Goal: Task Accomplishment & Management: Manage account settings

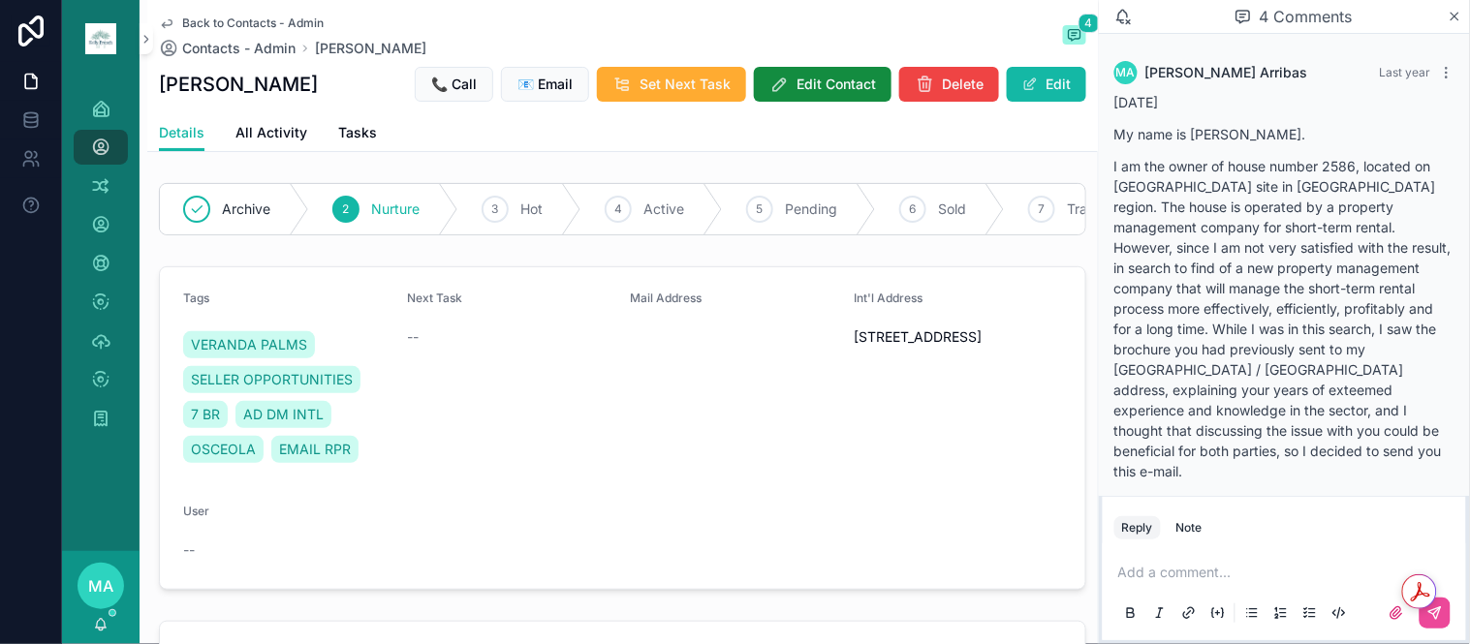
scroll to position [2677, 0]
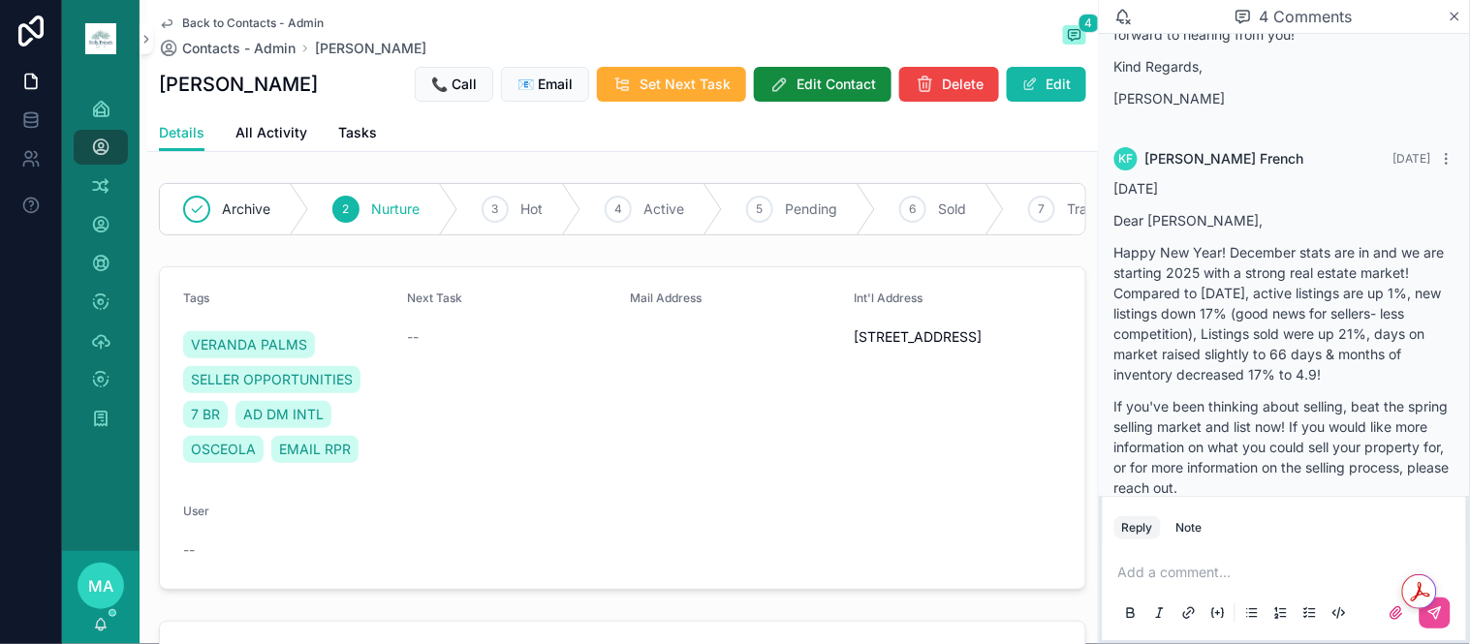
drag, startPoint x: 0, startPoint y: 0, endPoint x: 242, endPoint y: 16, distance: 242.7
click at [242, 16] on span "Back to Contacts - Admin" at bounding box center [252, 22] width 141 height 15
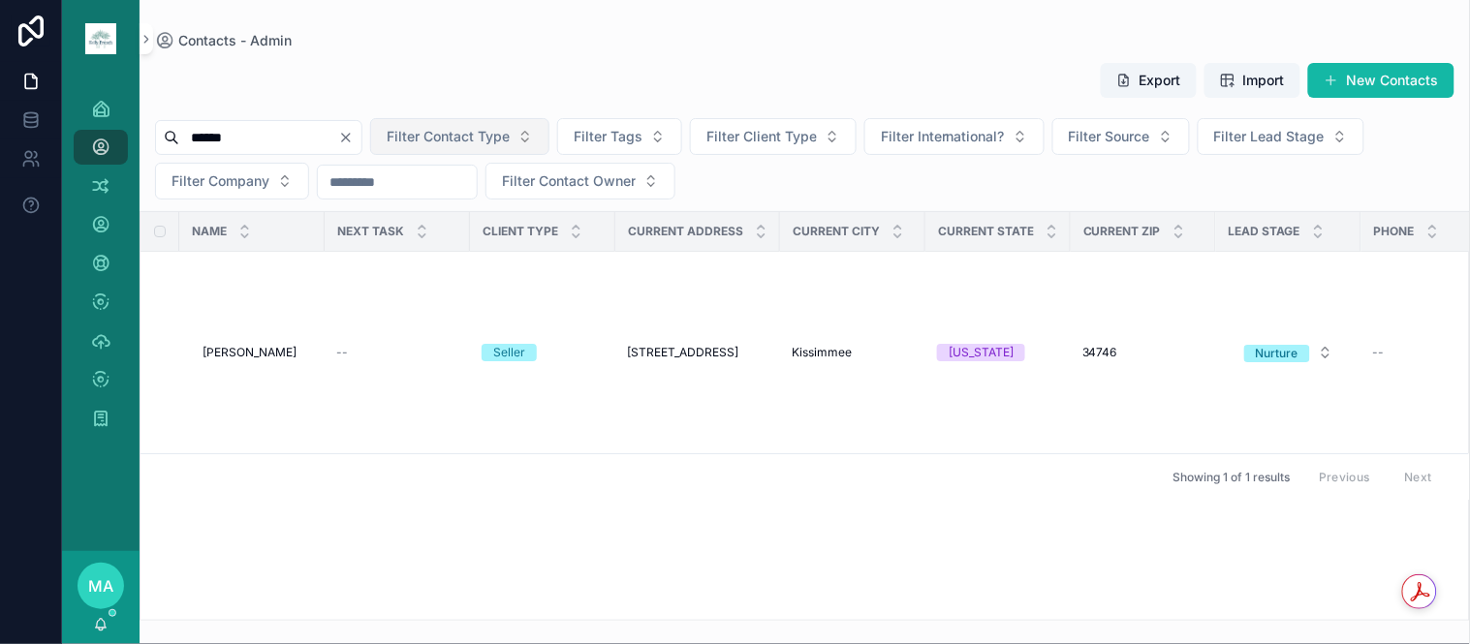
click at [361, 142] on button "Clear" at bounding box center [349, 137] width 23 height 15
click at [317, 149] on input "scrollable content" at bounding box center [258, 137] width 159 height 27
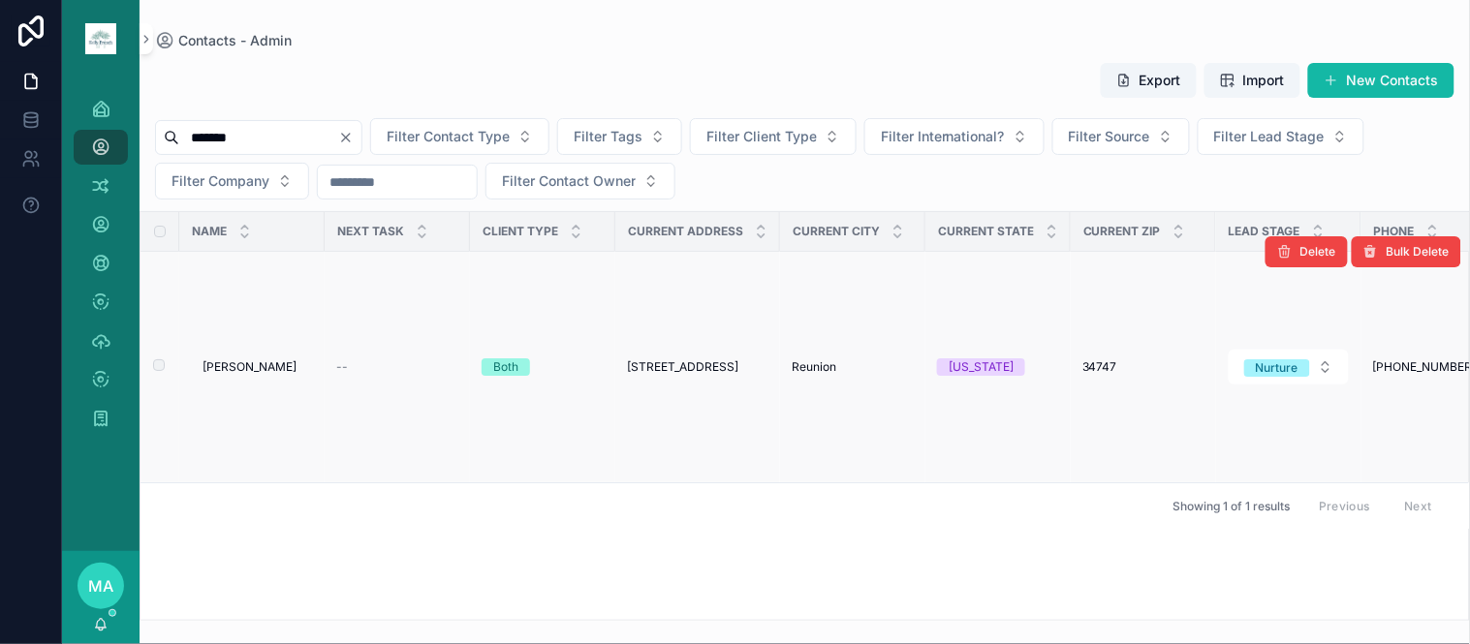
type input "*******"
click at [266, 369] on span "Swapnil Andhare" at bounding box center [249, 366] width 94 height 15
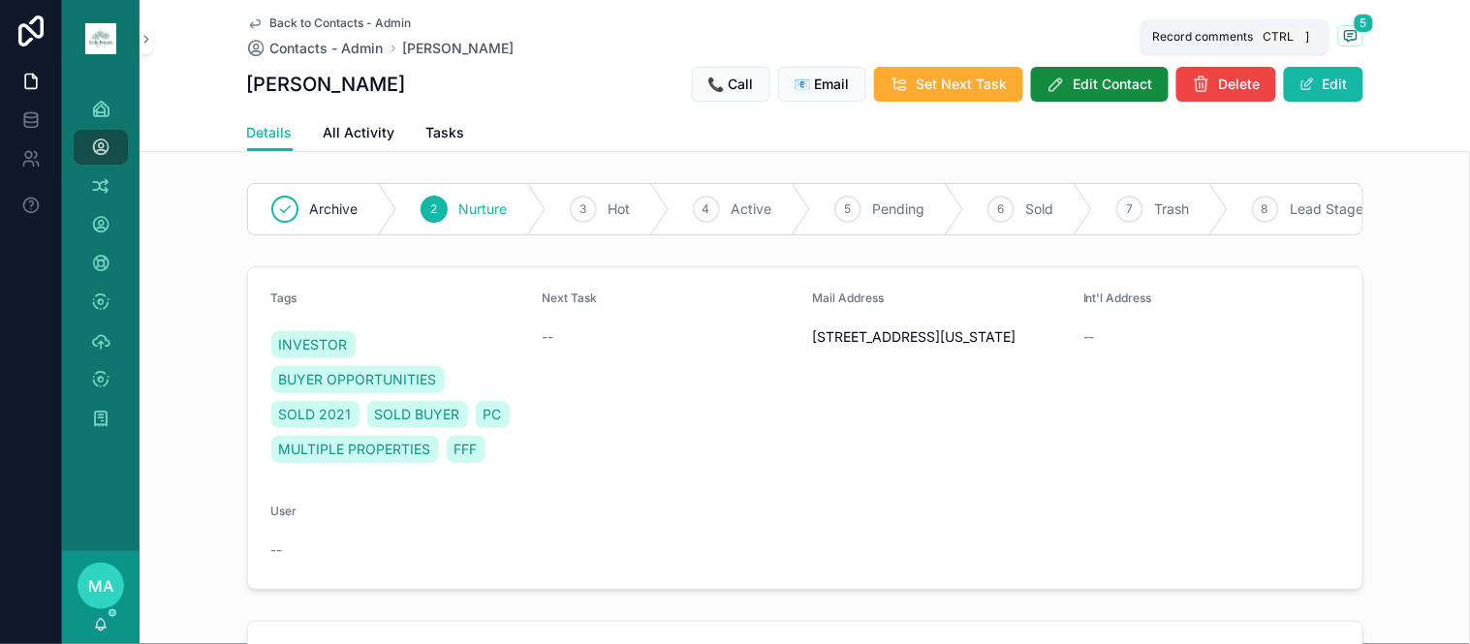
click at [1351, 32] on span "scrollable content" at bounding box center [1350, 35] width 25 height 21
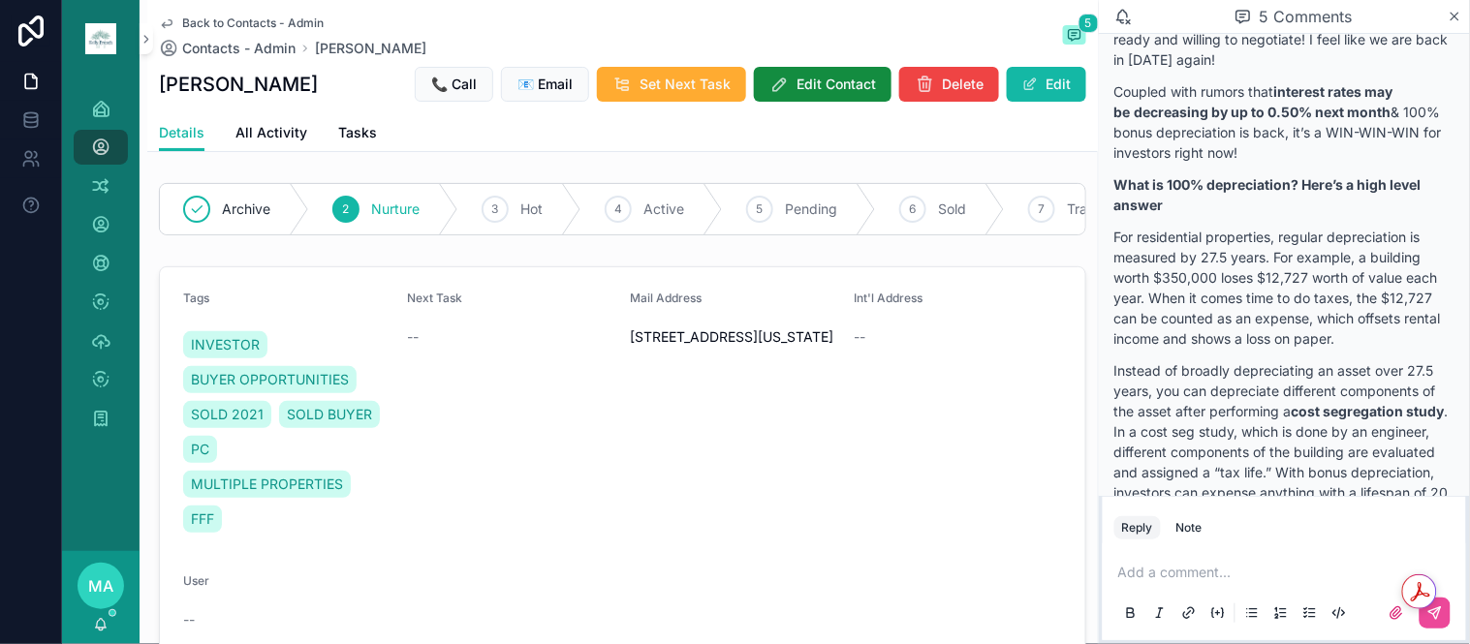
scroll to position [2144, 0]
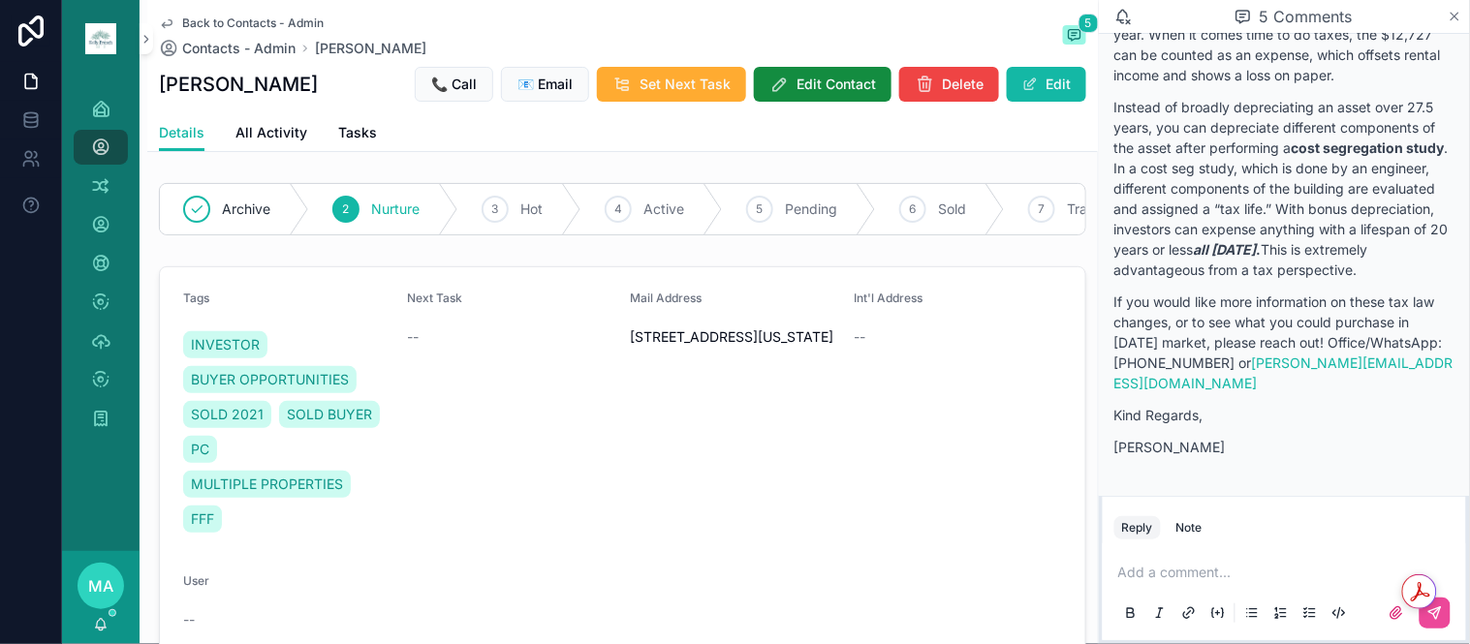
click at [1456, 15] on icon "scrollable content" at bounding box center [1455, 17] width 8 height 8
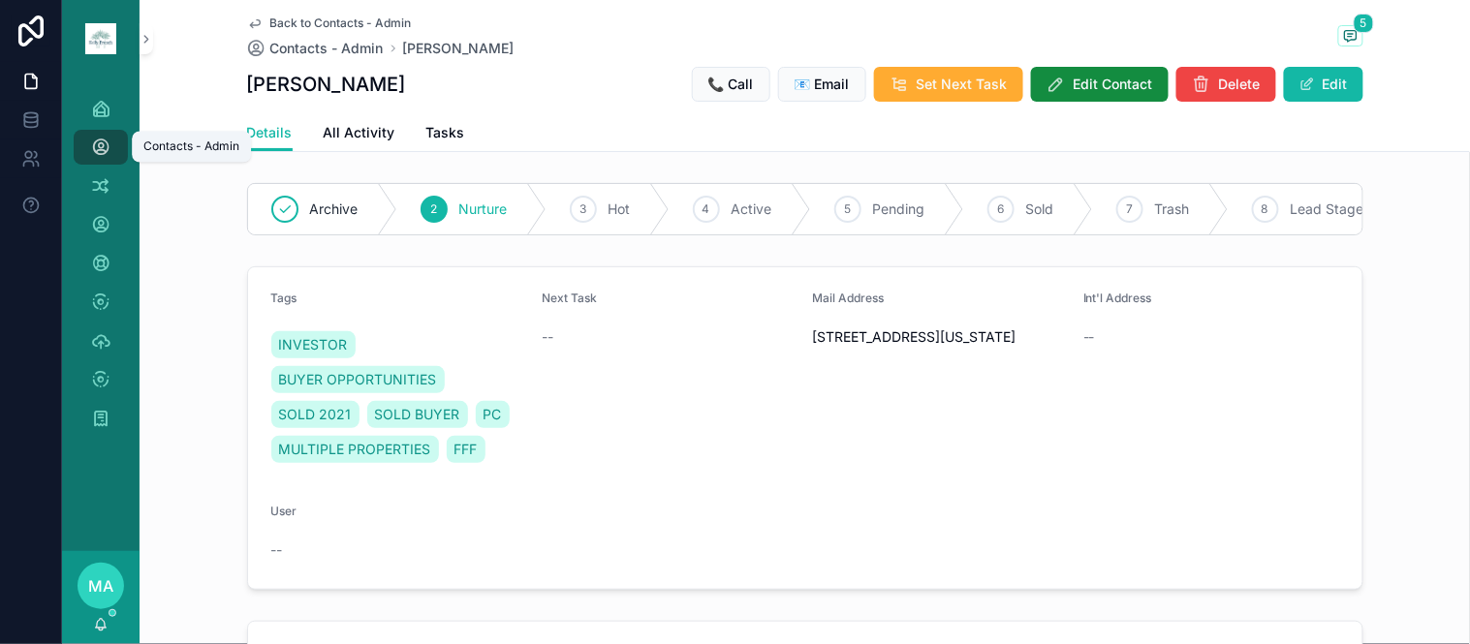
click at [98, 147] on icon "scrollable content" at bounding box center [100, 147] width 19 height 19
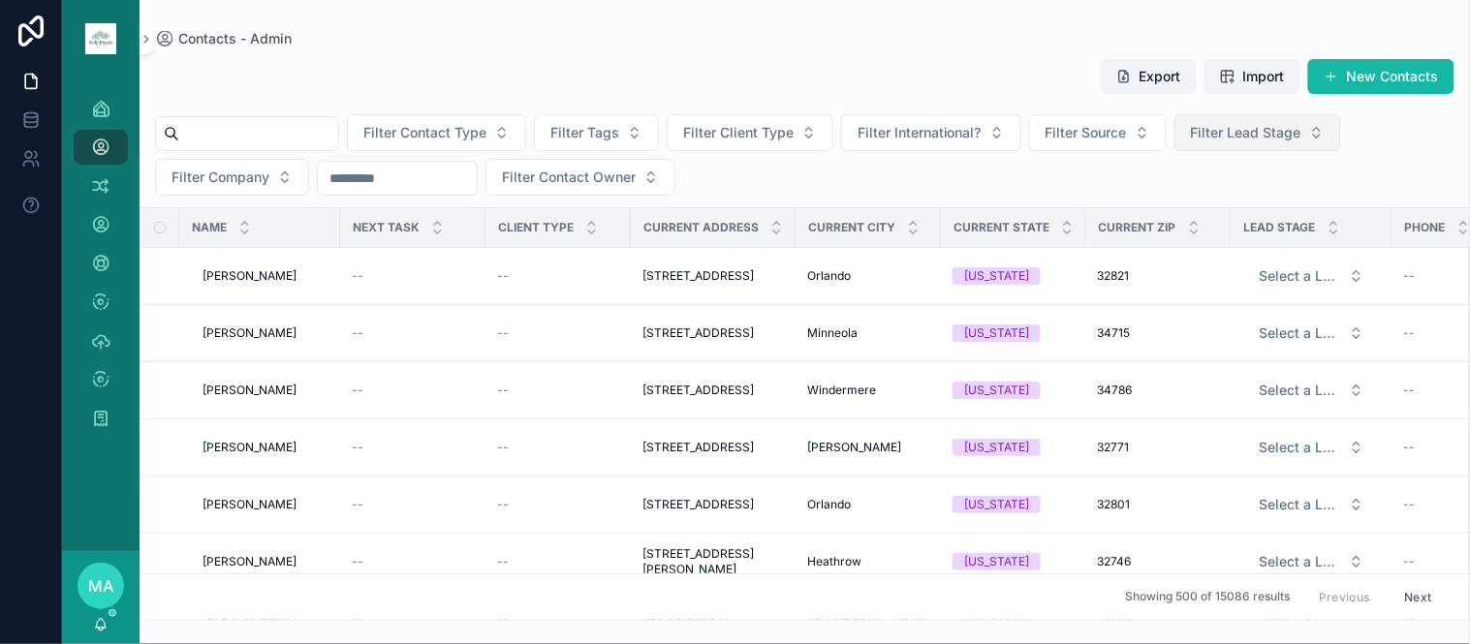
click at [1301, 123] on span "Filter Lead Stage" at bounding box center [1246, 132] width 110 height 19
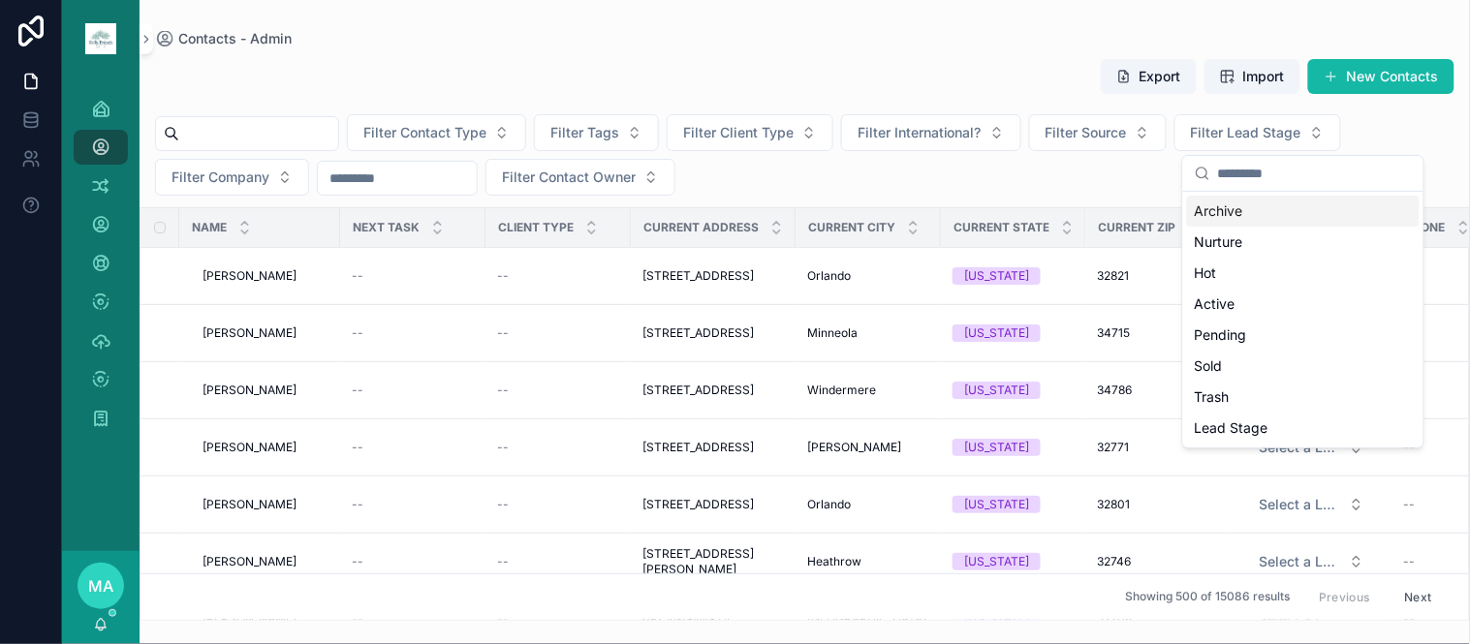
click at [1238, 214] on div "Archive" at bounding box center [1303, 211] width 232 height 31
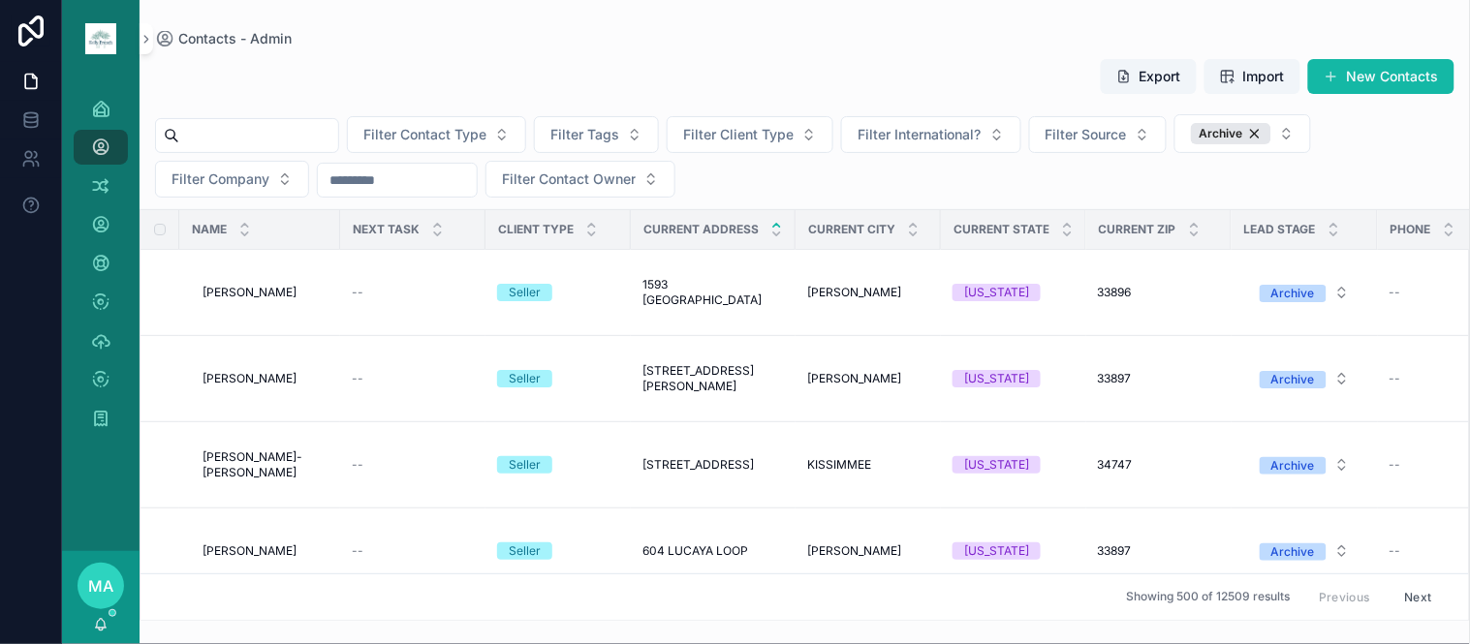
click at [775, 225] on icon "scrollable content" at bounding box center [776, 225] width 7 height 3
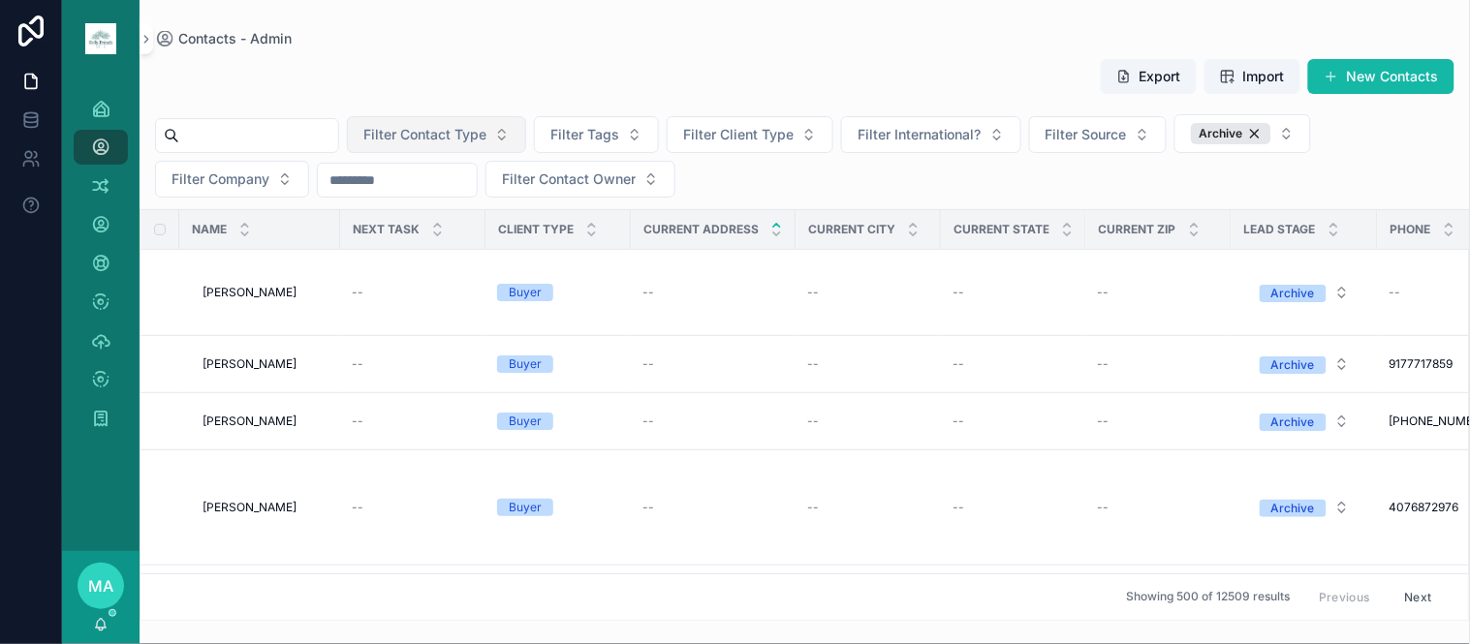
click at [486, 134] on span "Filter Contact Type" at bounding box center [424, 134] width 123 height 19
click at [526, 126] on button "Filter Contact Type" at bounding box center [436, 134] width 179 height 37
click at [786, 130] on span "Filter Client Type" at bounding box center [738, 134] width 110 height 19
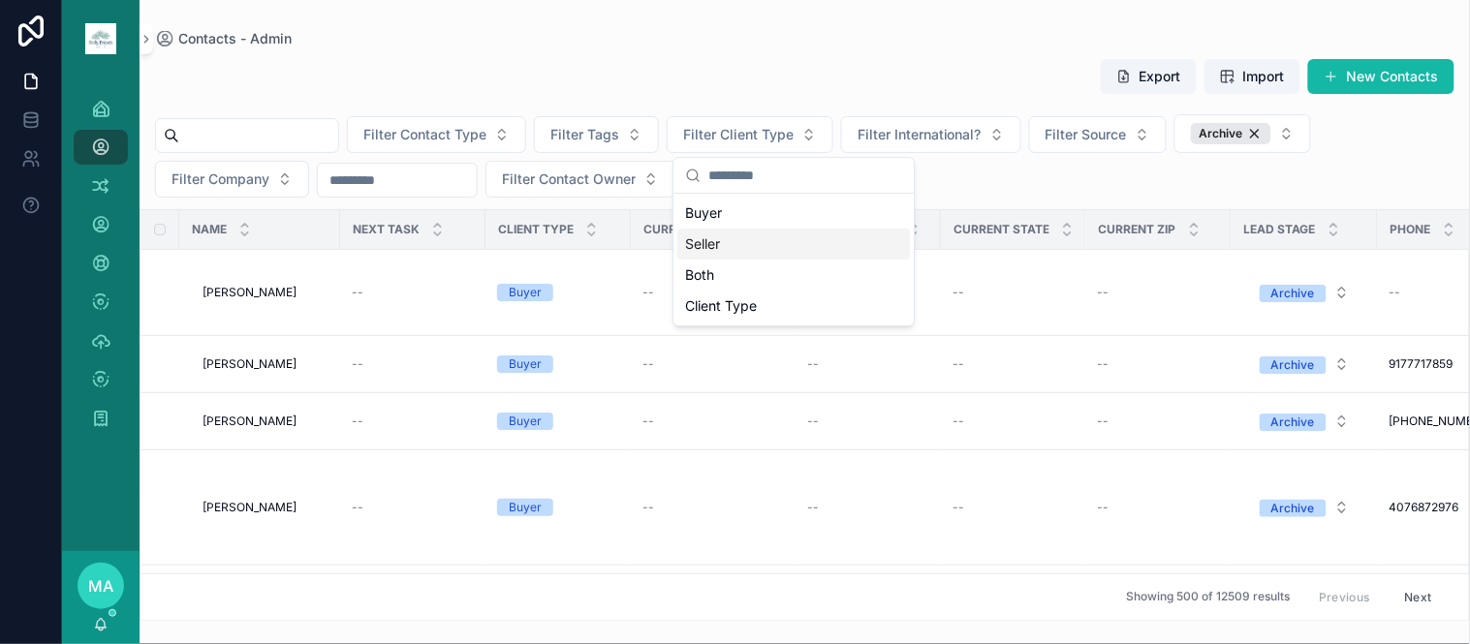
click at [707, 248] on div "Seller" at bounding box center [793, 244] width 232 height 31
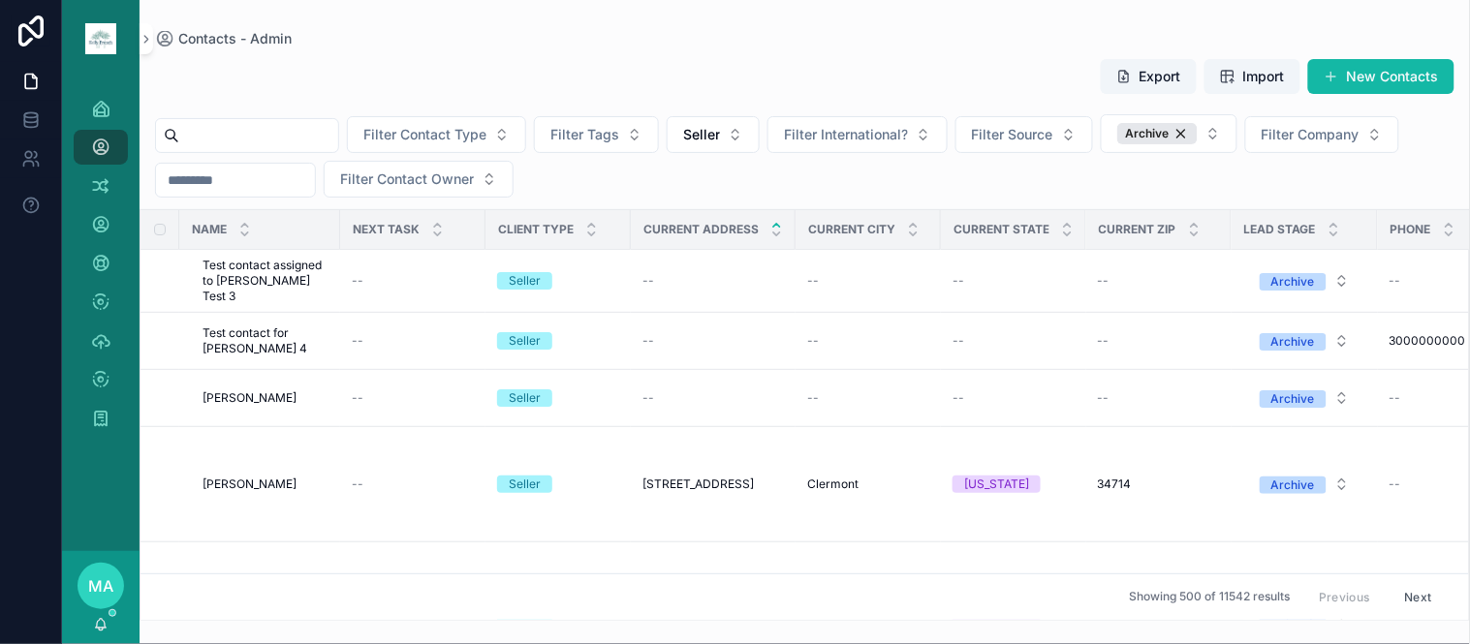
click at [776, 226] on icon "scrollable content" at bounding box center [776, 225] width 7 height 3
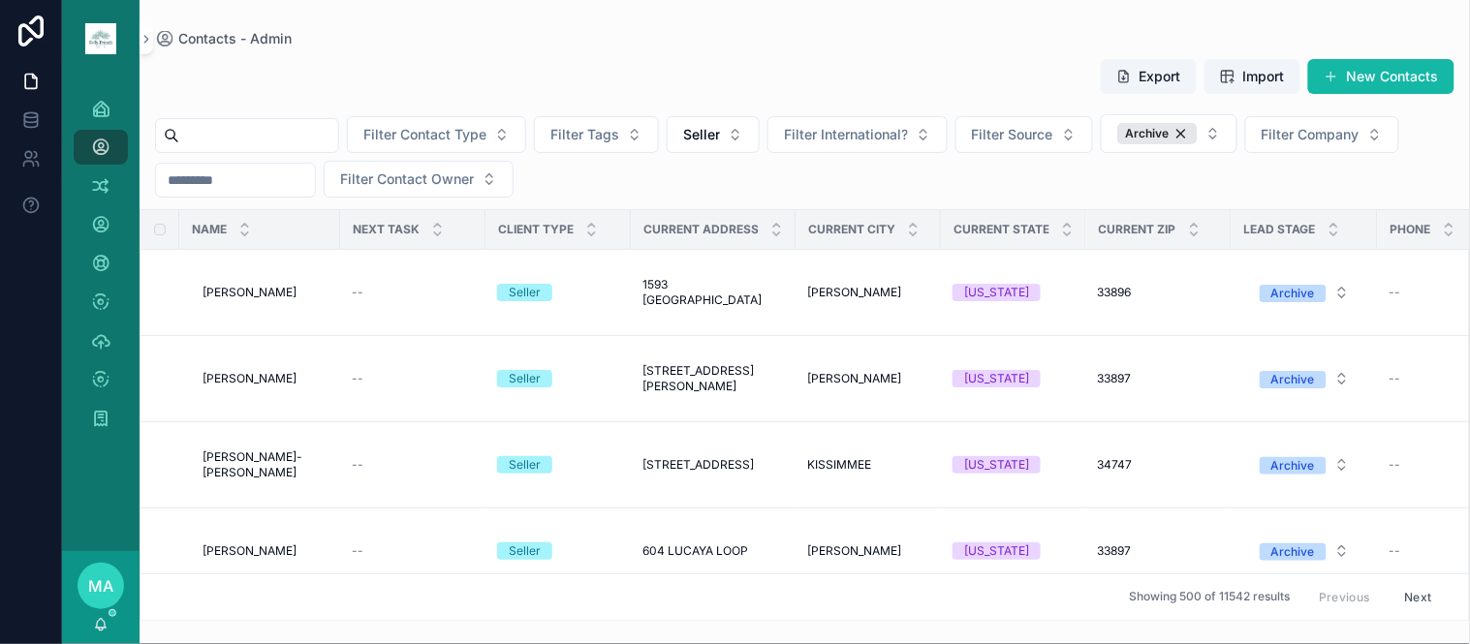
drag, startPoint x: 773, startPoint y: 221, endPoint x: 946, endPoint y: 210, distance: 173.7
click at [773, 221] on icon "scrollable content" at bounding box center [776, 225] width 13 height 13
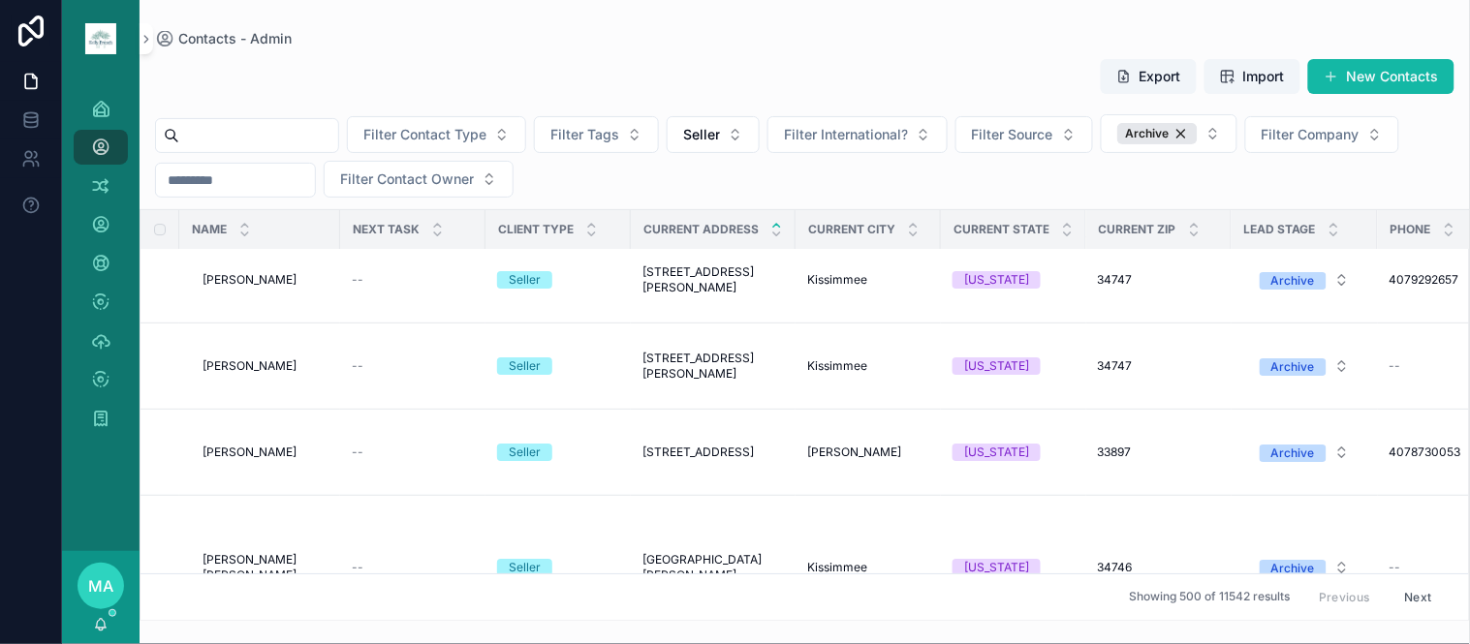
scroll to position [1725, 0]
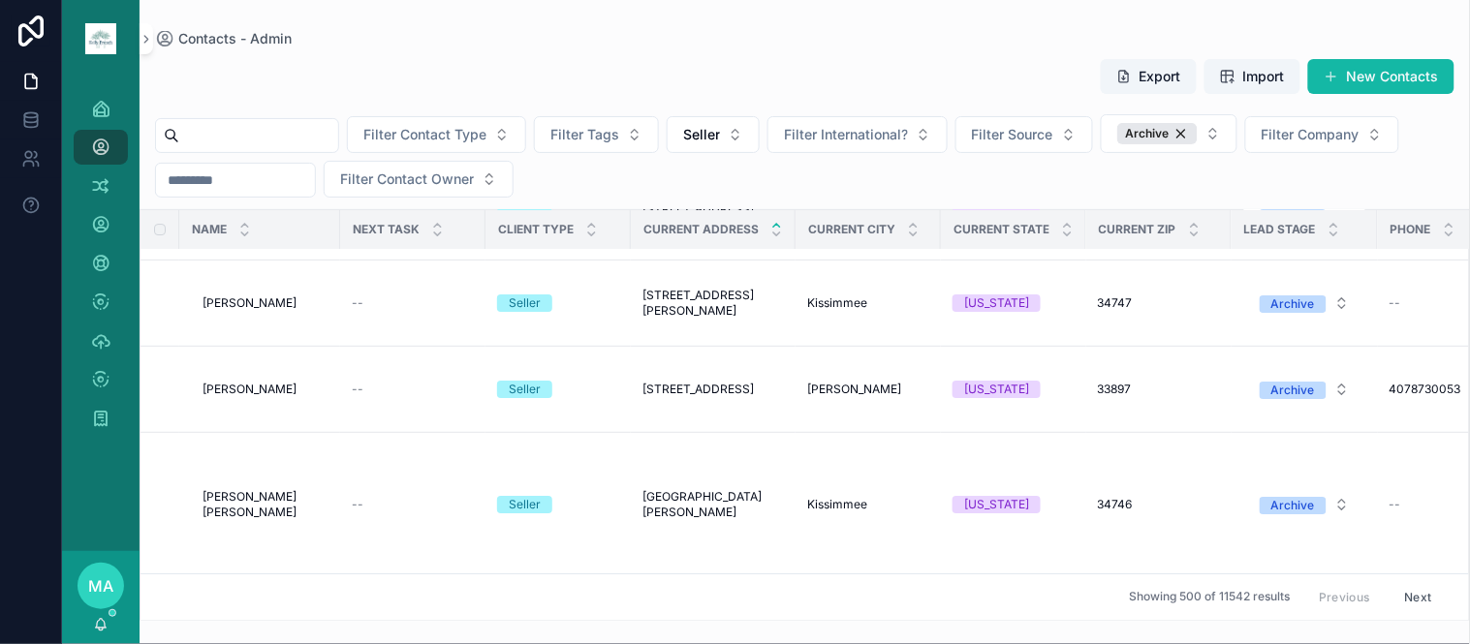
click at [1409, 582] on button "Next" at bounding box center [1418, 597] width 54 height 30
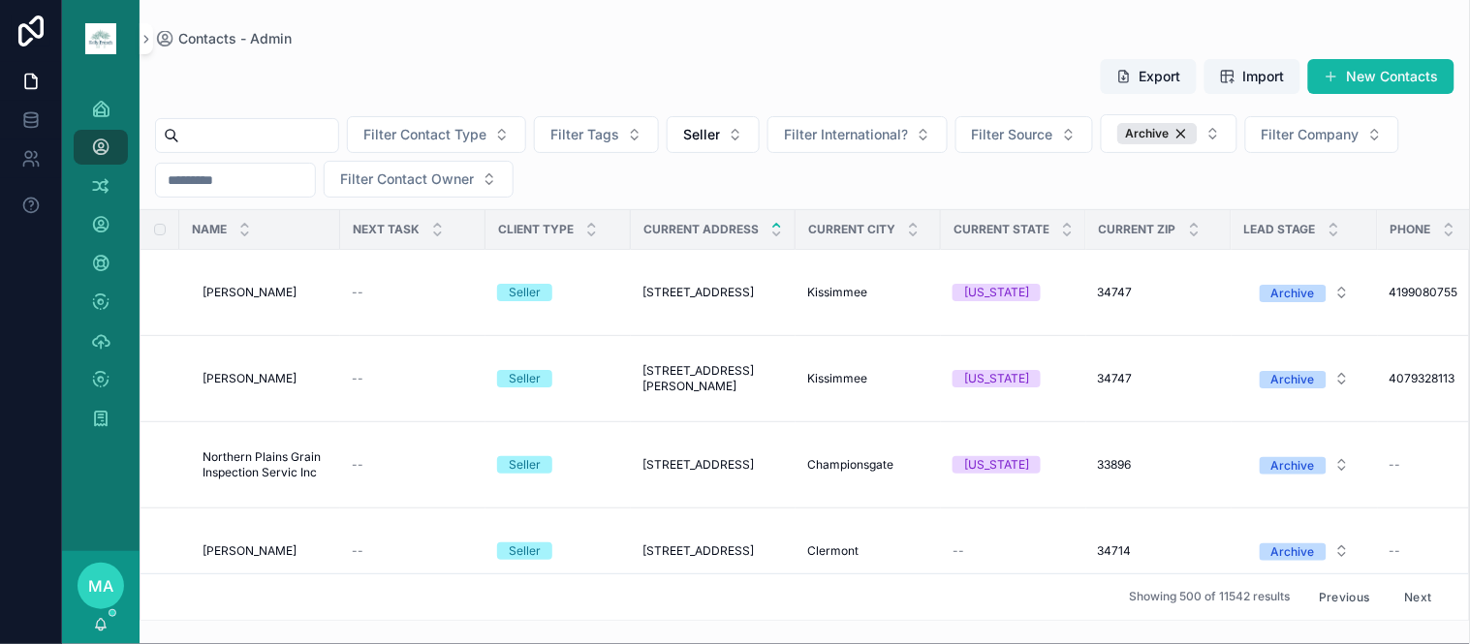
click at [1411, 589] on button "Next" at bounding box center [1418, 597] width 54 height 30
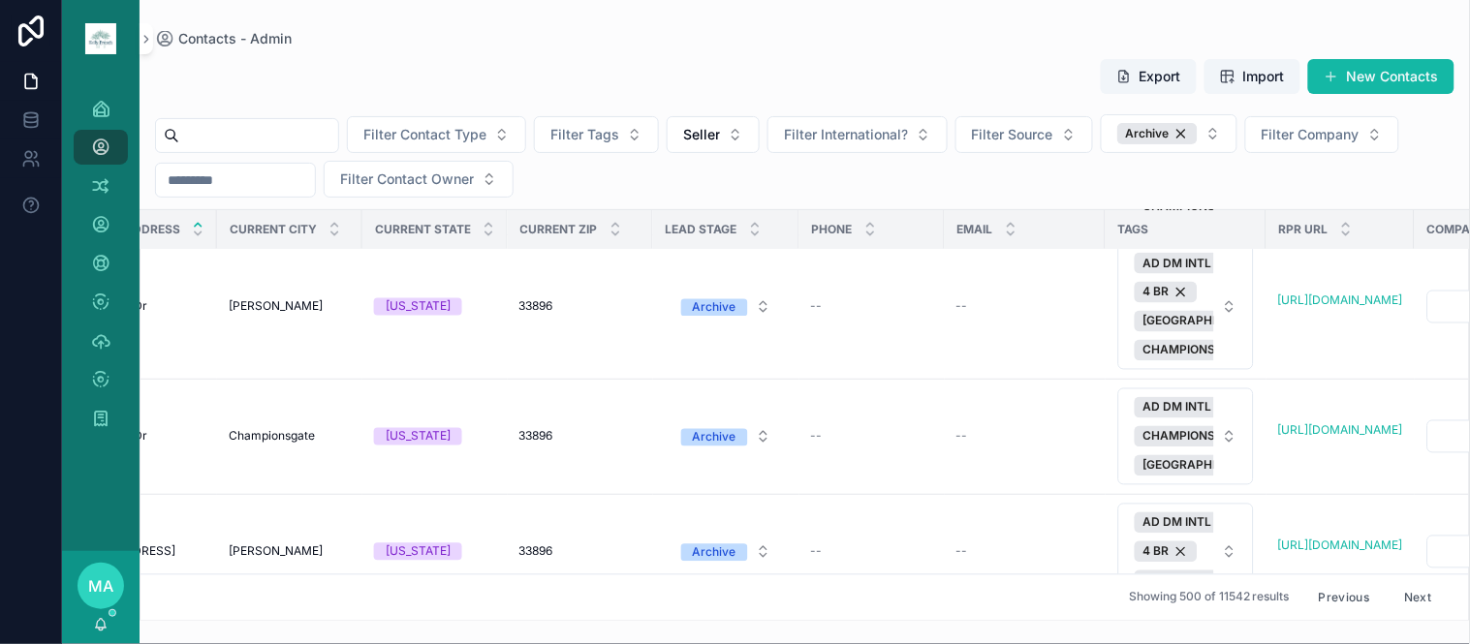
scroll to position [44360, 1003]
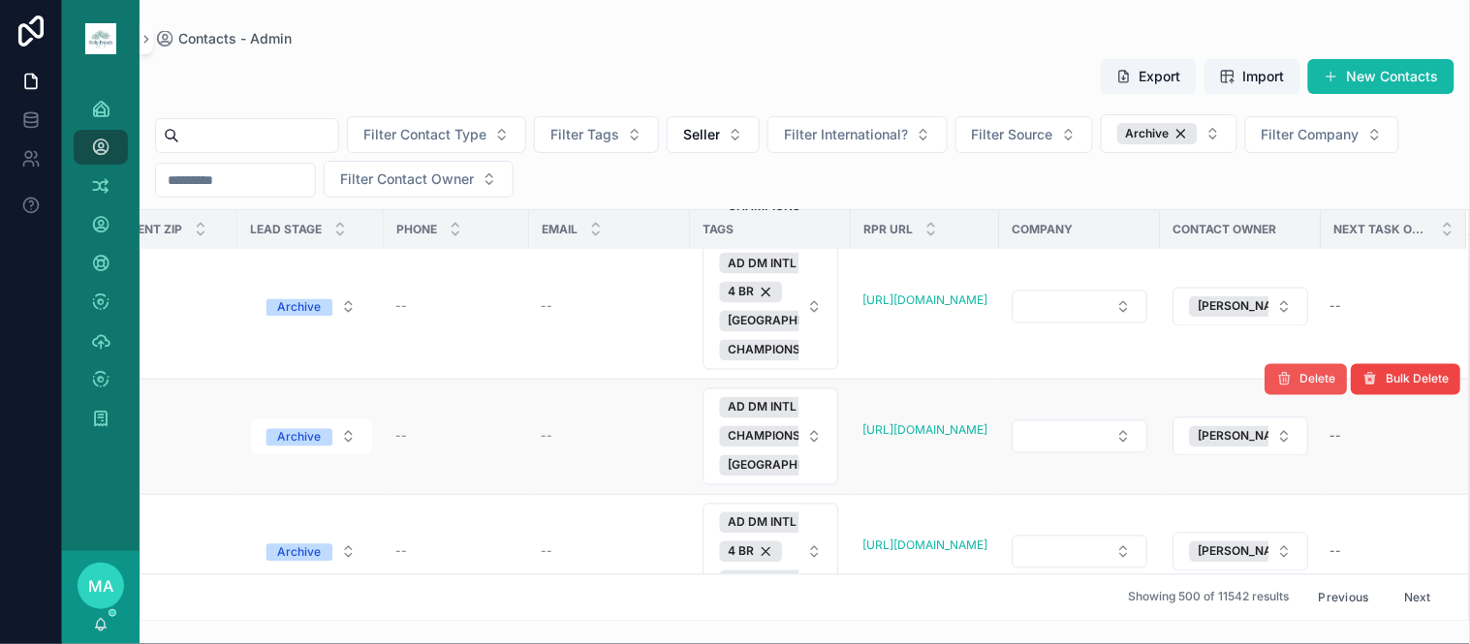
click at [1300, 387] on span "Delete" at bounding box center [1318, 379] width 36 height 15
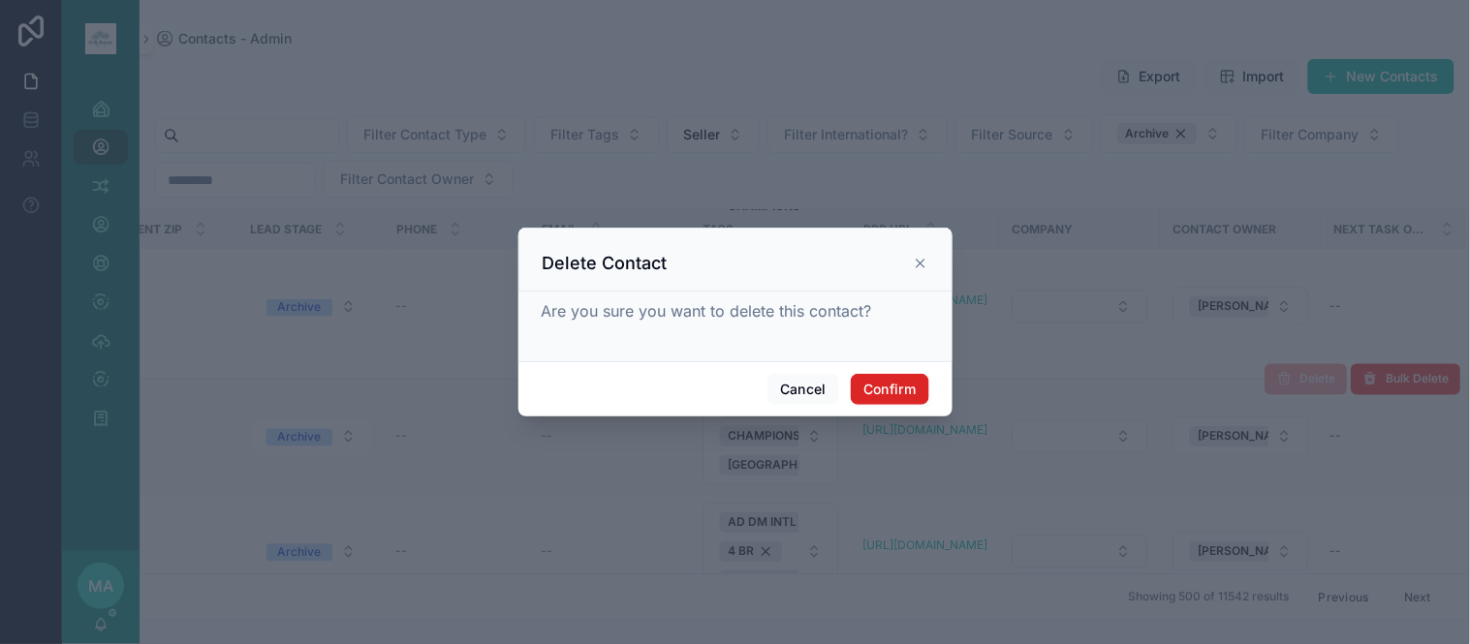
click at [852, 380] on button "Confirm" at bounding box center [889, 389] width 77 height 31
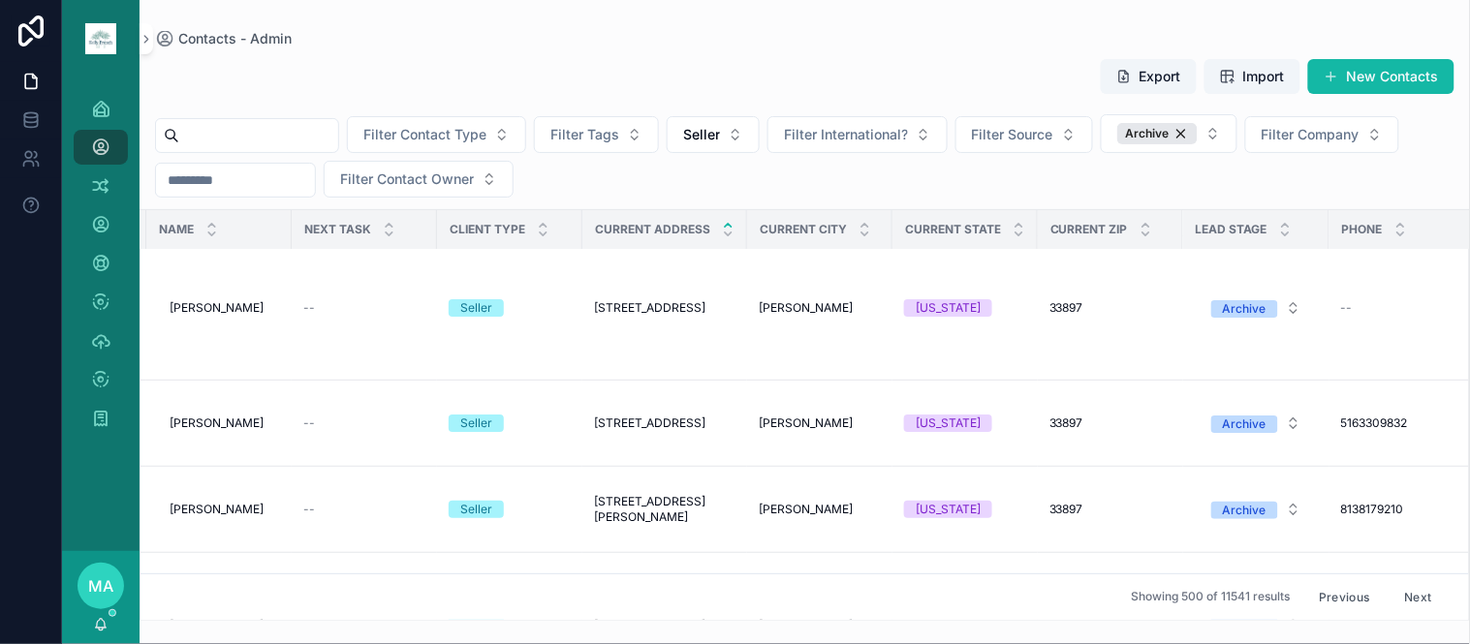
scroll to position [49102, 0]
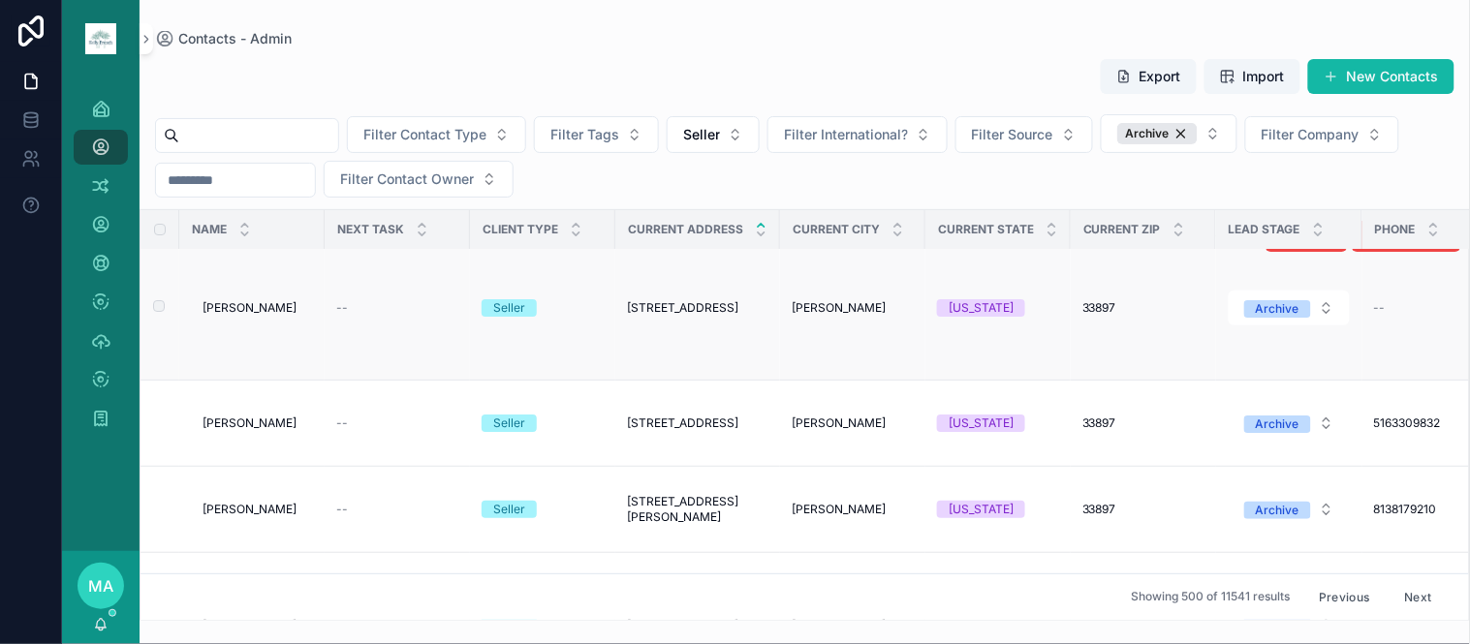
click at [282, 316] on span "Nancy Mcgeever" at bounding box center [249, 307] width 94 height 15
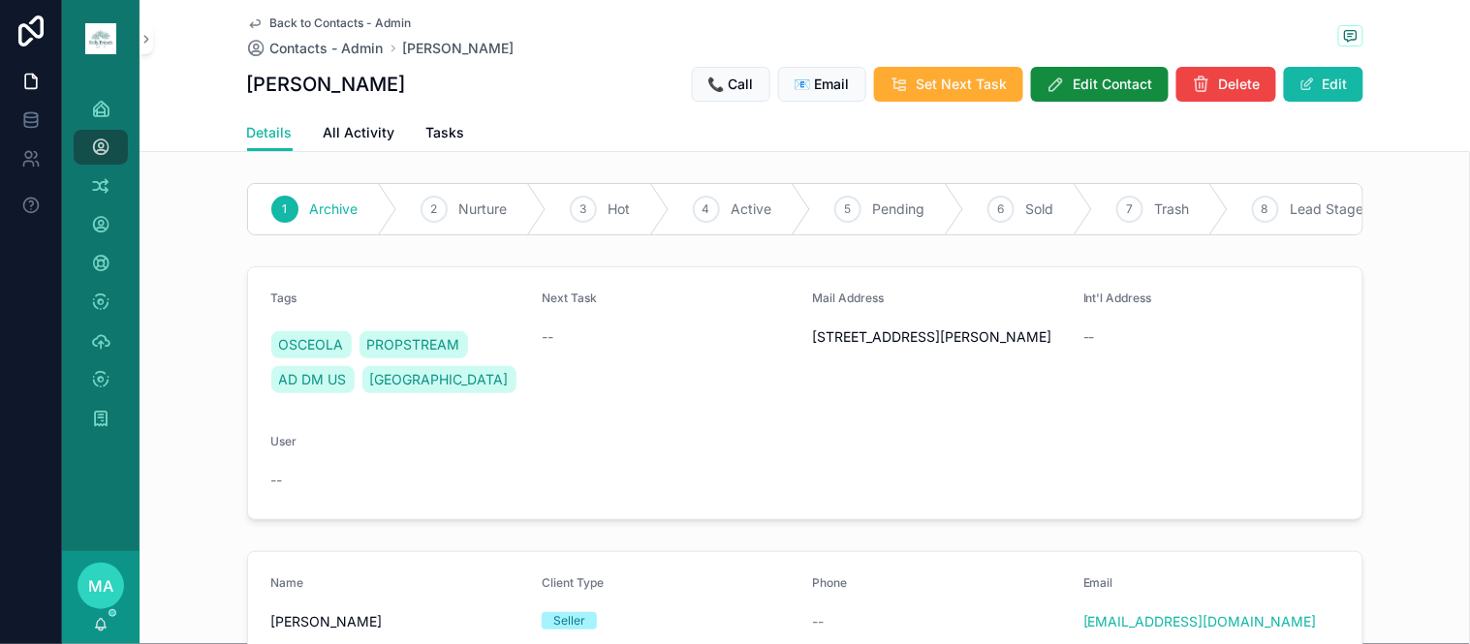
click at [304, 25] on span "Back to Contacts - Admin" at bounding box center [340, 22] width 141 height 15
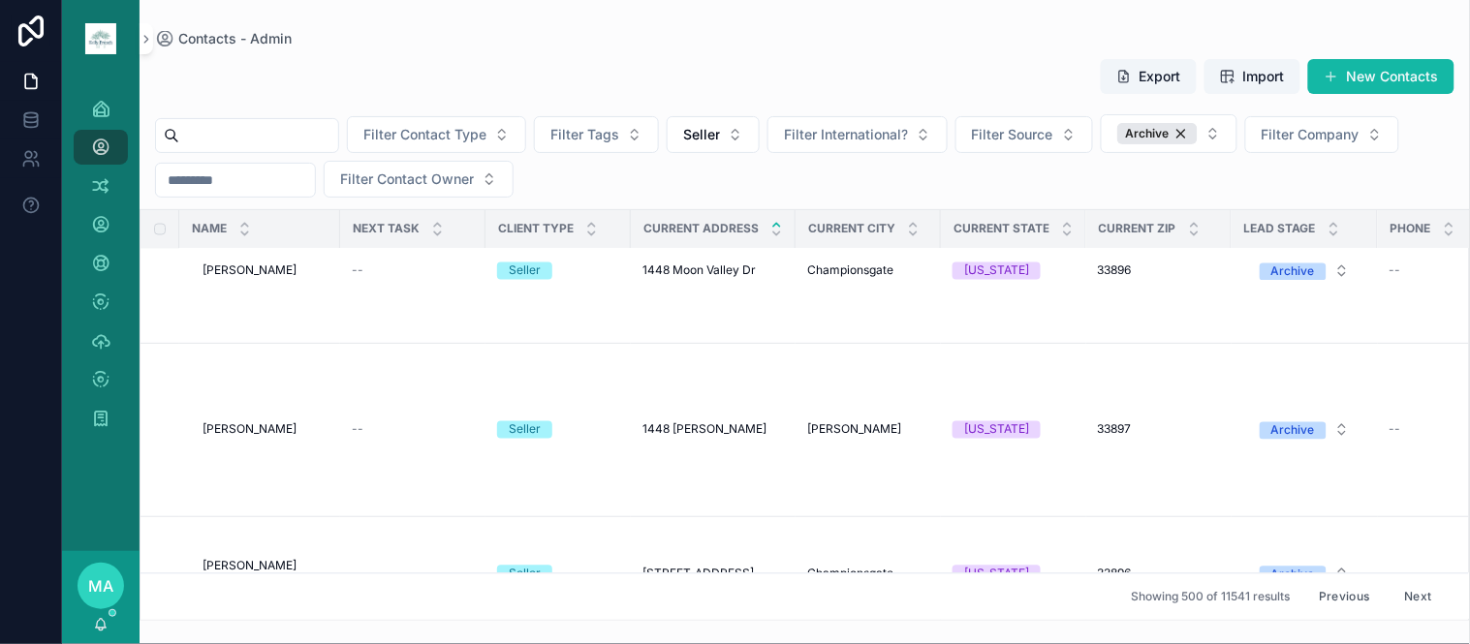
scroll to position [57727, 0]
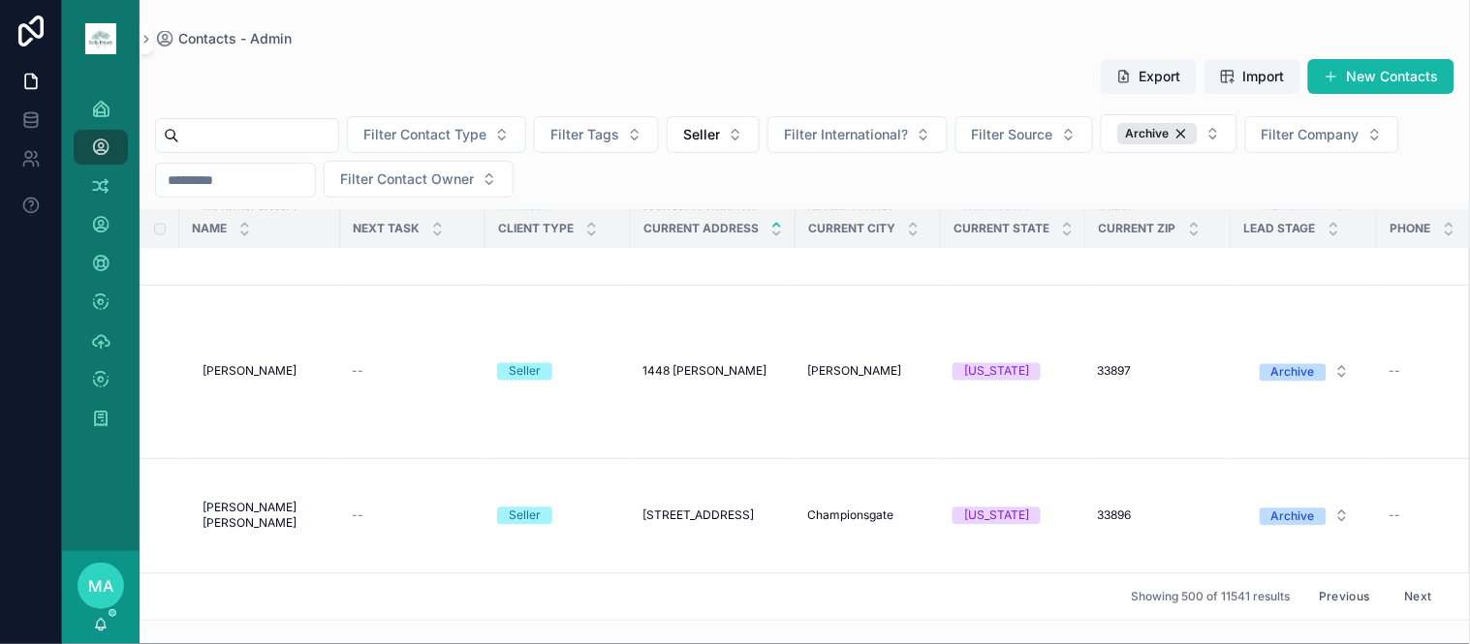
click at [1414, 582] on button "Next" at bounding box center [1418, 597] width 54 height 30
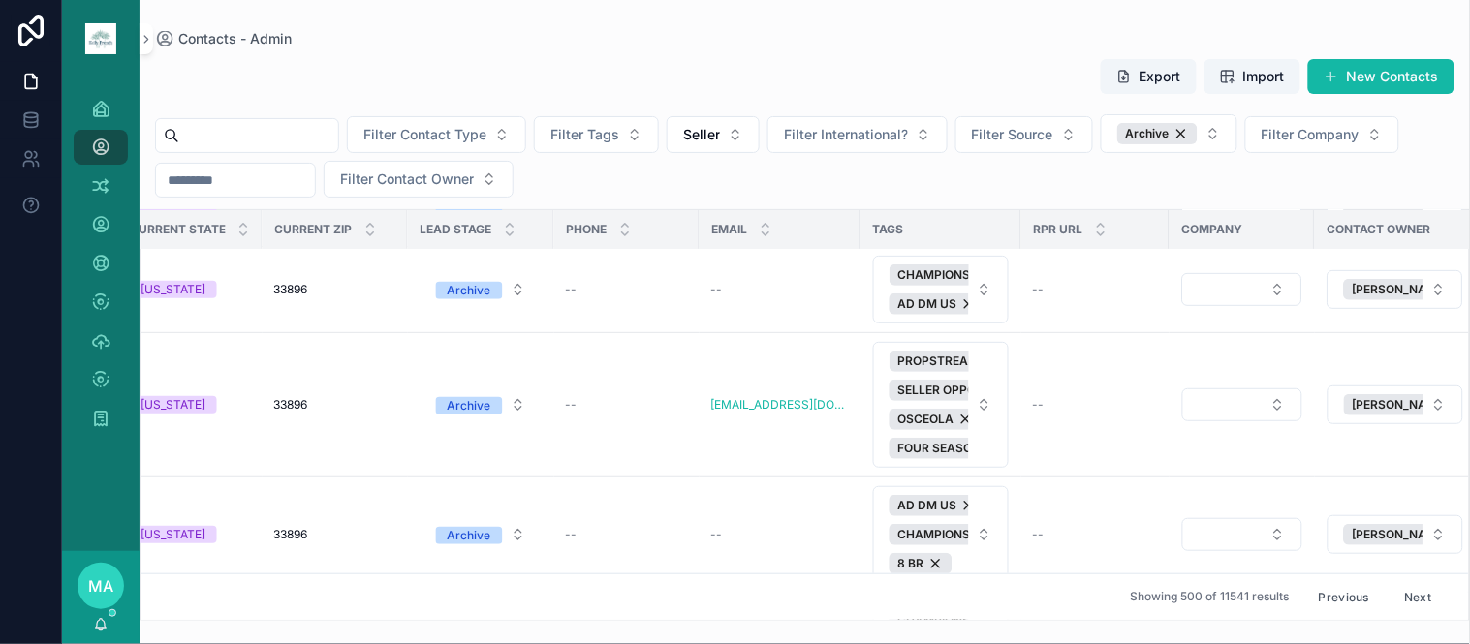
scroll to position [3986, 1003]
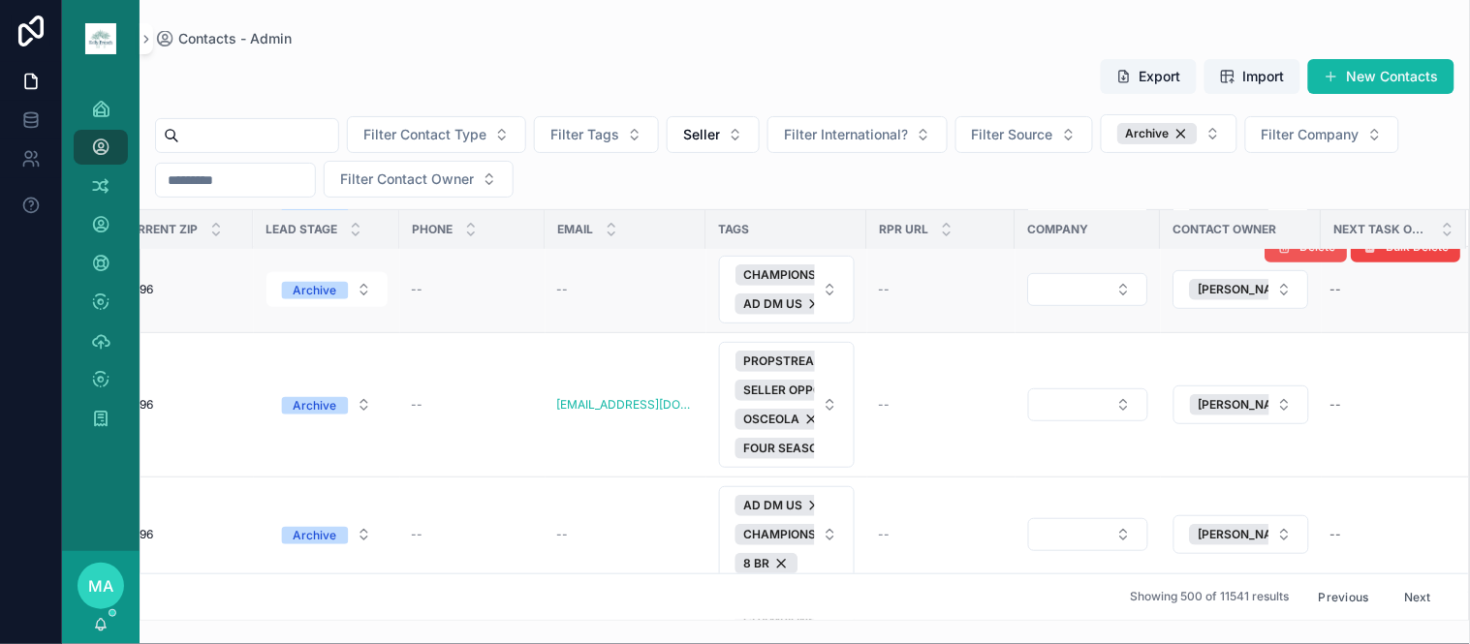
click at [1300, 255] on span "Delete" at bounding box center [1318, 246] width 36 height 15
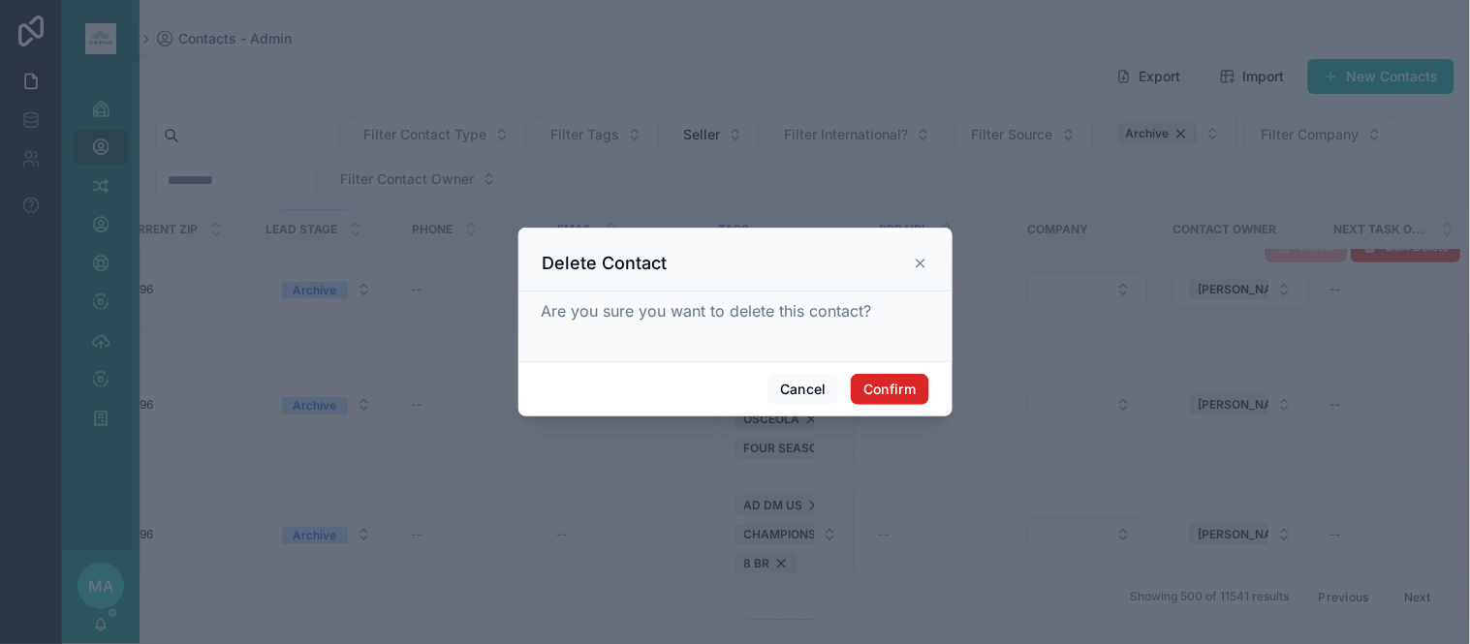
click at [860, 391] on button "Confirm" at bounding box center [889, 389] width 77 height 31
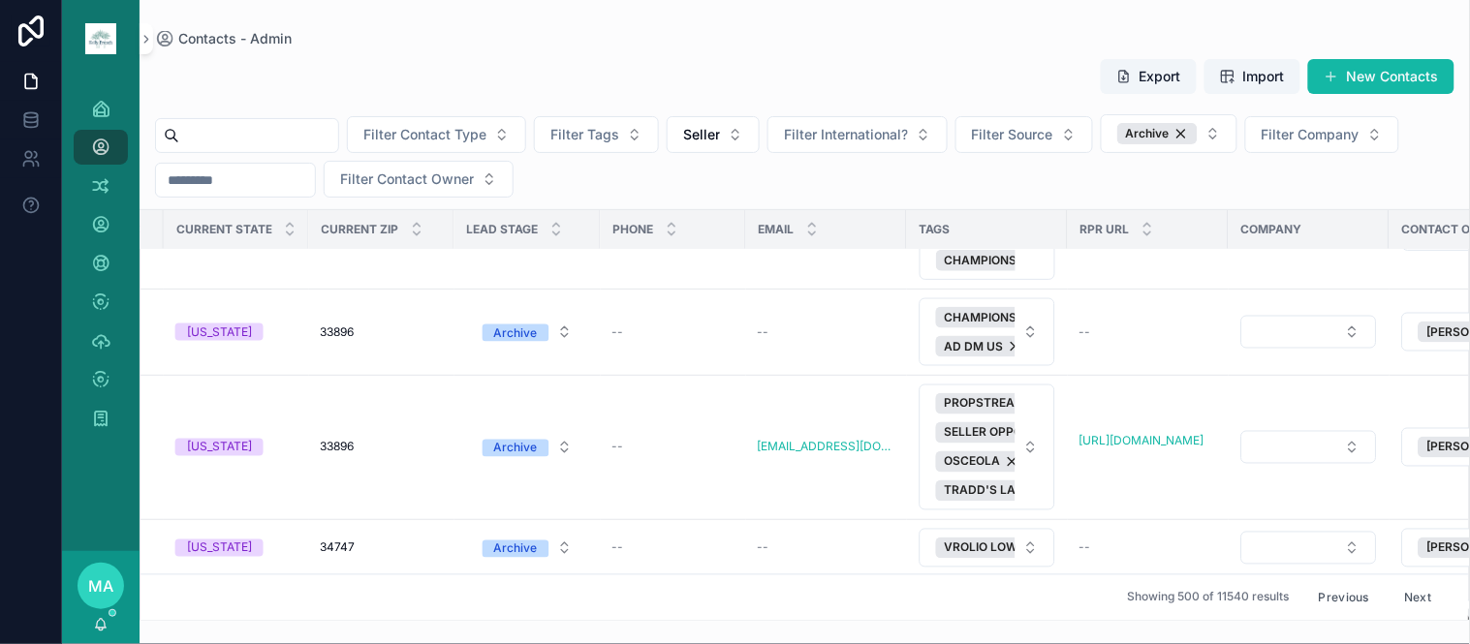
scroll to position [6466, 782]
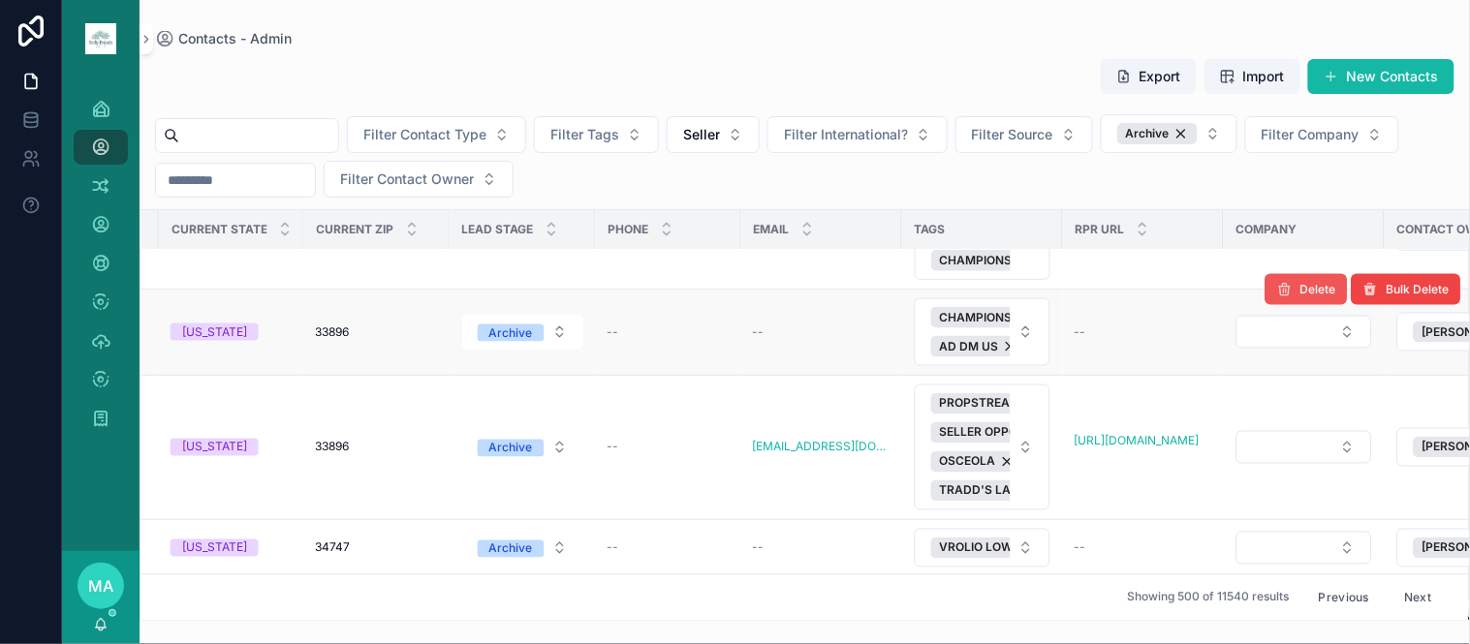
click at [1301, 297] on span "Delete" at bounding box center [1318, 289] width 36 height 15
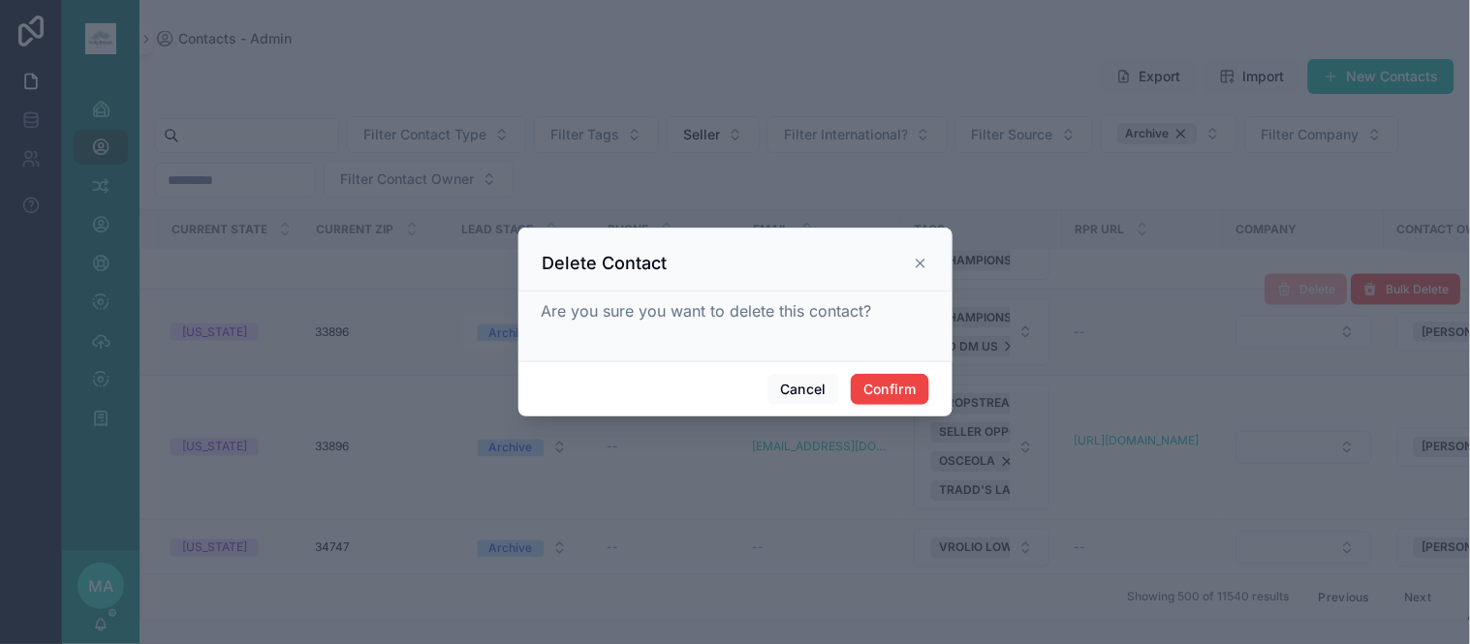
click at [928, 393] on div "Cancel Confirm" at bounding box center [735, 388] width 434 height 55
click at [895, 395] on button "Confirm" at bounding box center [889, 389] width 77 height 31
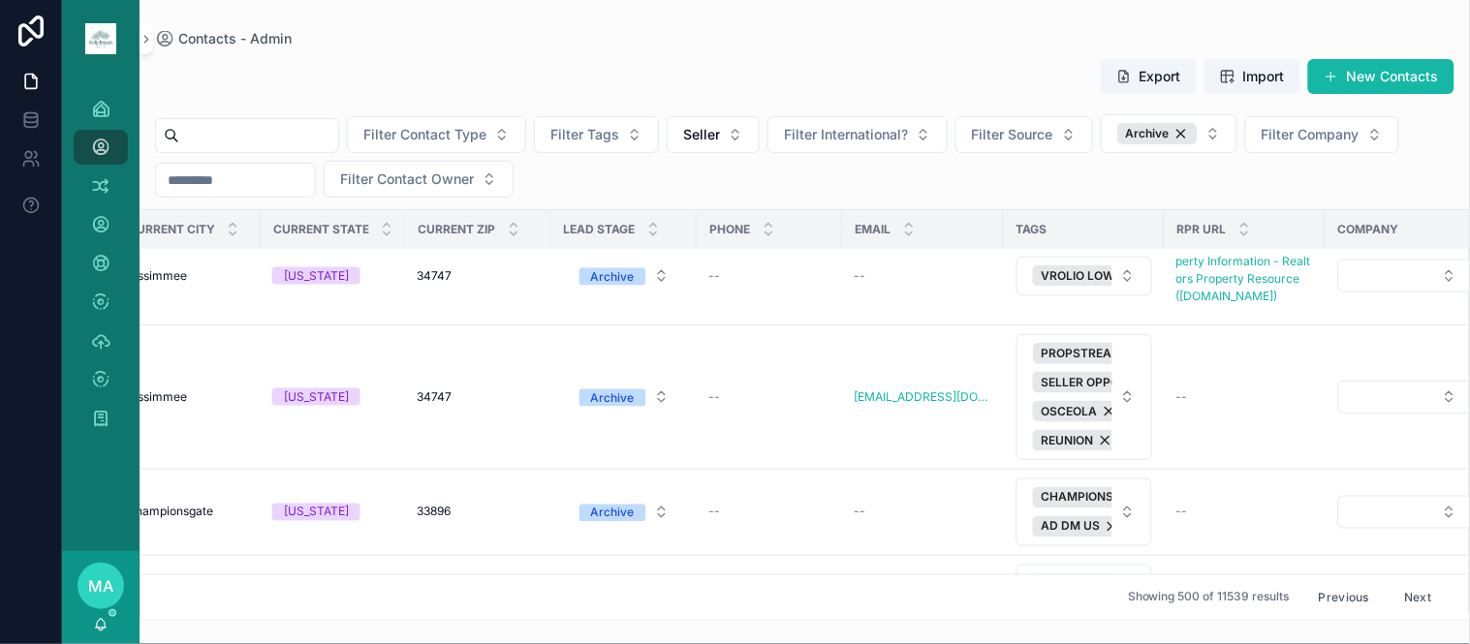
scroll to position [10128, 739]
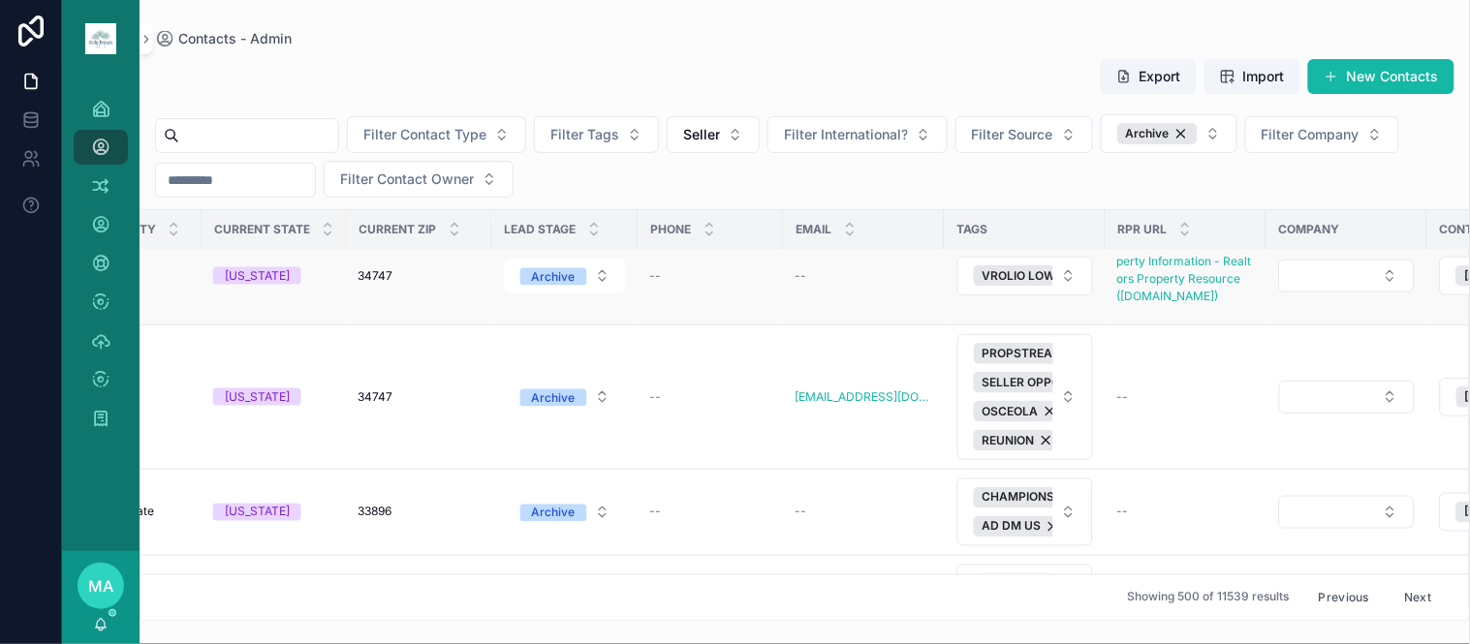
click at [1300, 235] on span "Delete" at bounding box center [1318, 227] width 36 height 15
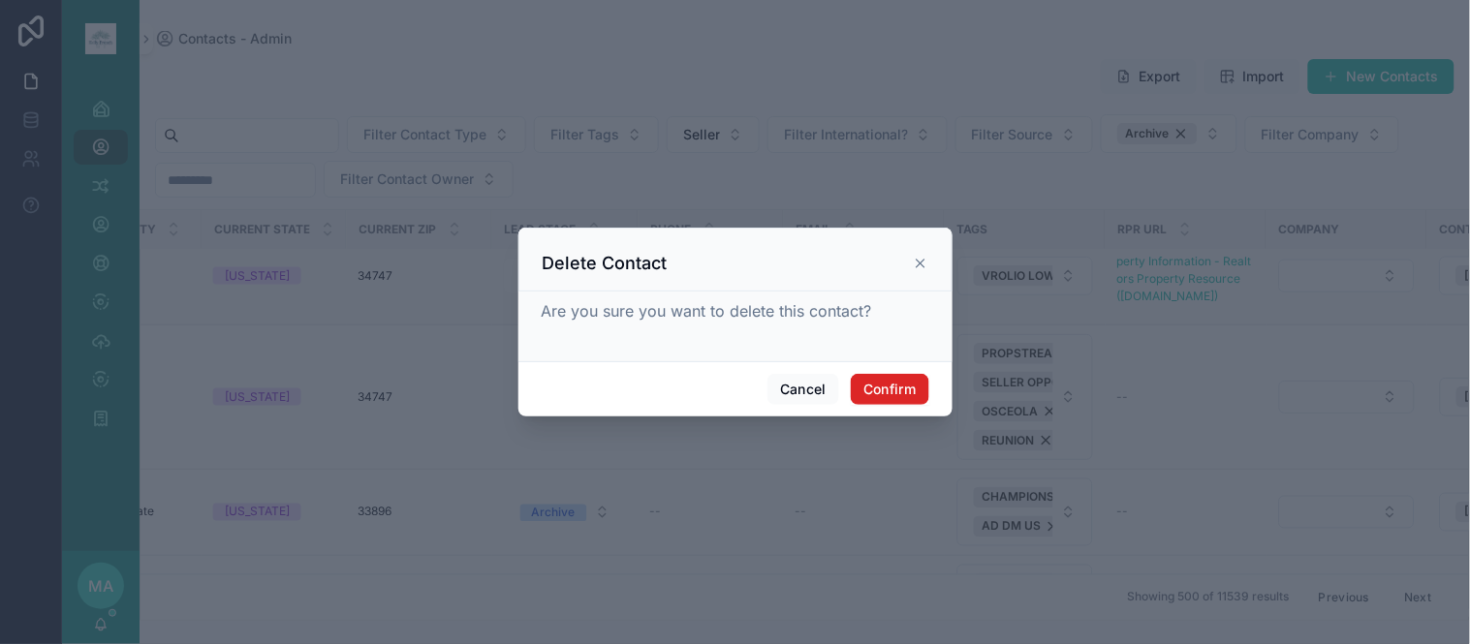
click at [877, 390] on button "Confirm" at bounding box center [889, 389] width 77 height 31
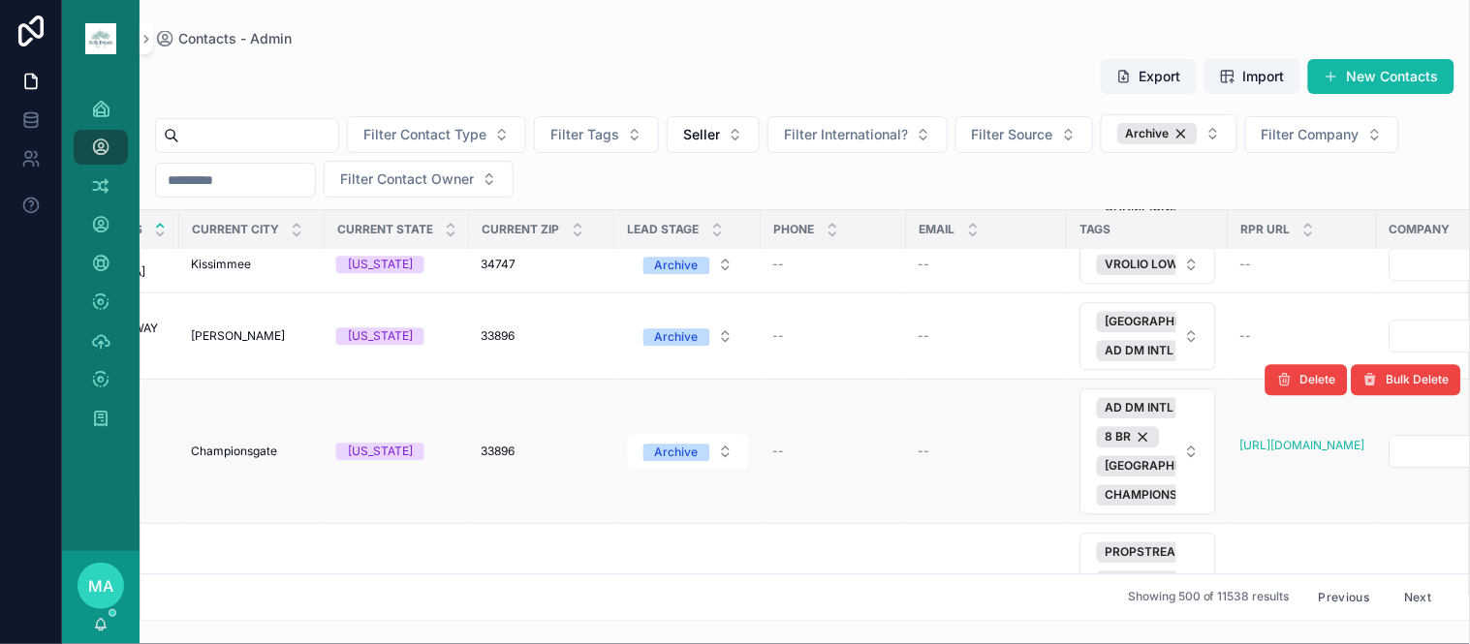
scroll to position [12603, 618]
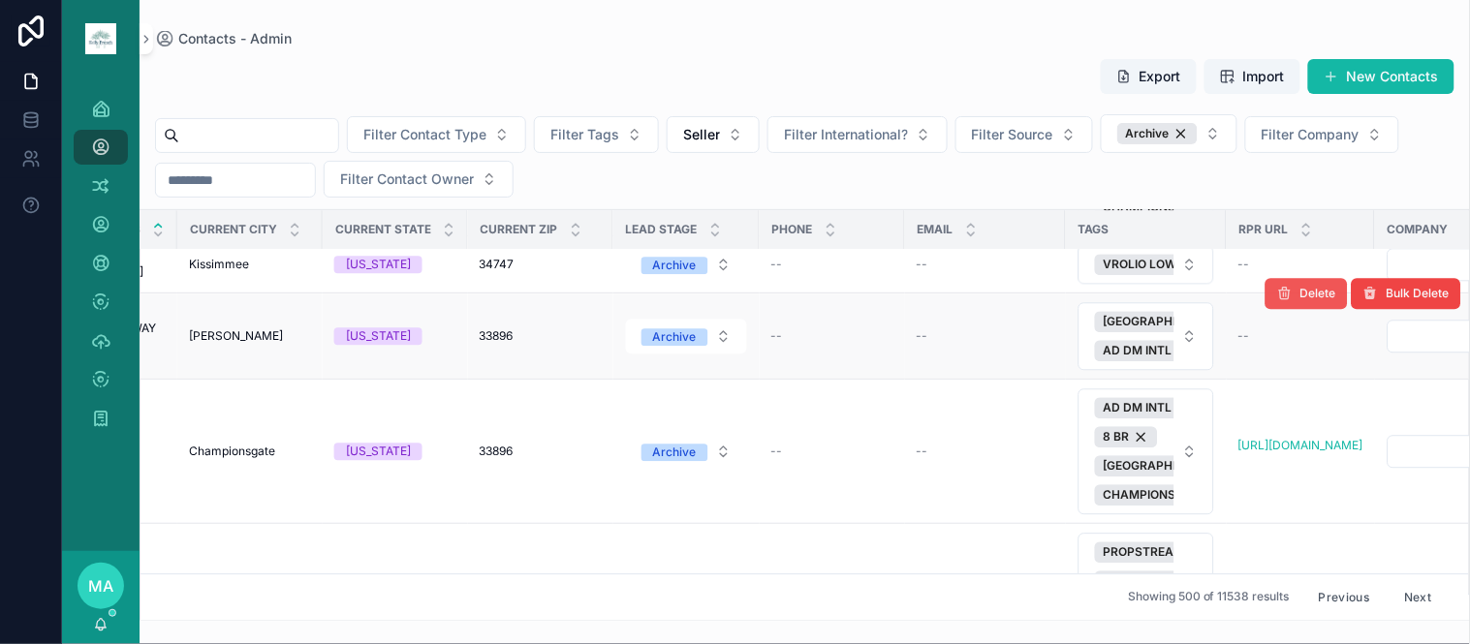
click at [1300, 301] on span "Delete" at bounding box center [1318, 293] width 36 height 15
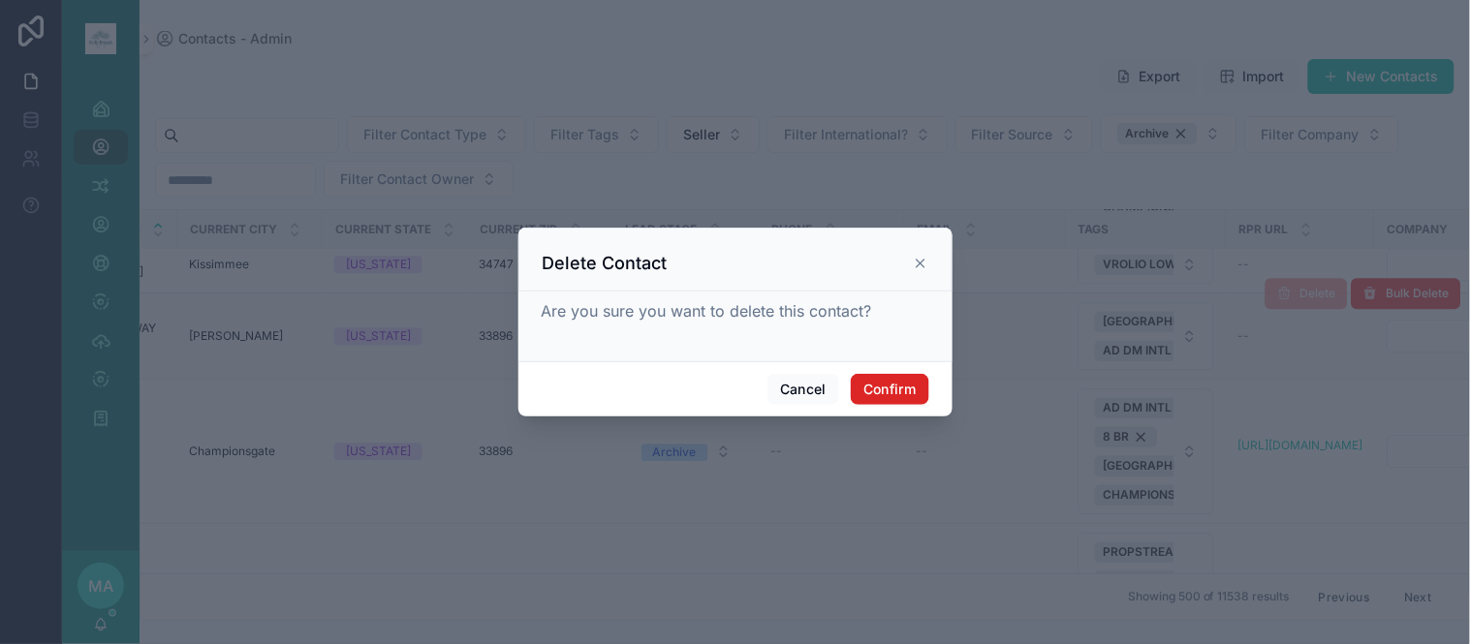
click at [907, 395] on button "Confirm" at bounding box center [889, 389] width 77 height 31
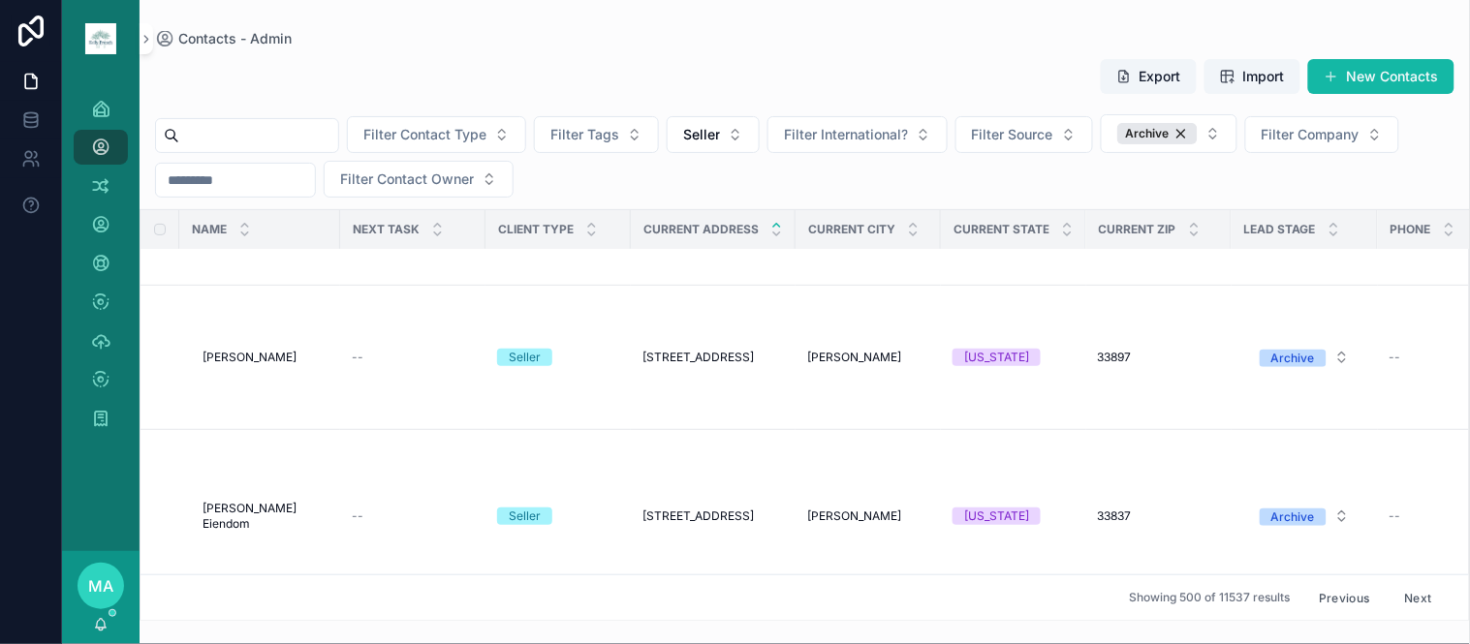
scroll to position [13895, 0]
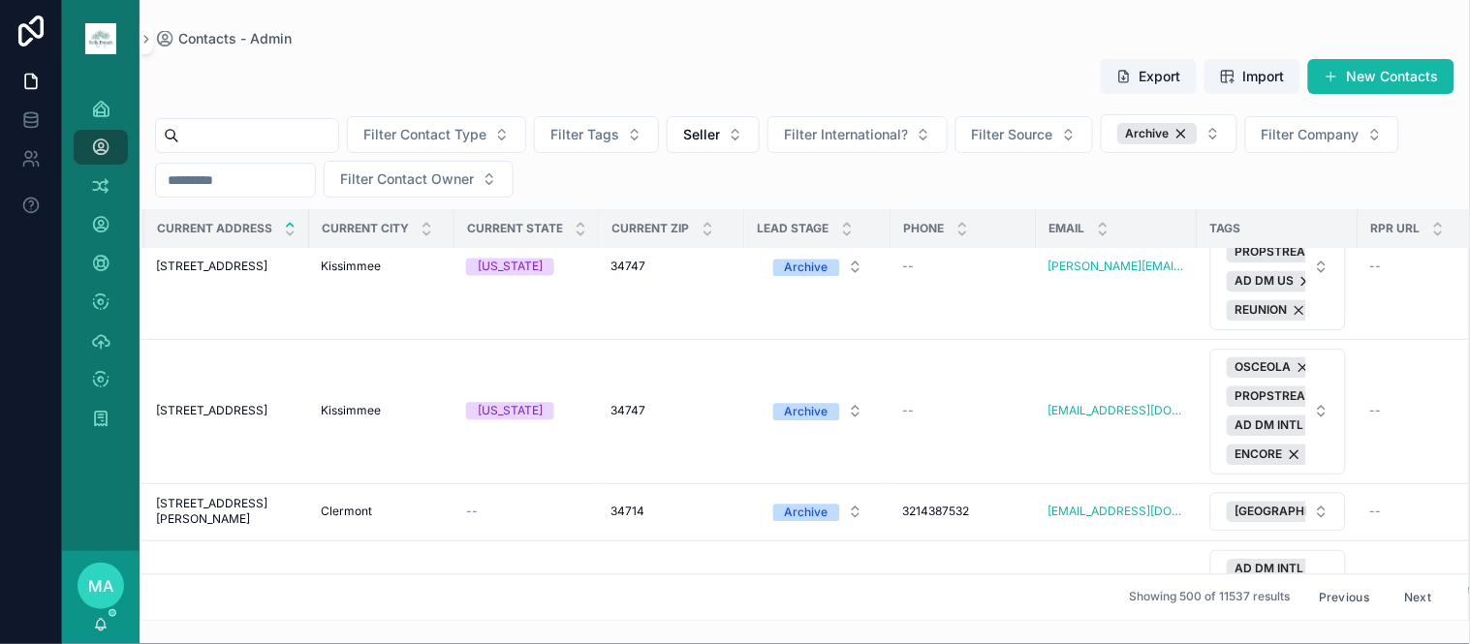
scroll to position [16161, 1019]
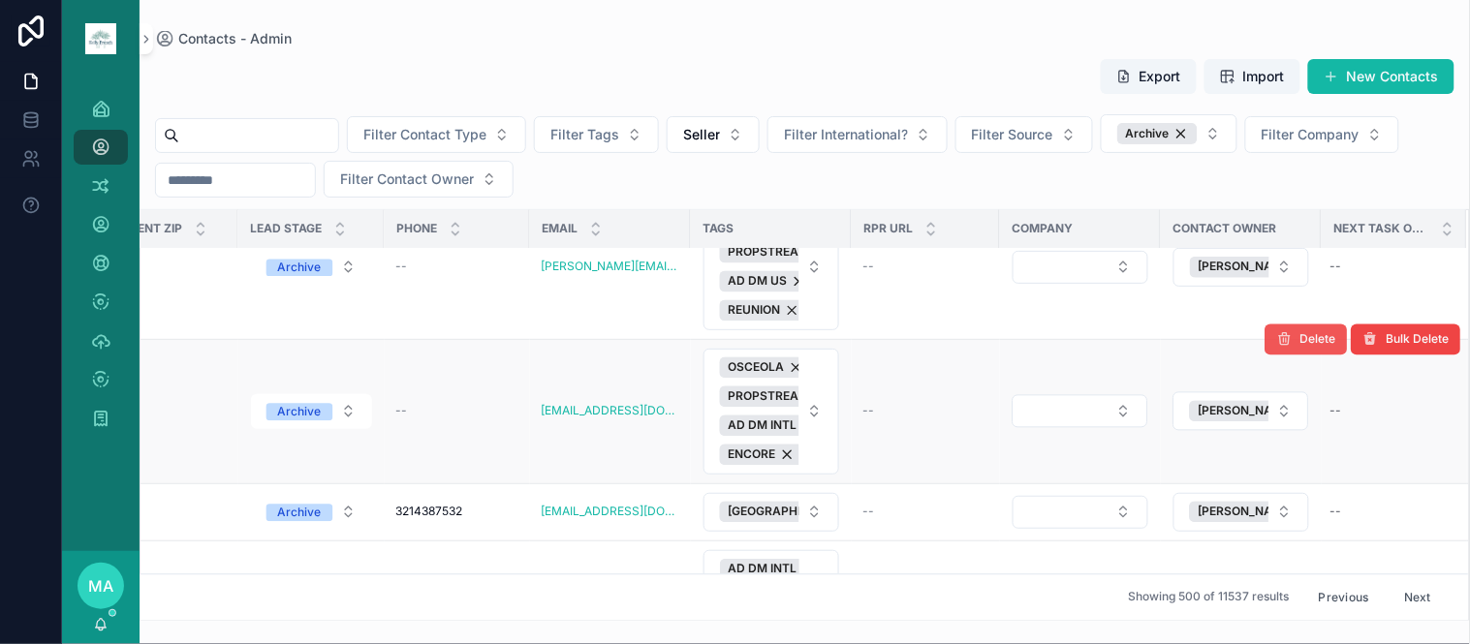
click at [1316, 348] on span "Delete" at bounding box center [1318, 339] width 36 height 15
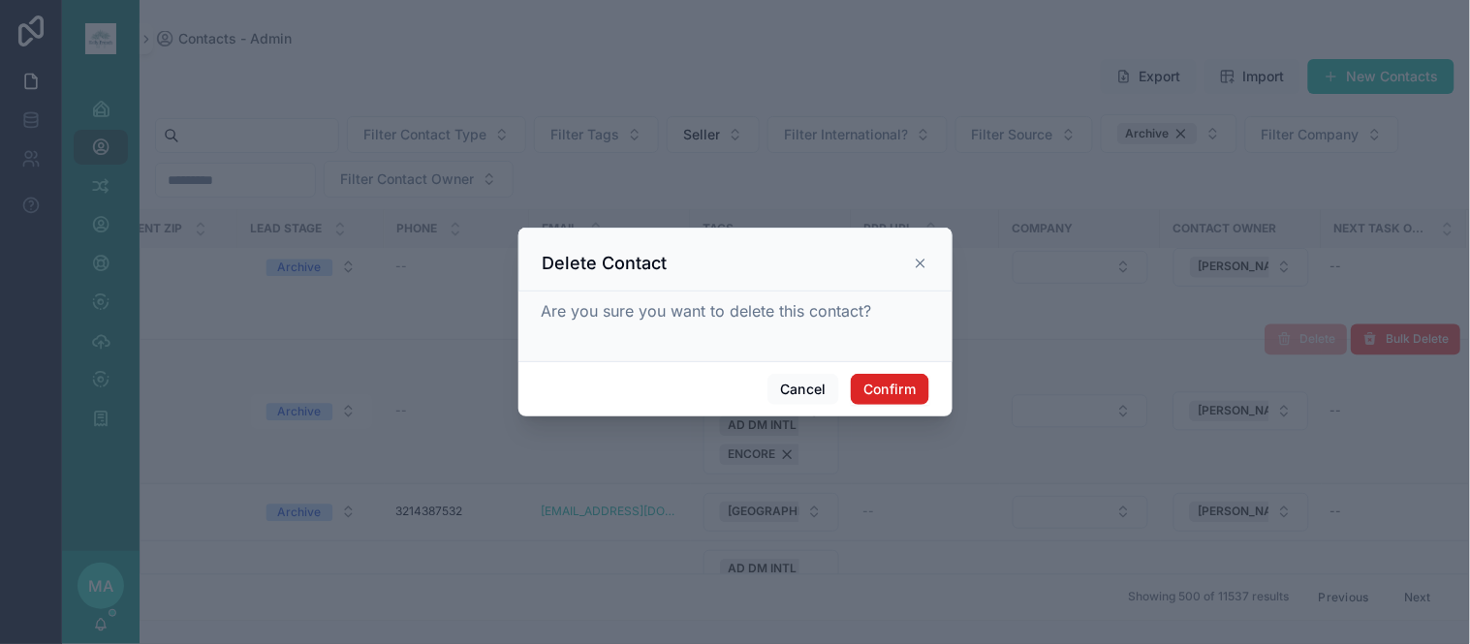
click at [908, 390] on button "Confirm" at bounding box center [889, 389] width 77 height 31
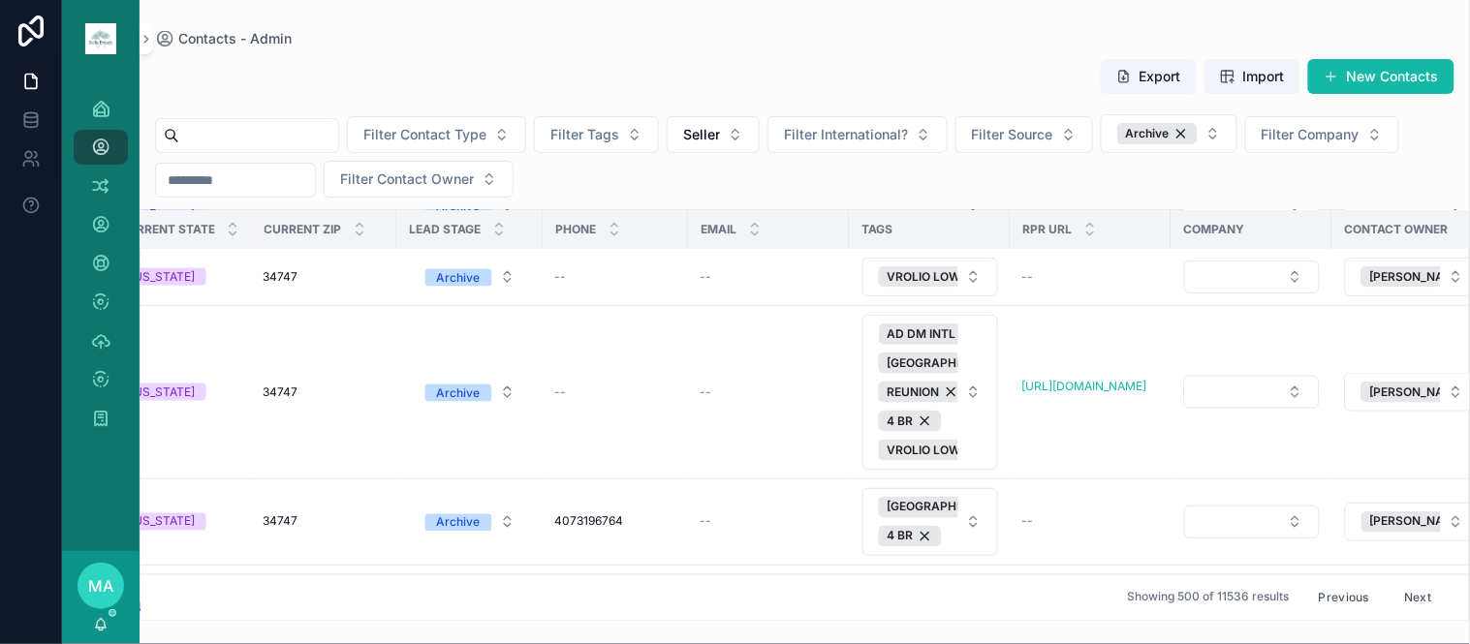
scroll to position [30915, 837]
click at [1277, 257] on icon "scrollable content" at bounding box center [1284, 248] width 15 height 15
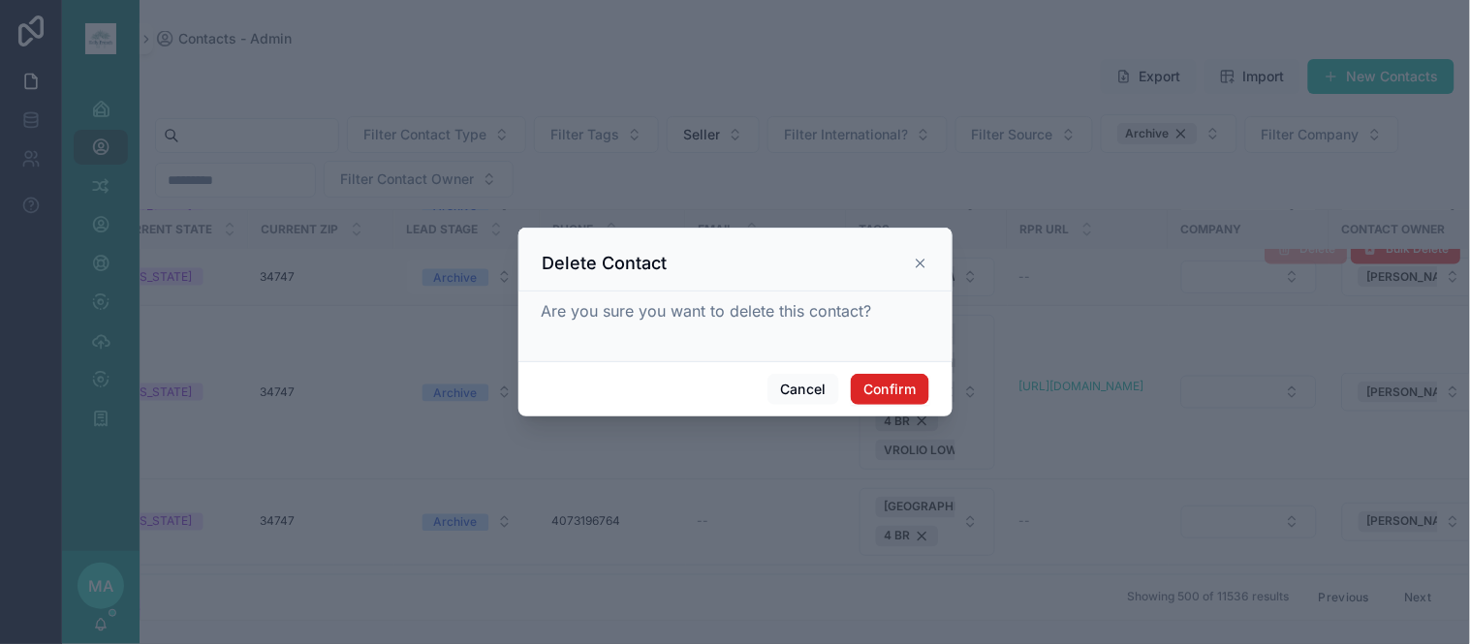
click at [915, 374] on button "Confirm" at bounding box center [889, 389] width 77 height 31
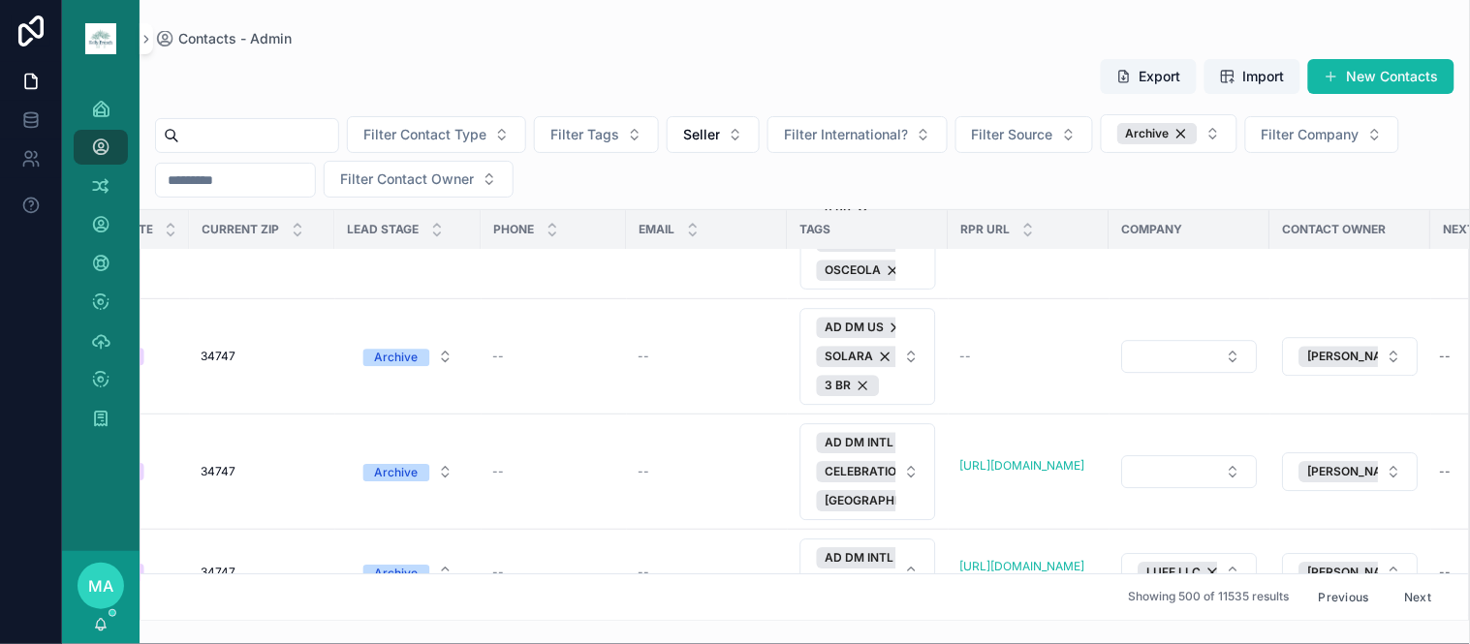
scroll to position [31669, 945]
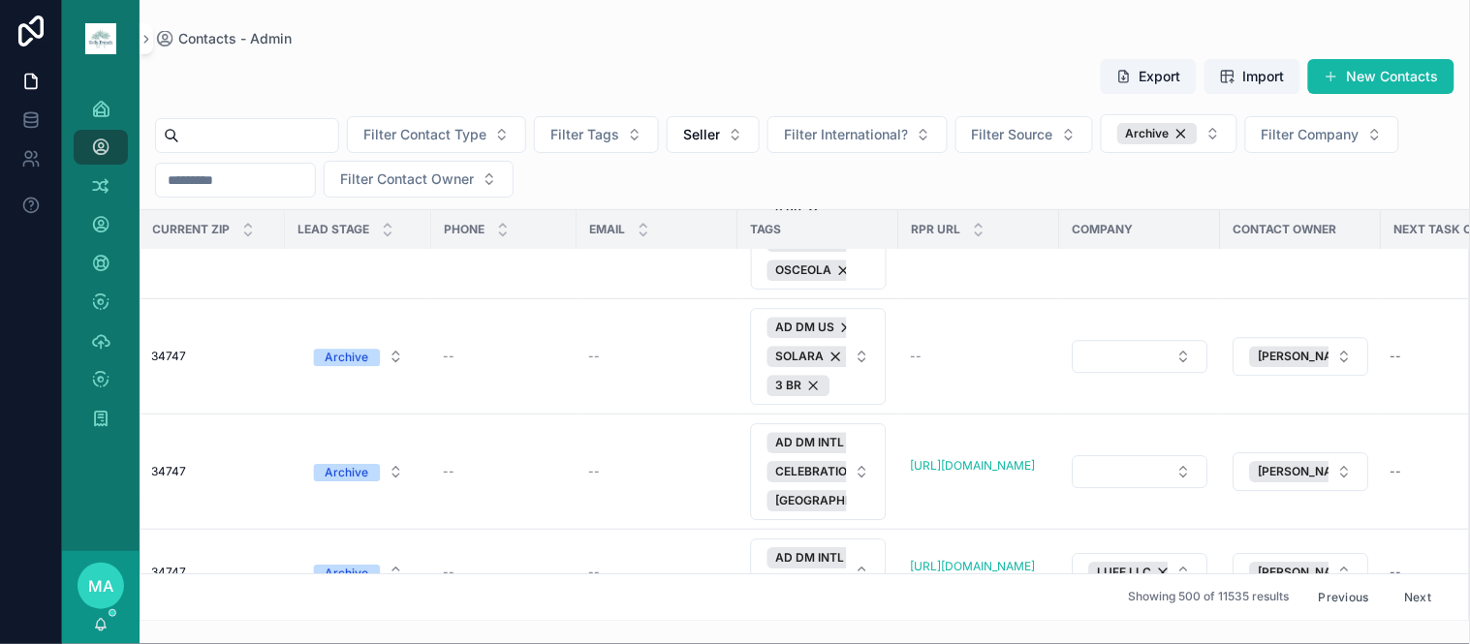
click at [1279, 84] on button "Delete" at bounding box center [1306, 68] width 82 height 31
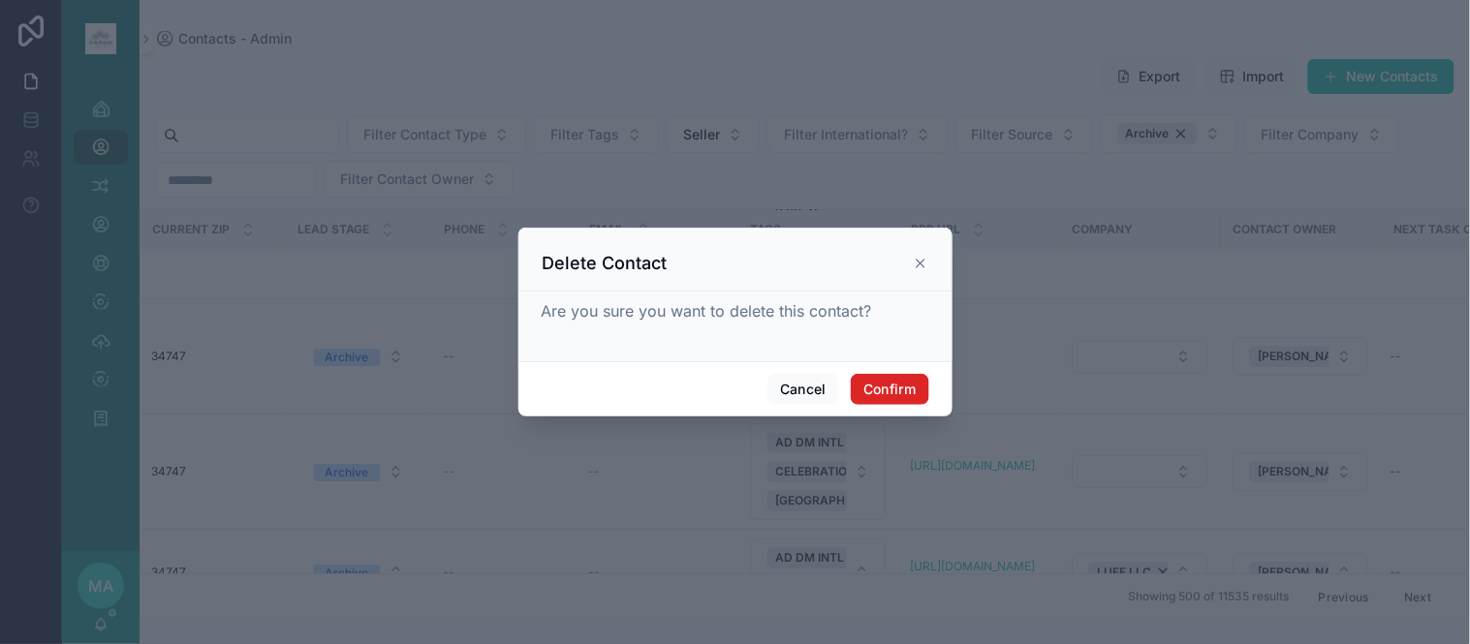
click at [878, 391] on button "Confirm" at bounding box center [889, 389] width 77 height 31
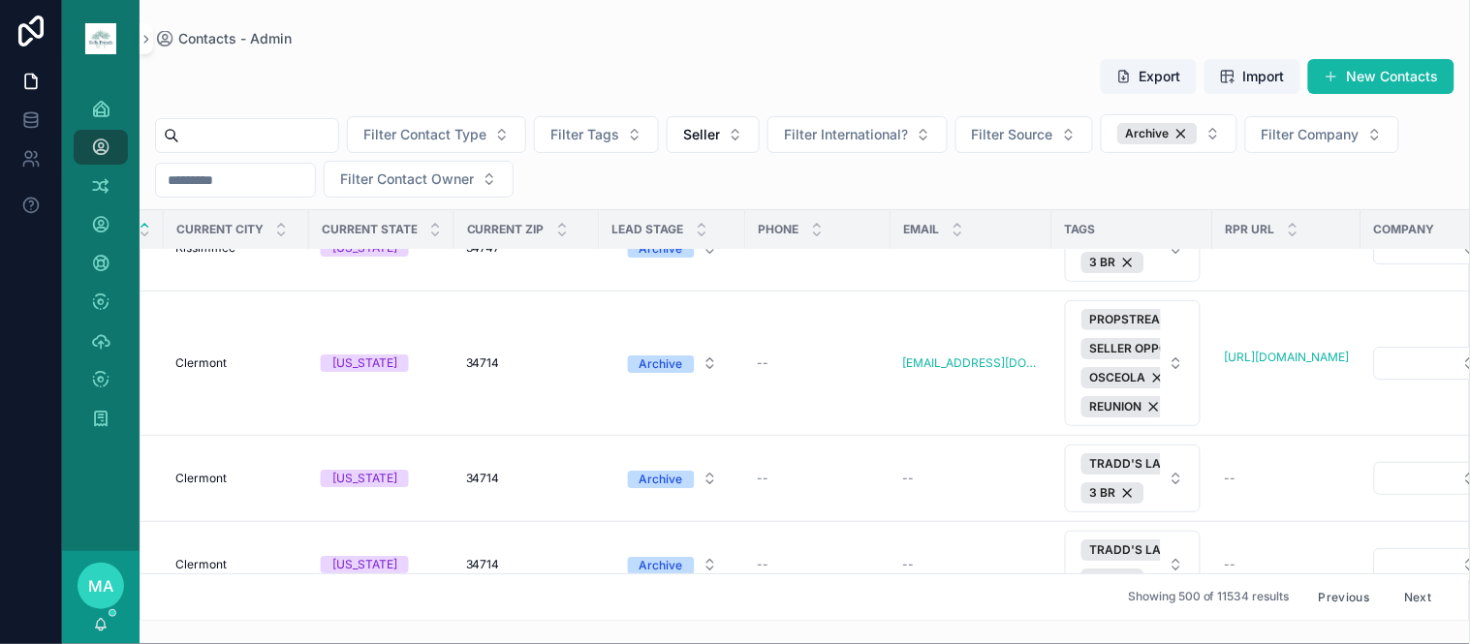
scroll to position [35755, 1002]
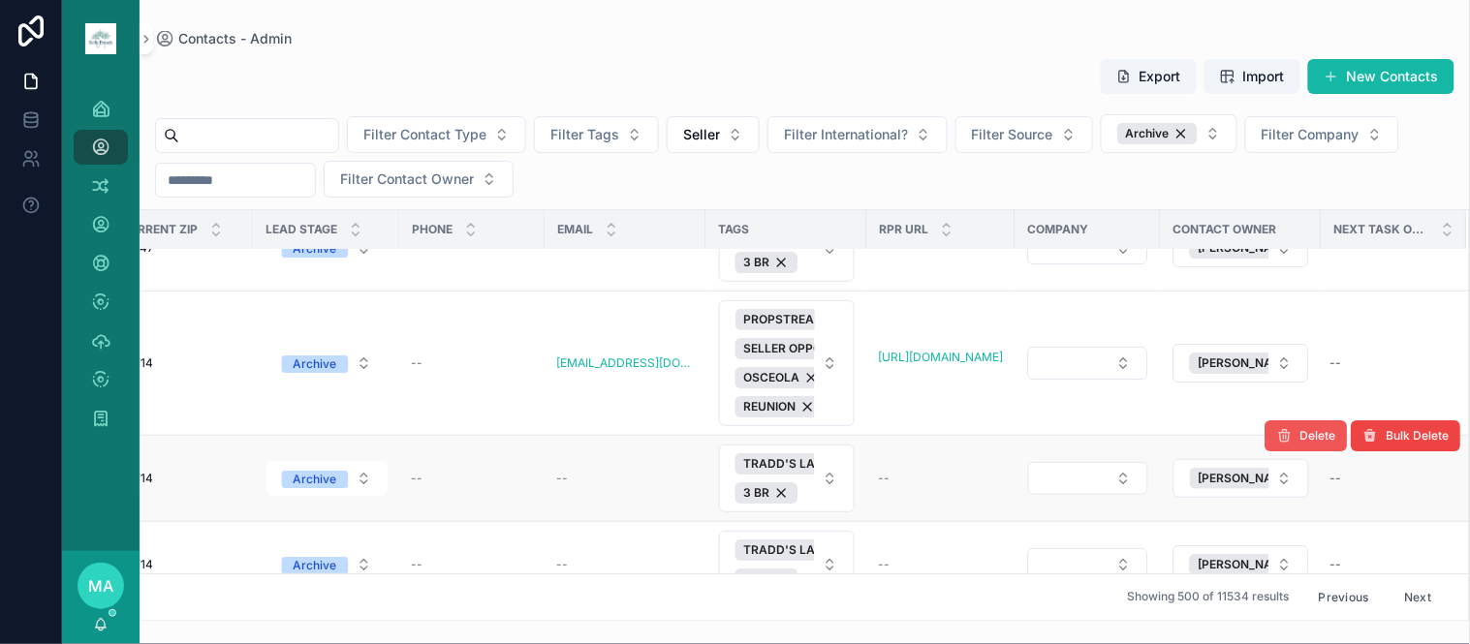
click at [1311, 451] on button "Delete" at bounding box center [1306, 435] width 82 height 31
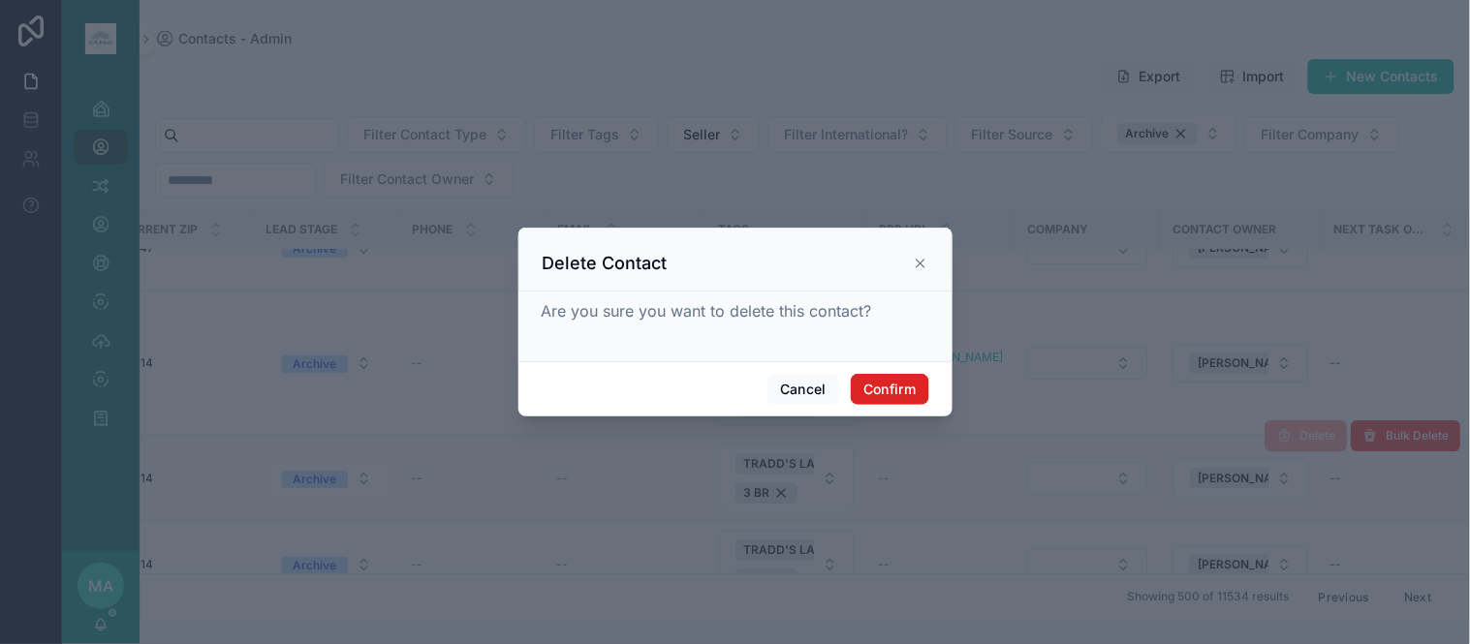
click at [906, 385] on button "Confirm" at bounding box center [889, 389] width 77 height 31
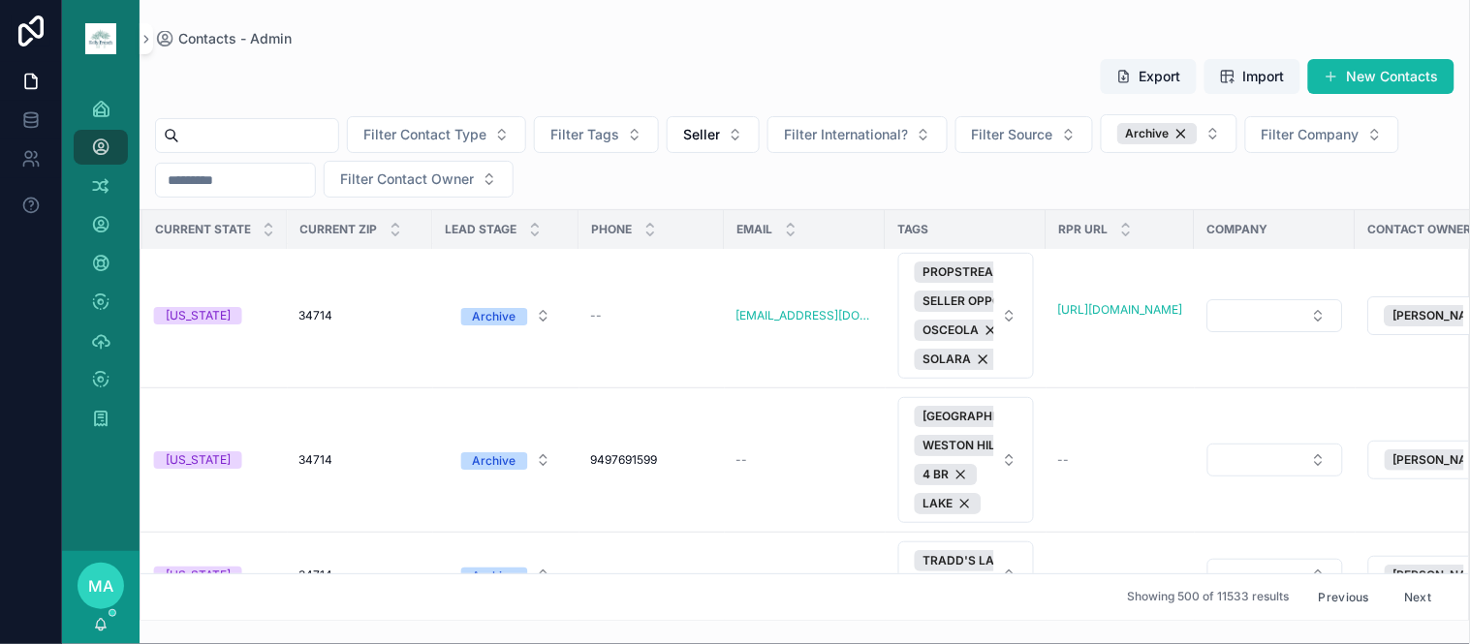
scroll to position [49078, 913]
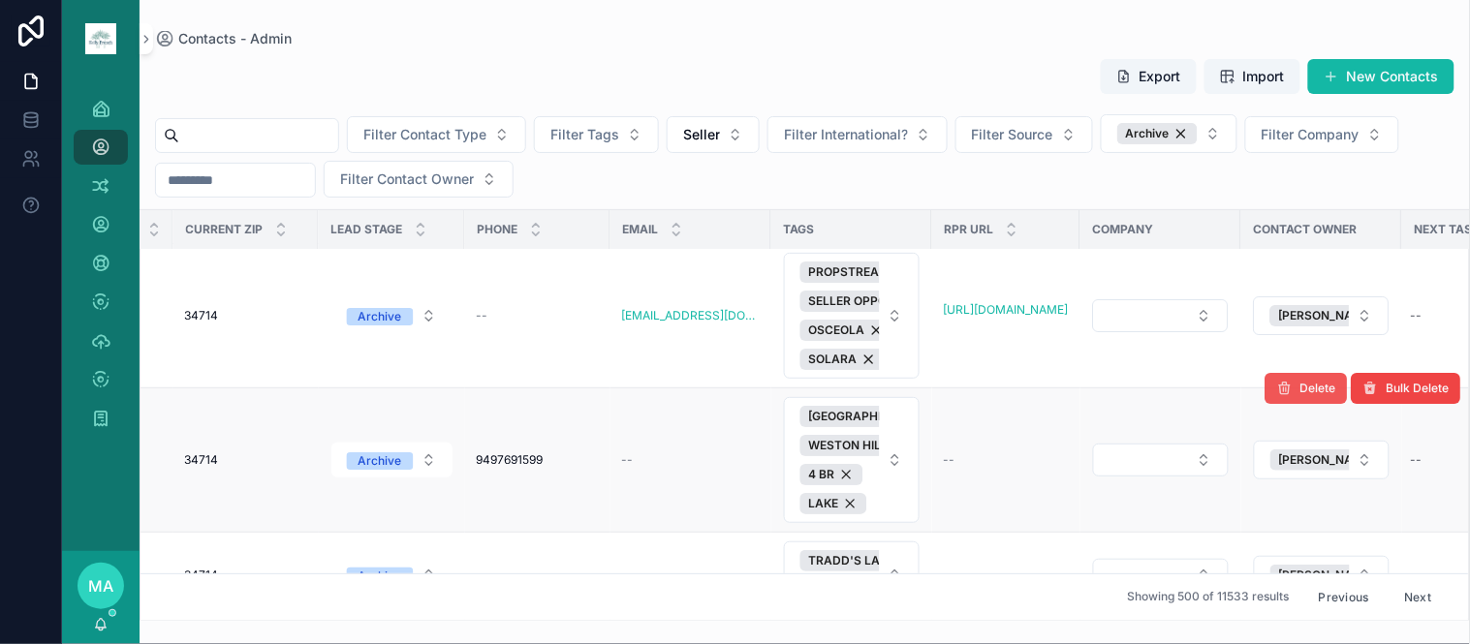
click at [1302, 396] on span "Delete" at bounding box center [1318, 388] width 36 height 15
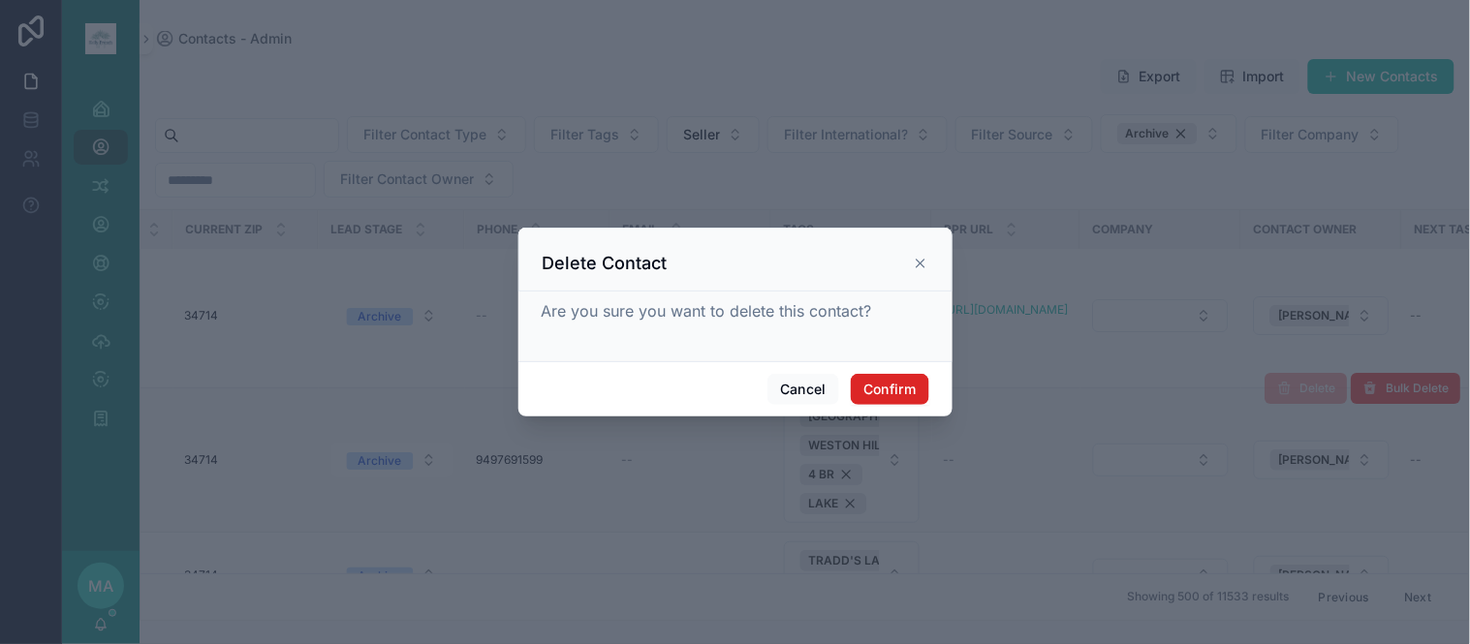
click at [887, 384] on button "Confirm" at bounding box center [889, 389] width 77 height 31
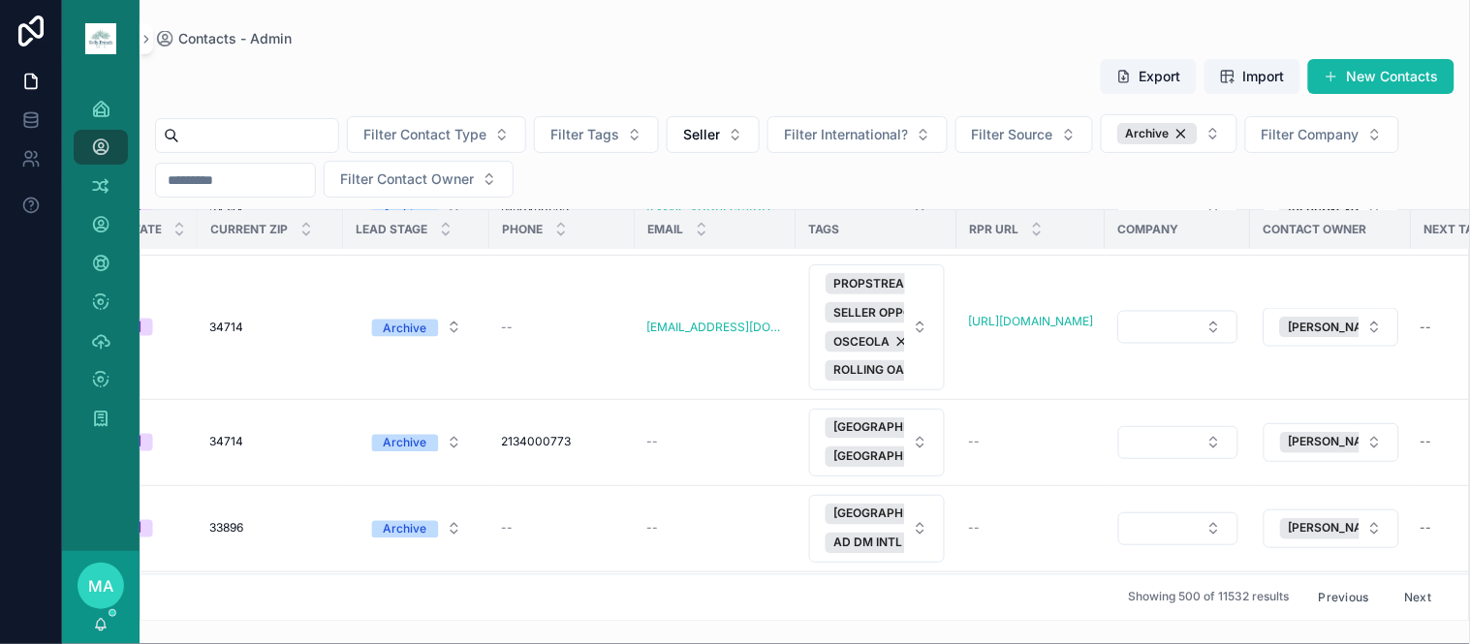
scroll to position [49938, 891]
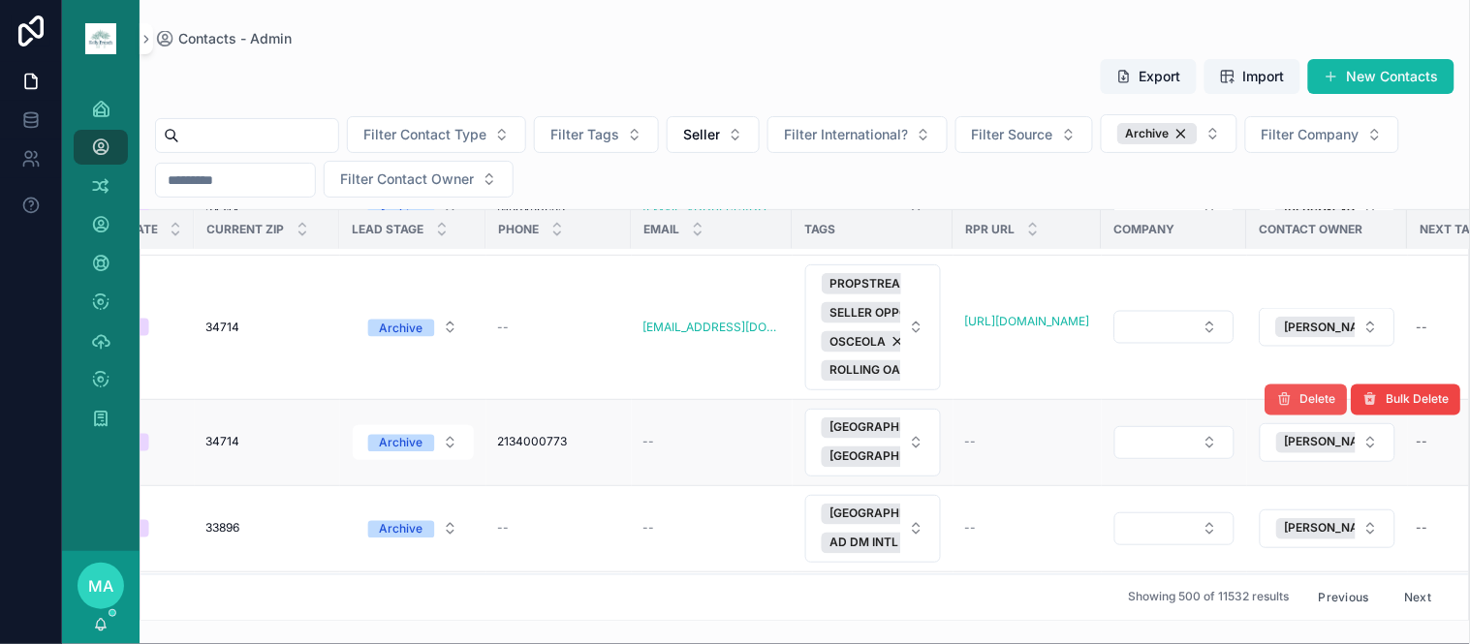
click at [1300, 408] on span "Delete" at bounding box center [1318, 399] width 36 height 15
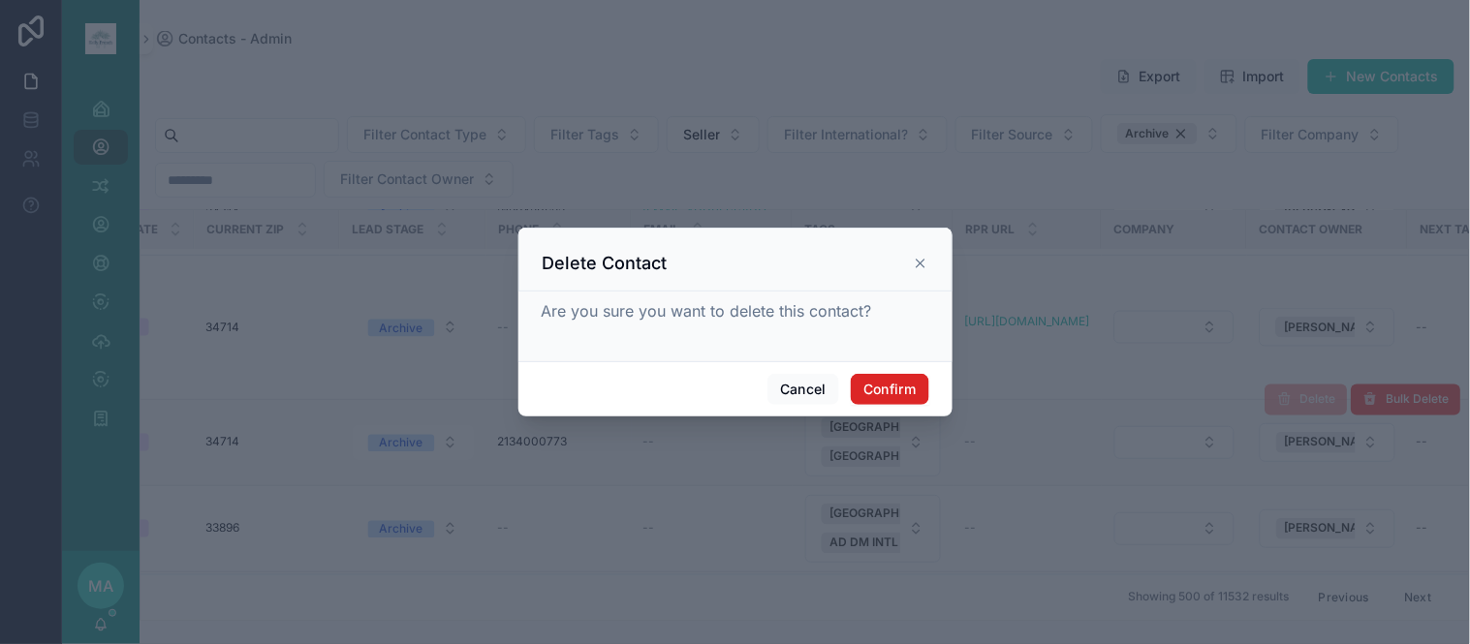
click at [912, 375] on button "Confirm" at bounding box center [889, 389] width 77 height 31
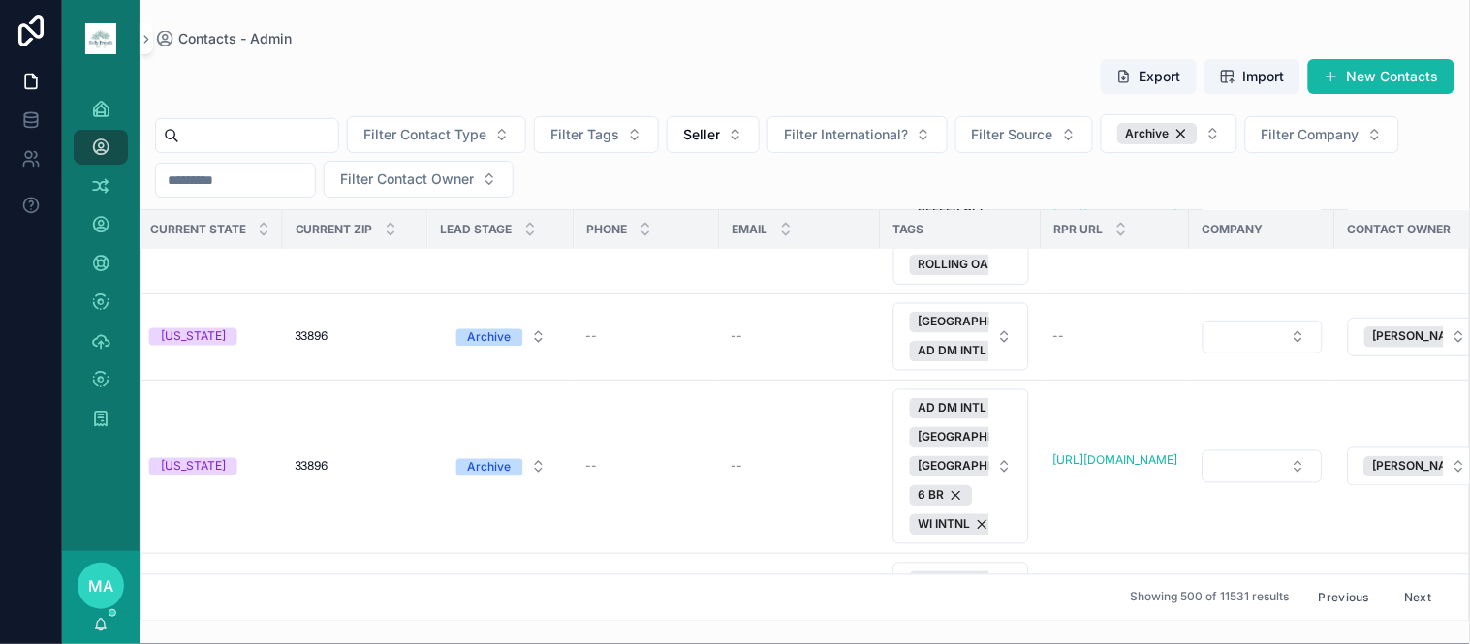
scroll to position [50046, 885]
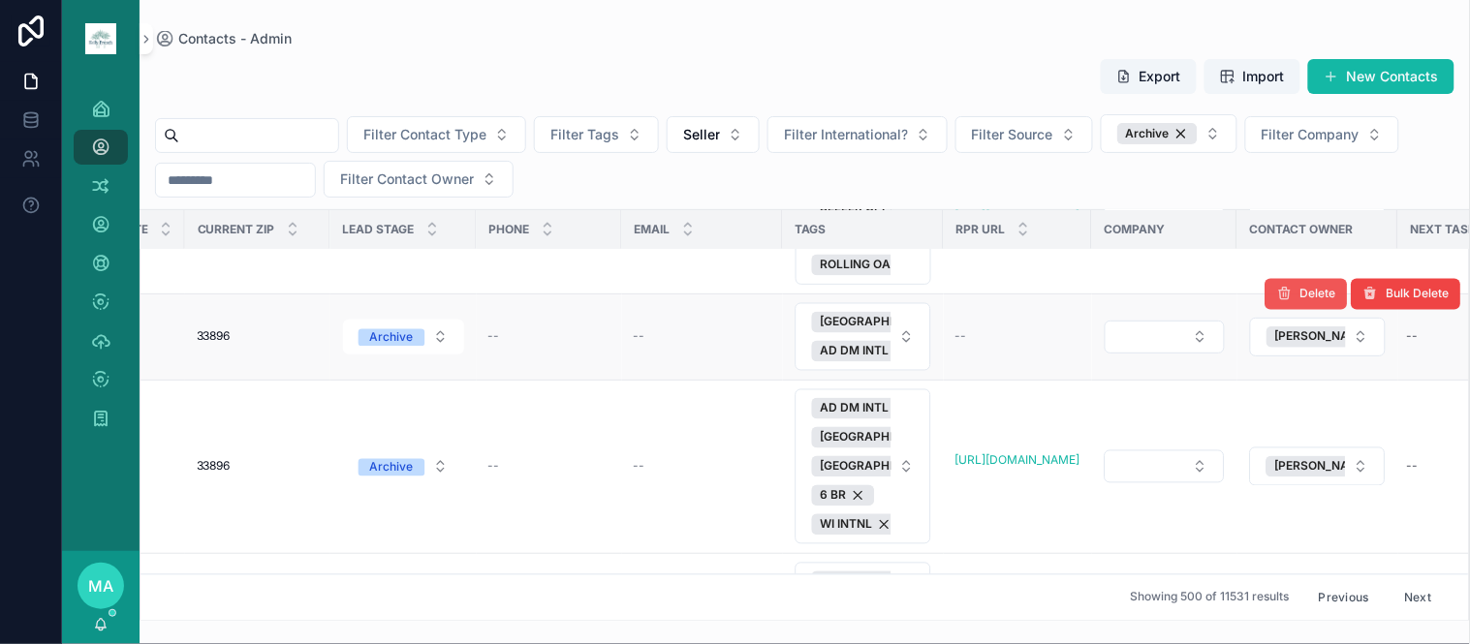
click at [1300, 302] on span "Delete" at bounding box center [1318, 294] width 36 height 15
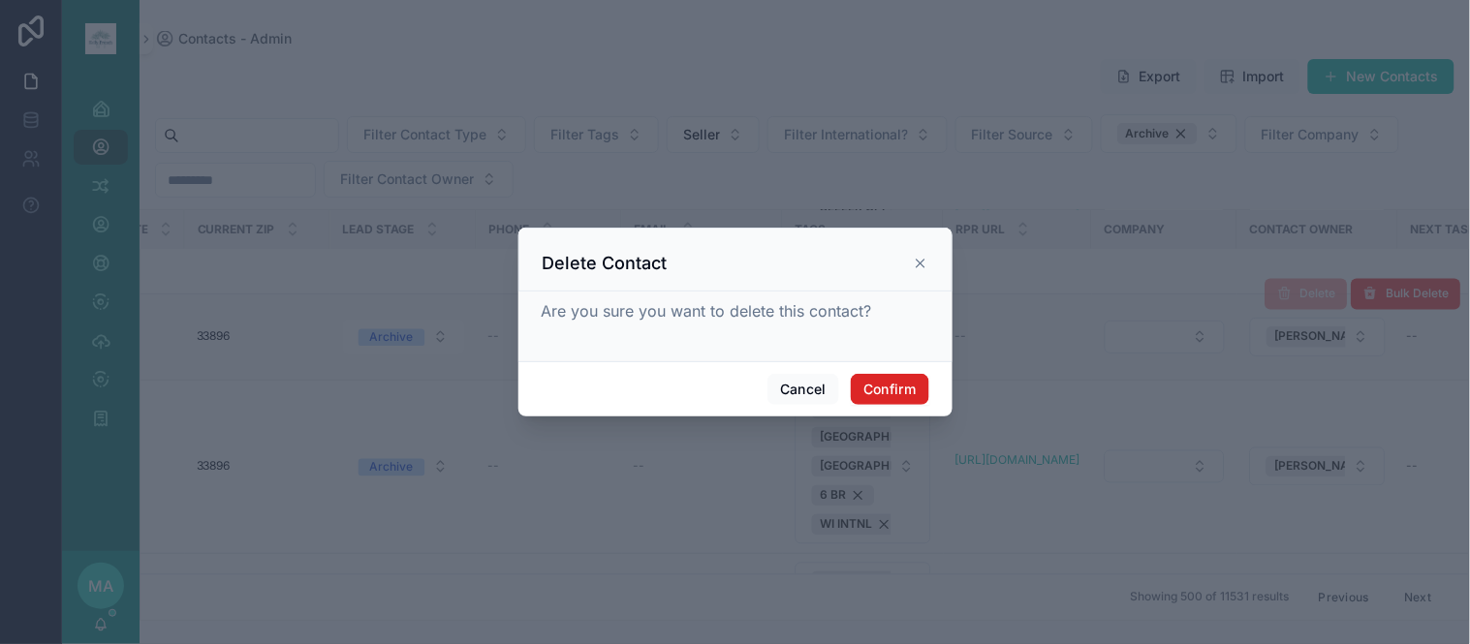
click at [886, 390] on button "Confirm" at bounding box center [889, 389] width 77 height 31
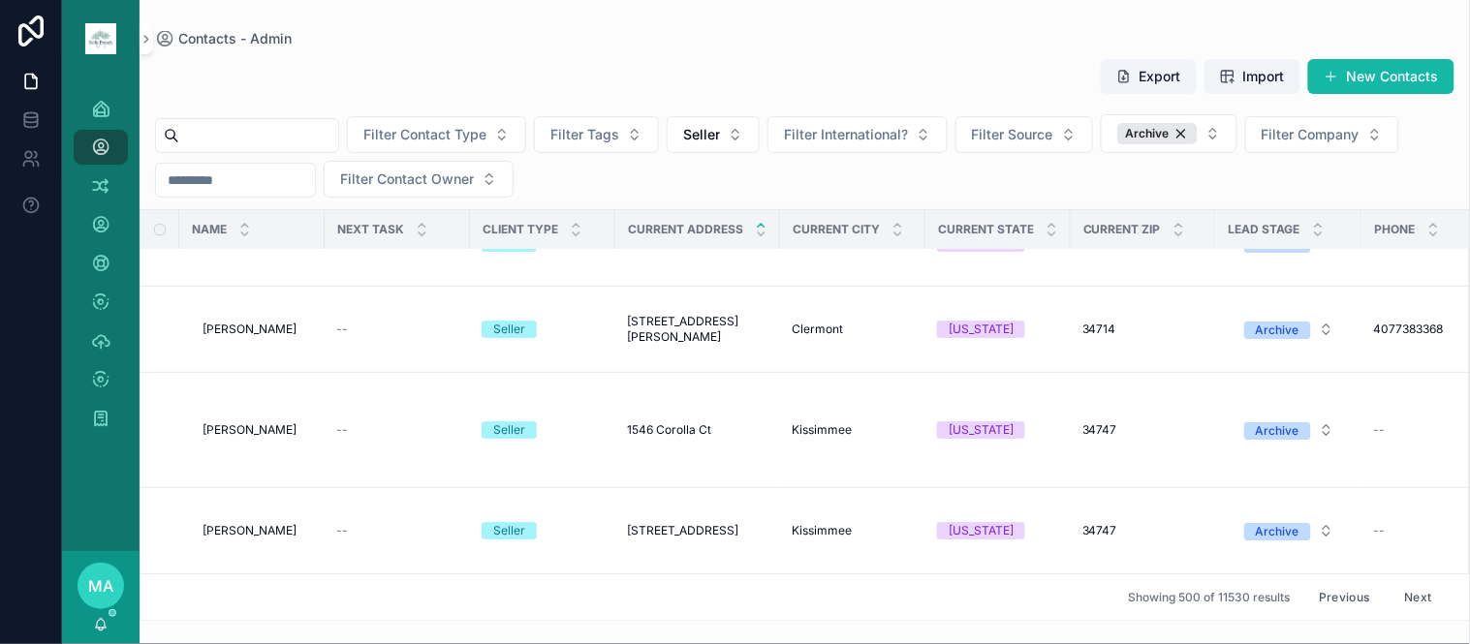
scroll to position [52812, 0]
click at [1403, 582] on button "Next" at bounding box center [1418, 597] width 54 height 30
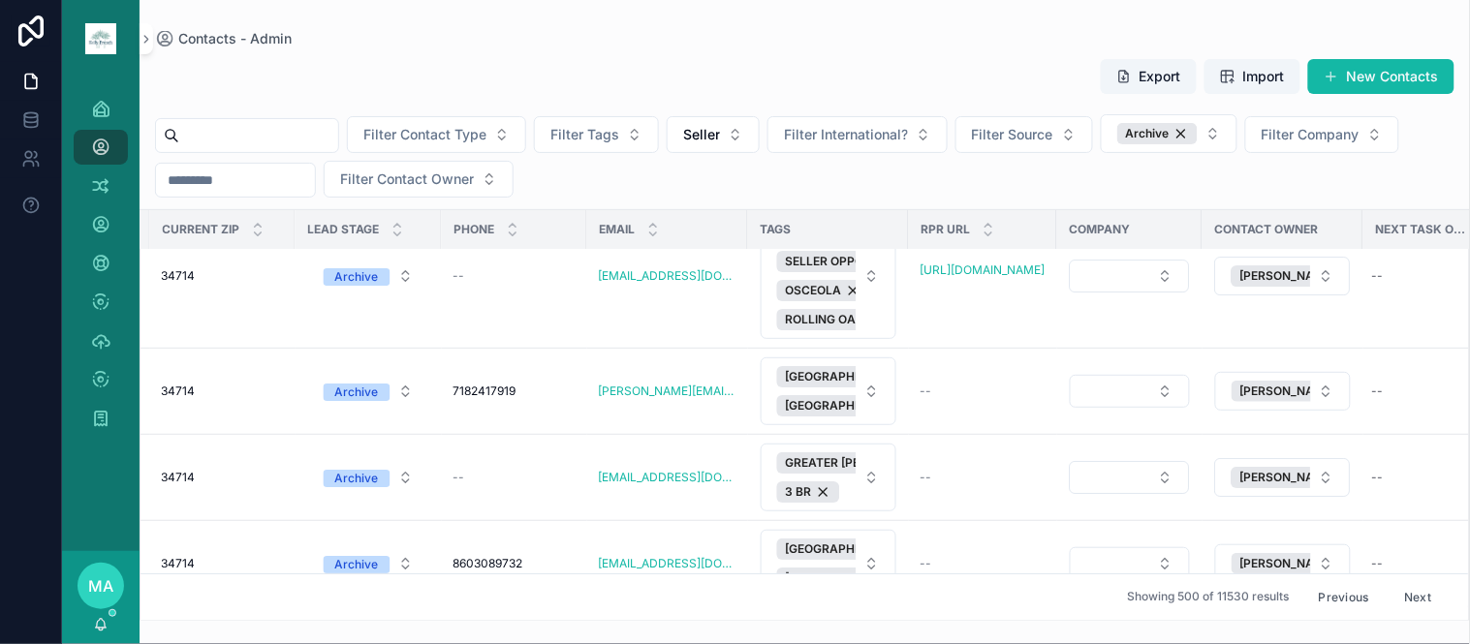
scroll to position [5491, 1003]
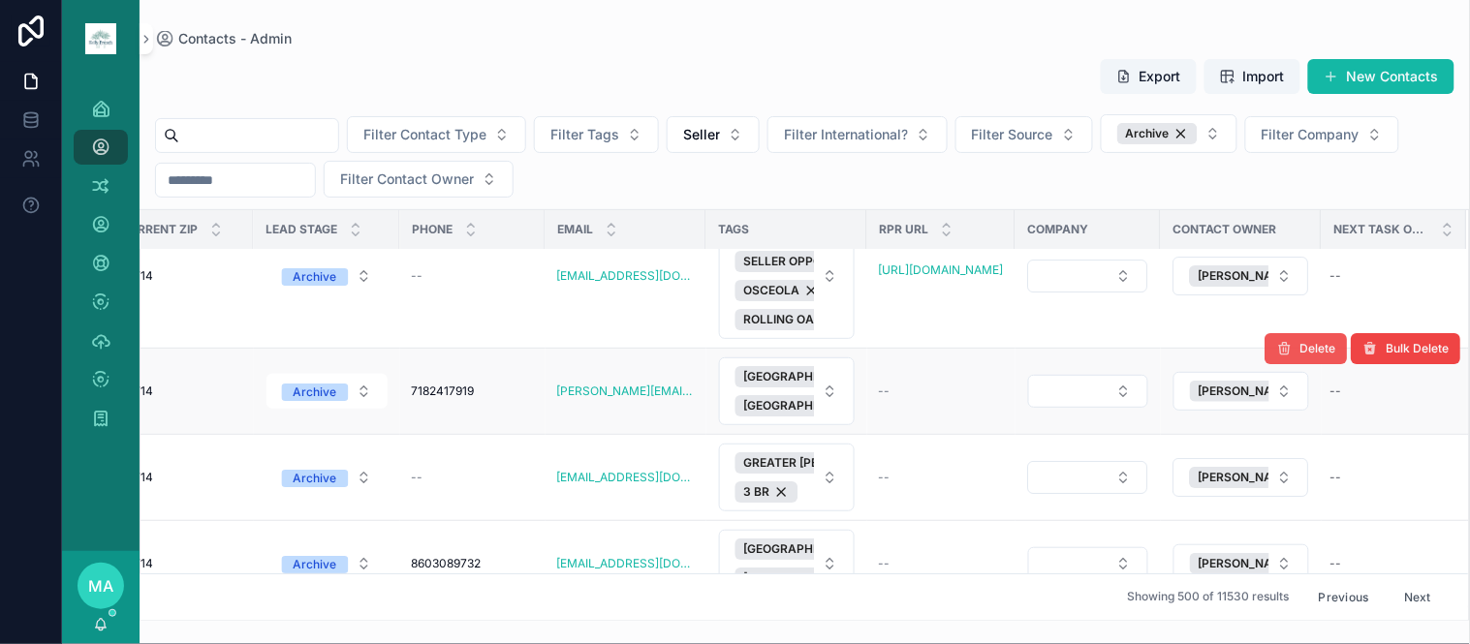
click at [1280, 364] on button "Delete" at bounding box center [1306, 348] width 82 height 31
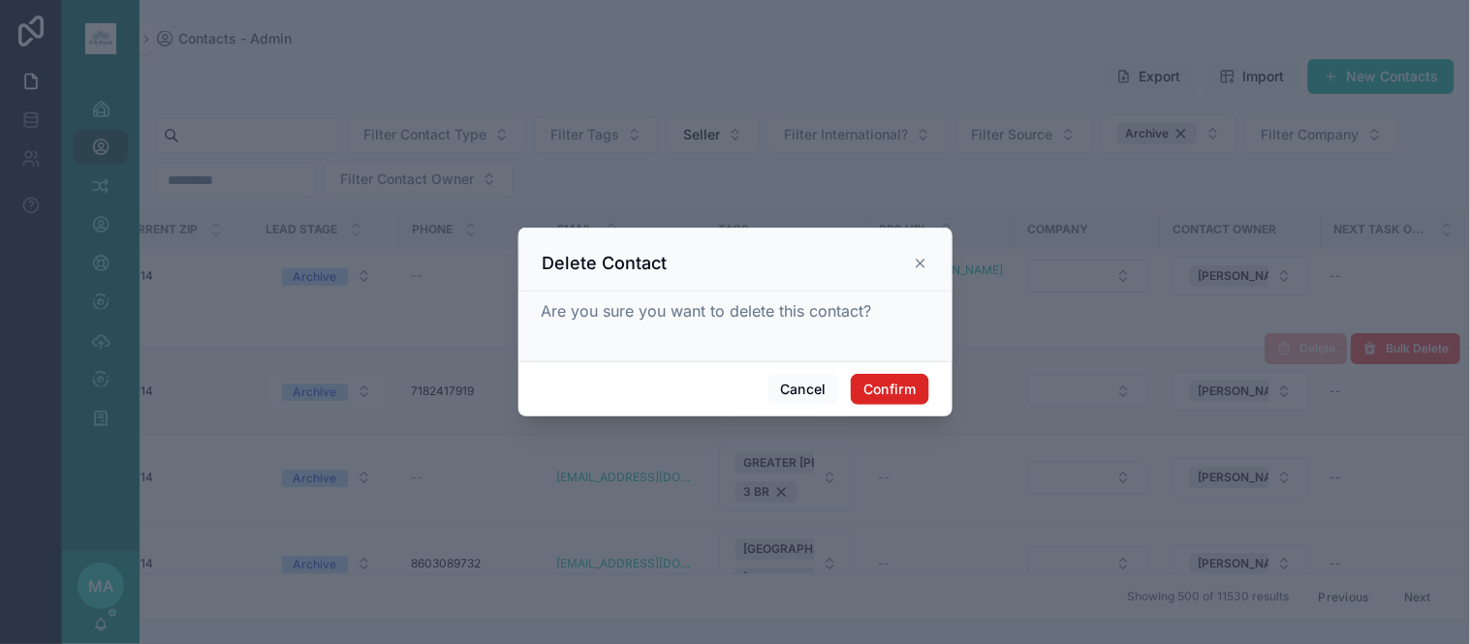
click at [887, 398] on button "Confirm" at bounding box center [889, 389] width 77 height 31
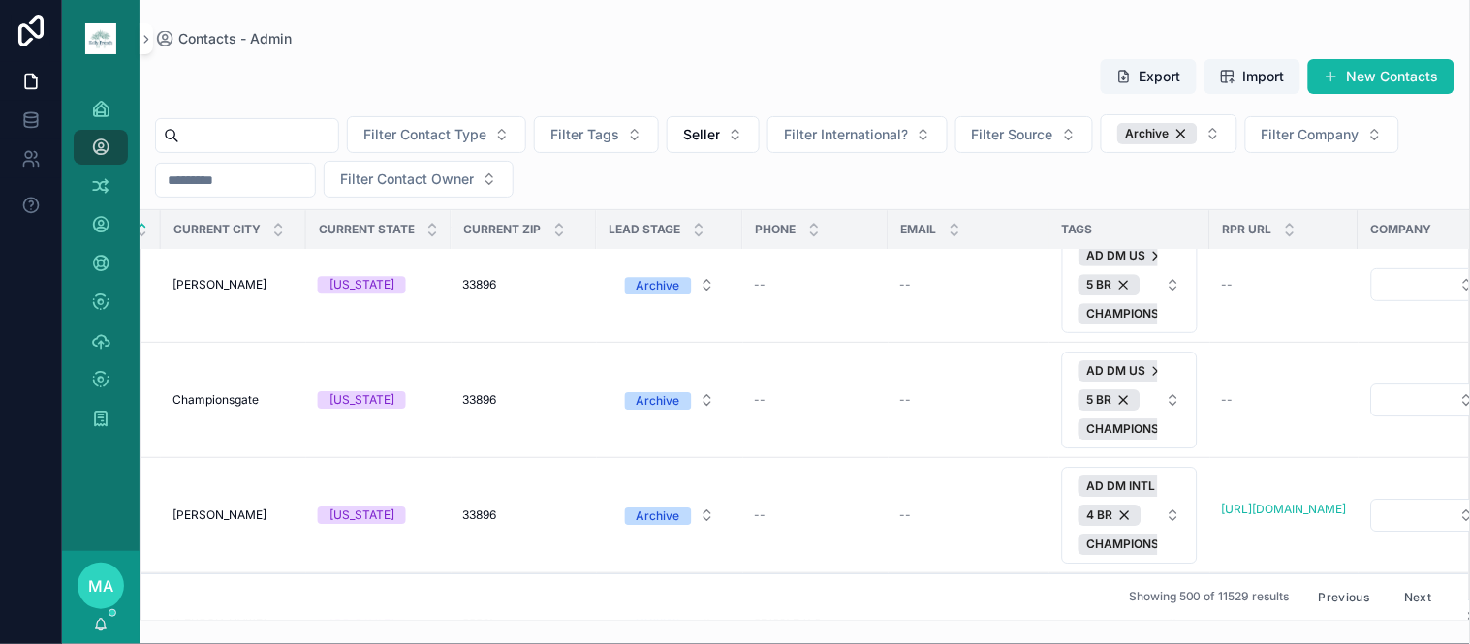
scroll to position [10976, 1003]
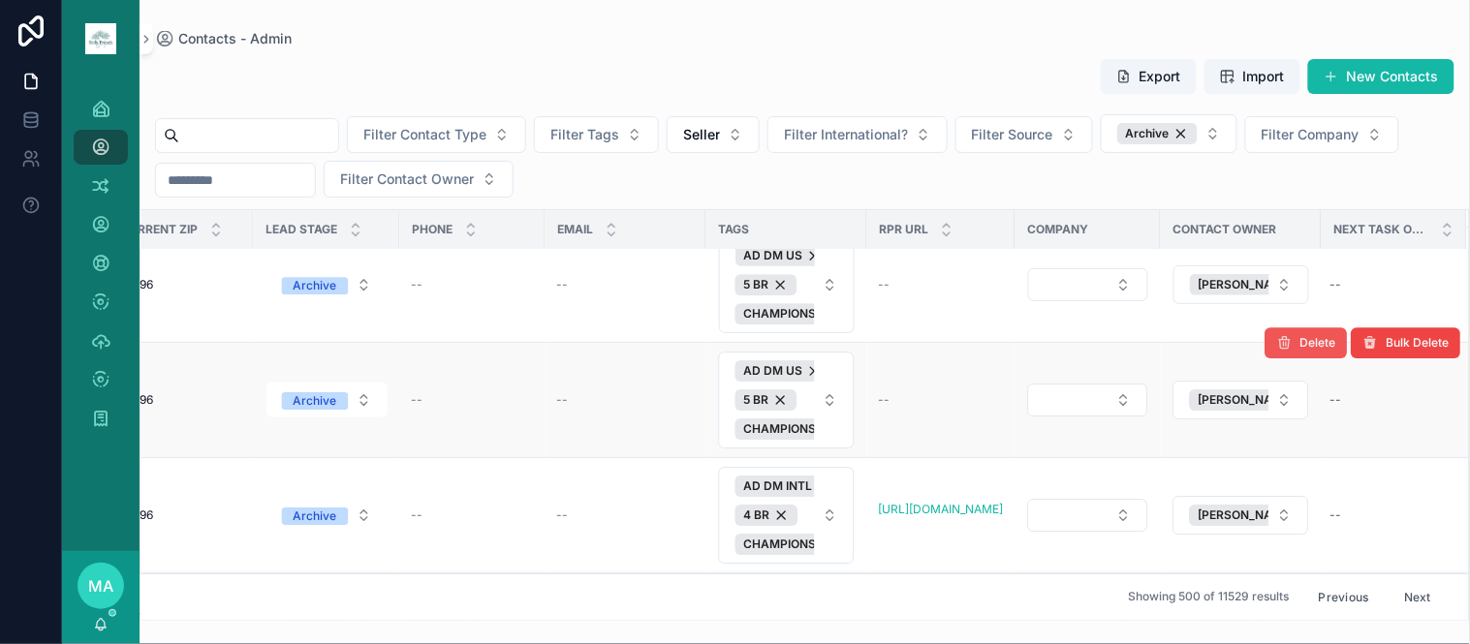
click at [1300, 351] on span "Delete" at bounding box center [1318, 342] width 36 height 15
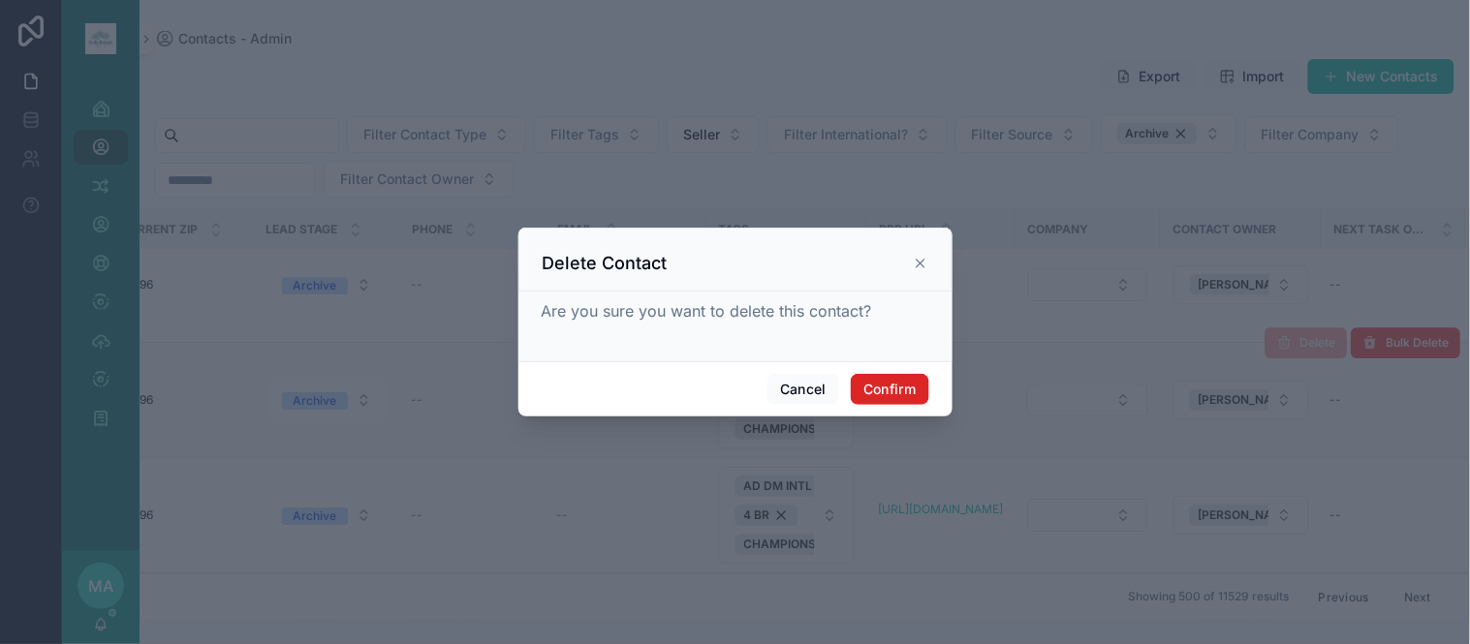
click at [898, 390] on button "Confirm" at bounding box center [889, 389] width 77 height 31
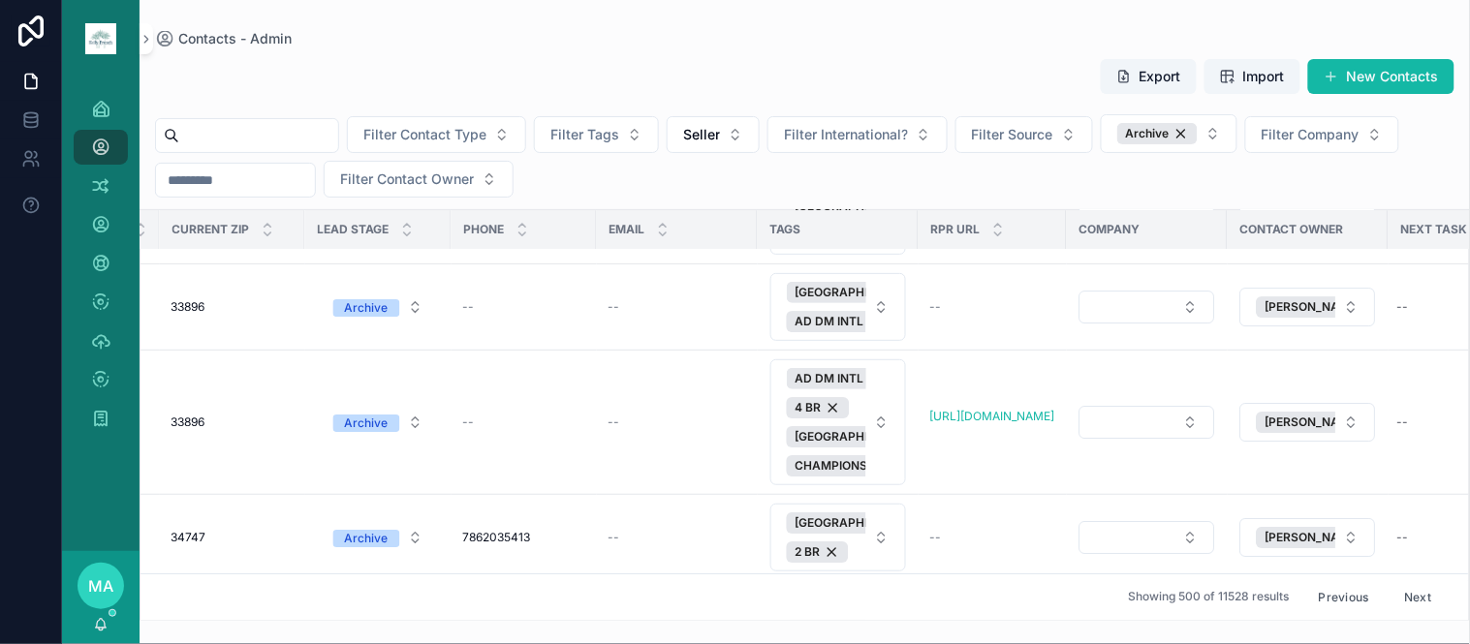
scroll to position [14846, 934]
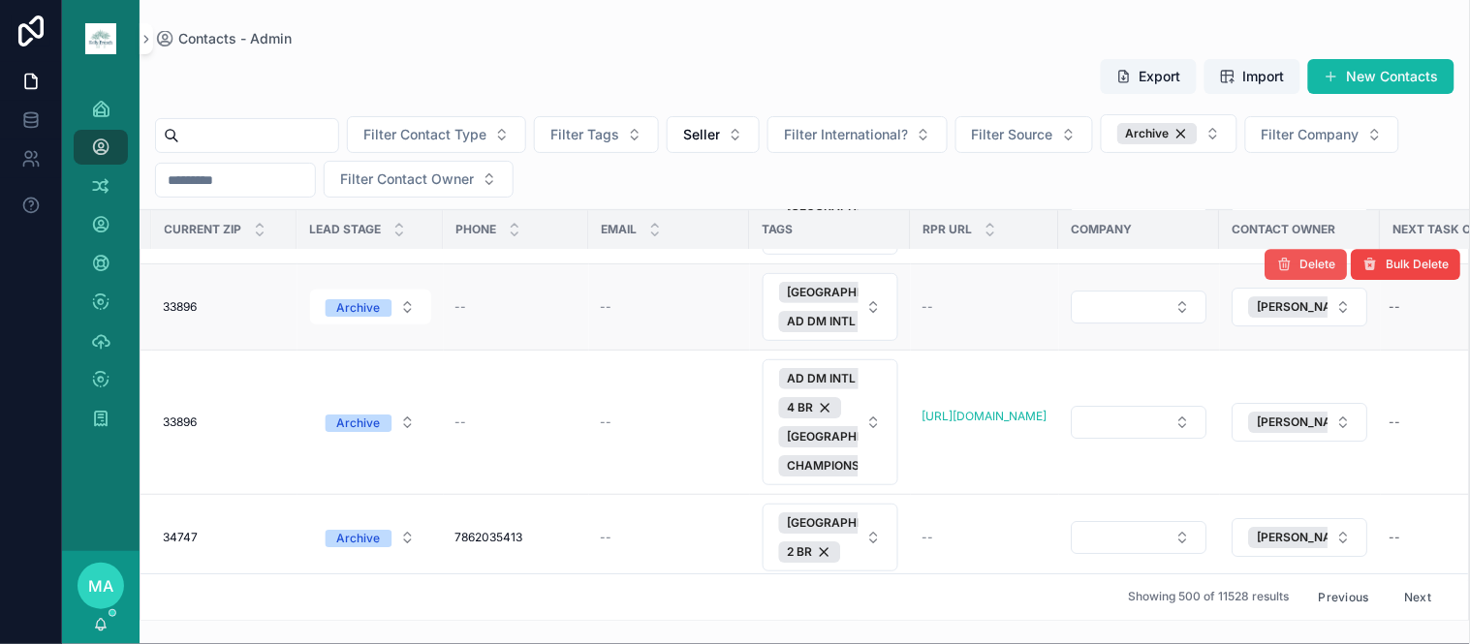
click at [1303, 272] on span "Delete" at bounding box center [1318, 264] width 36 height 15
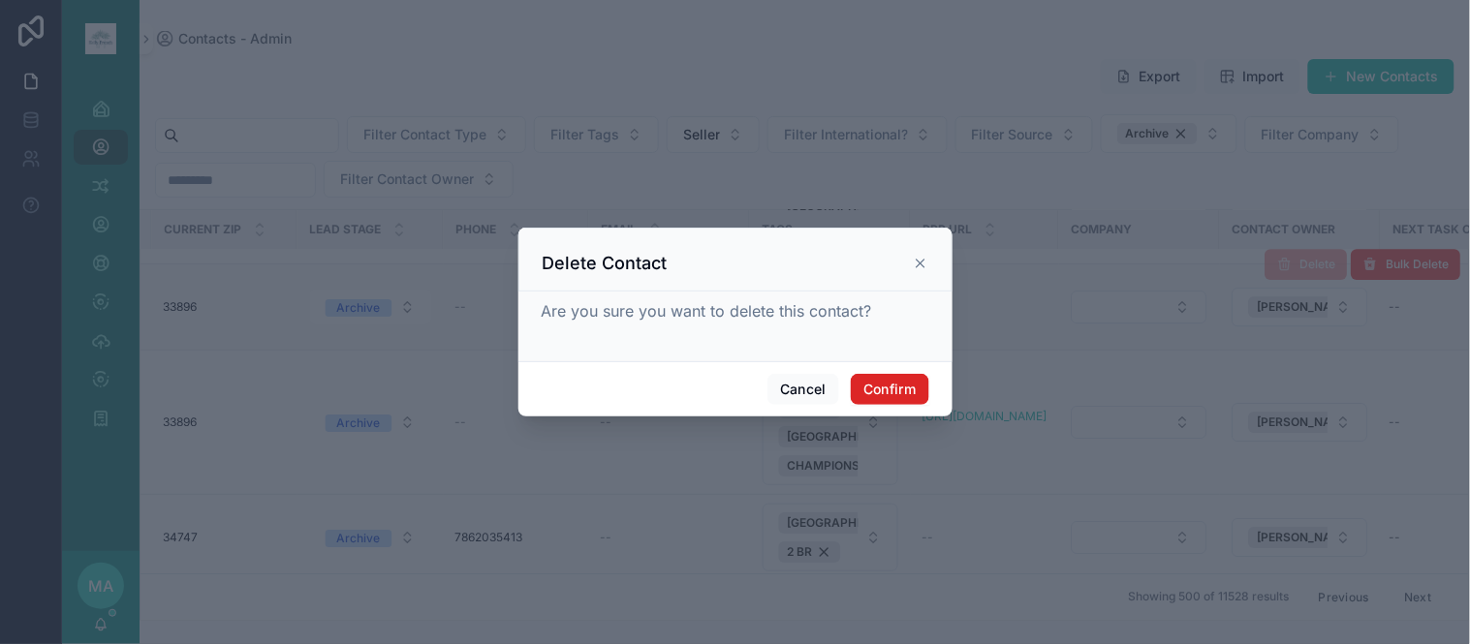
click at [925, 379] on button "Confirm" at bounding box center [889, 389] width 77 height 31
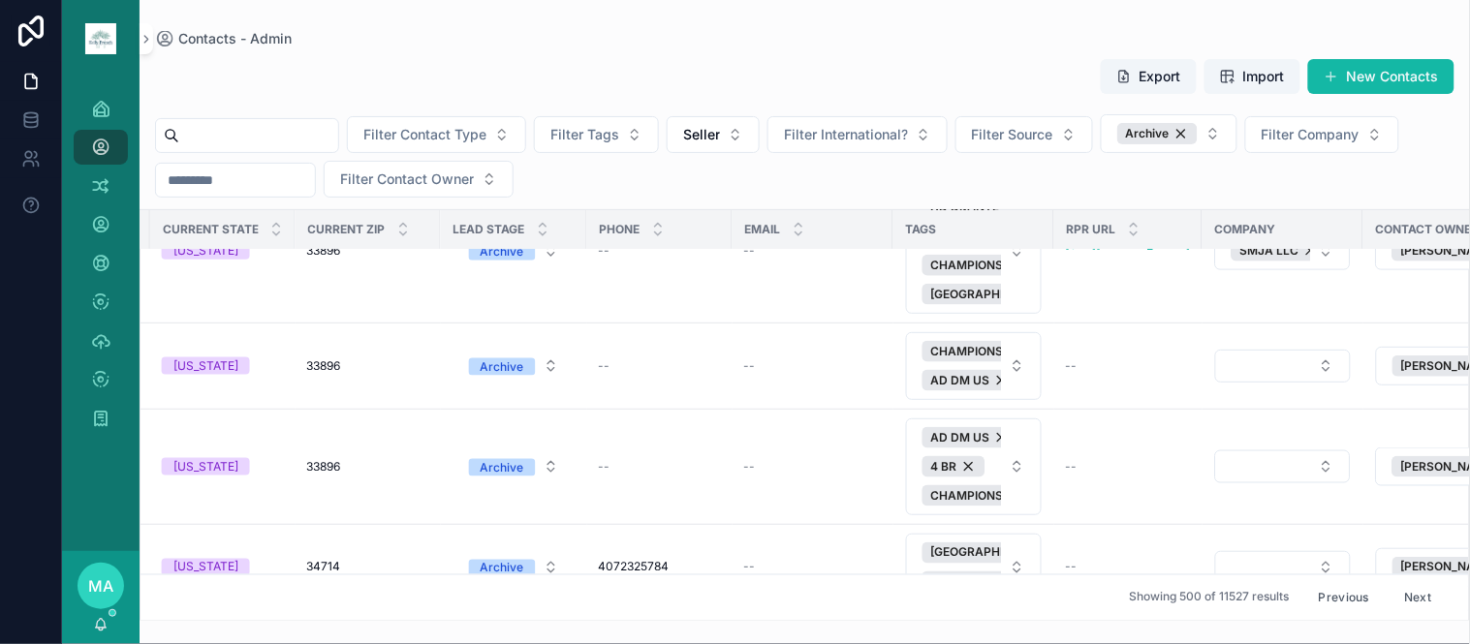
scroll to position [17644, 851]
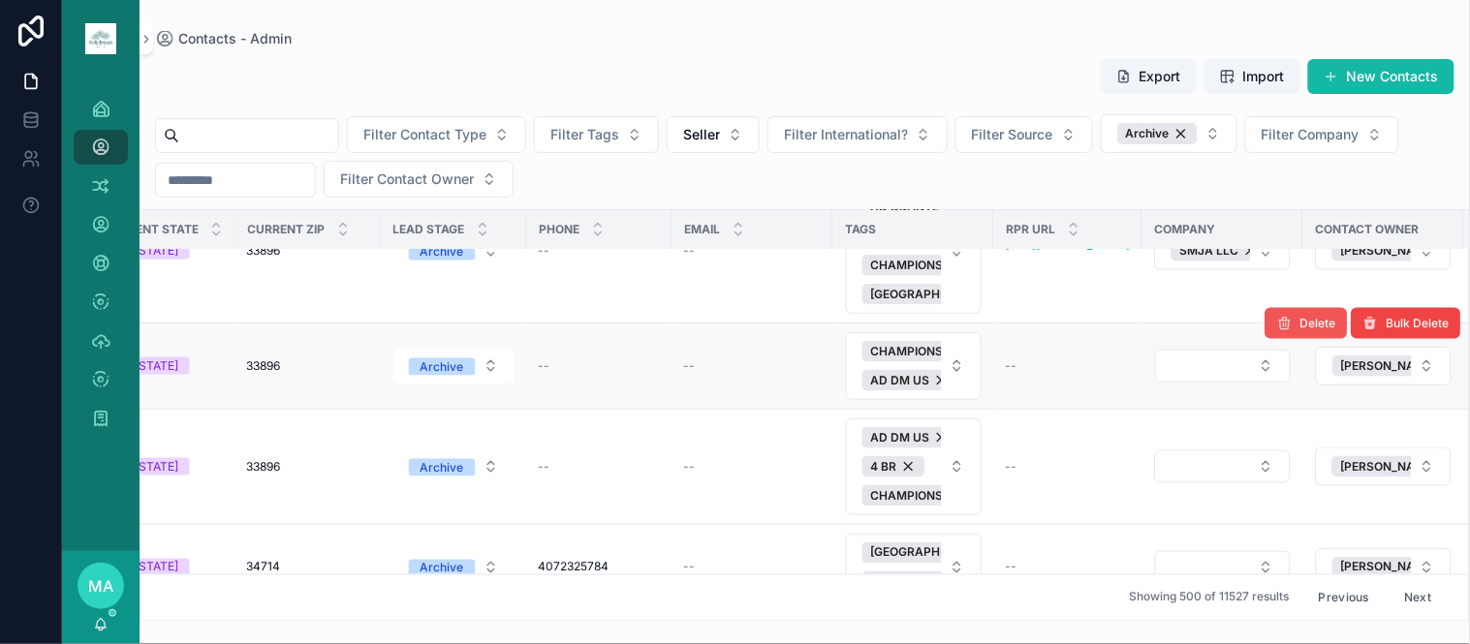
click at [1306, 331] on span "Delete" at bounding box center [1318, 323] width 36 height 15
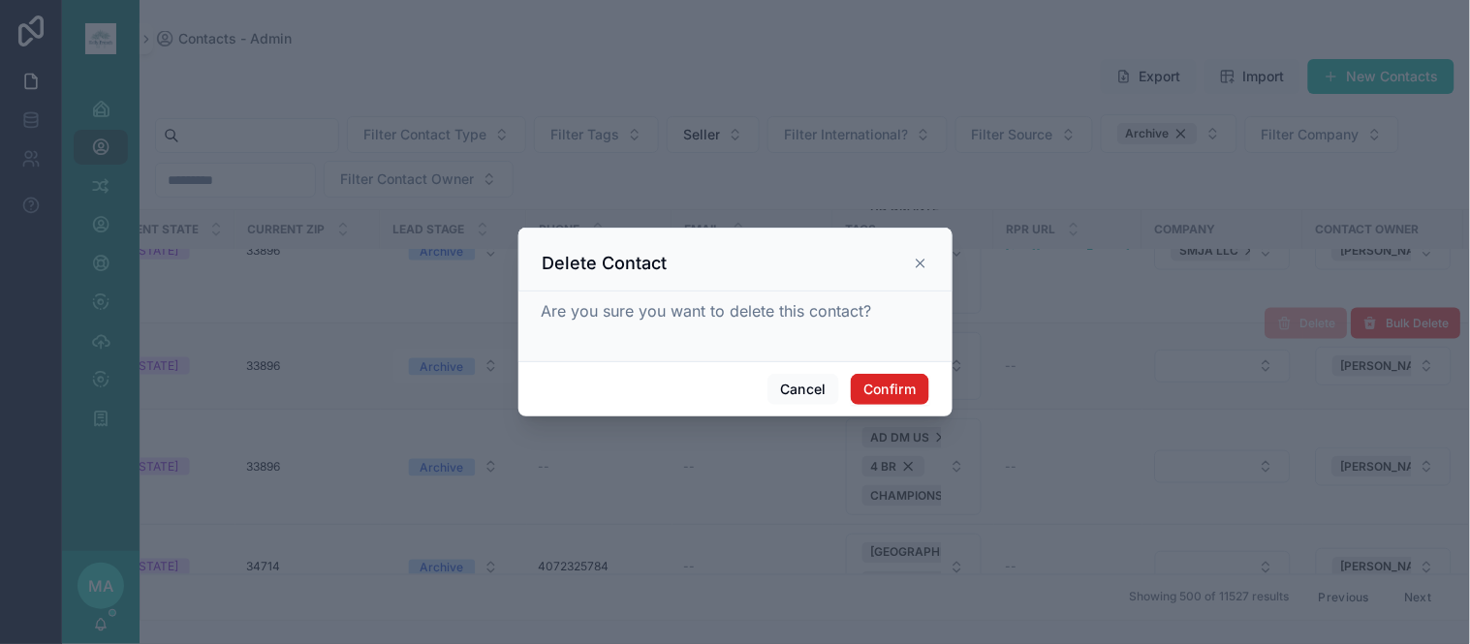
click at [886, 388] on button "Confirm" at bounding box center [889, 389] width 77 height 31
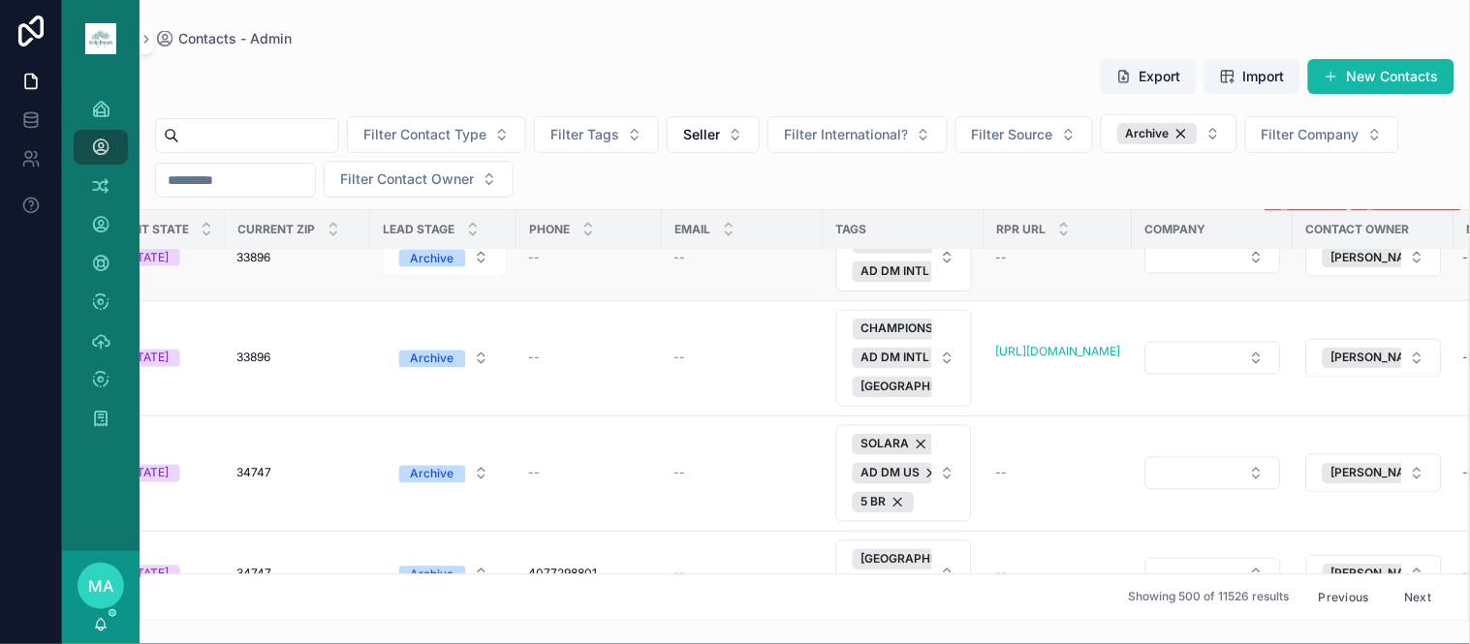
scroll to position [19686, 860]
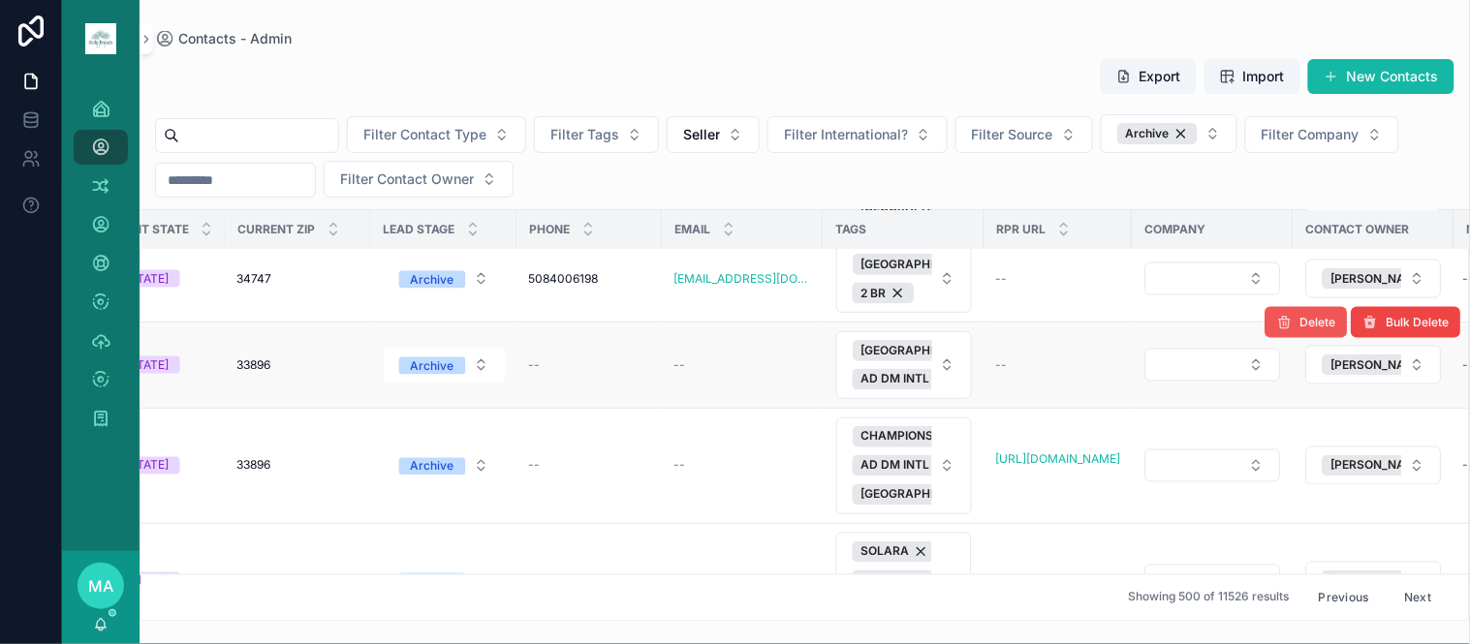
click at [1300, 330] on span "Delete" at bounding box center [1318, 322] width 36 height 15
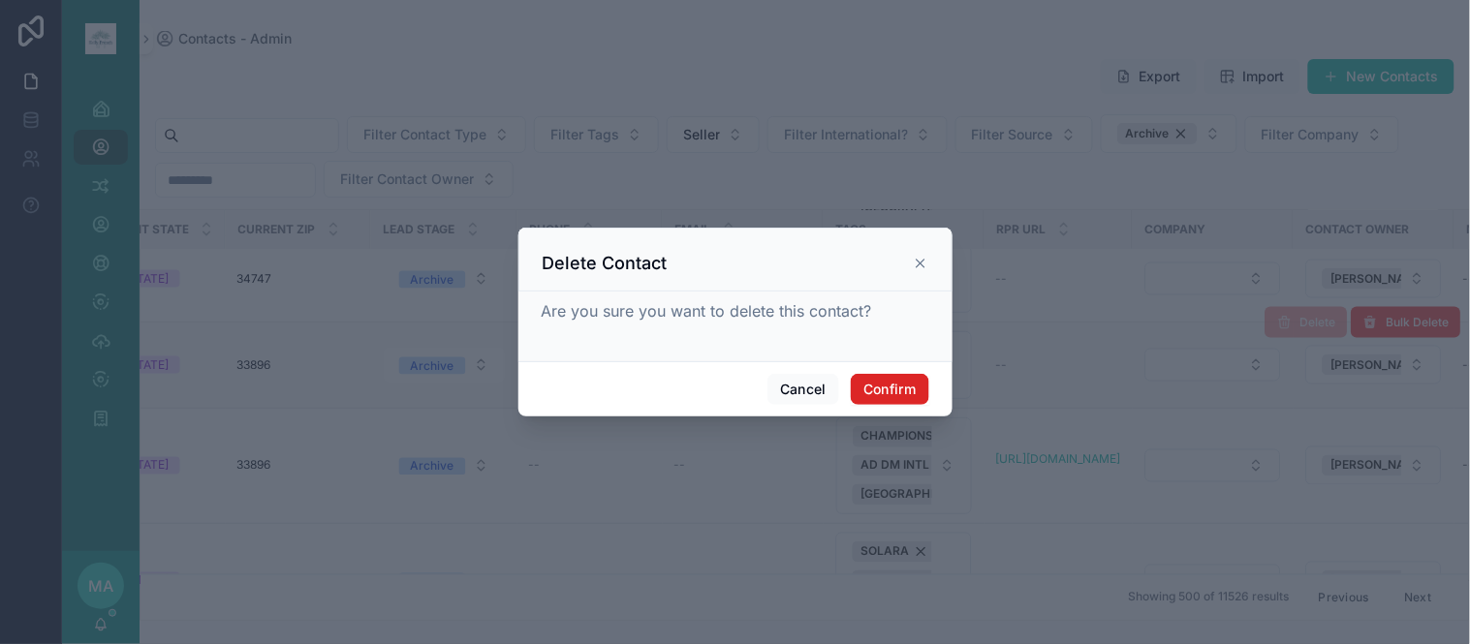
click at [897, 391] on button "Confirm" at bounding box center [889, 389] width 77 height 31
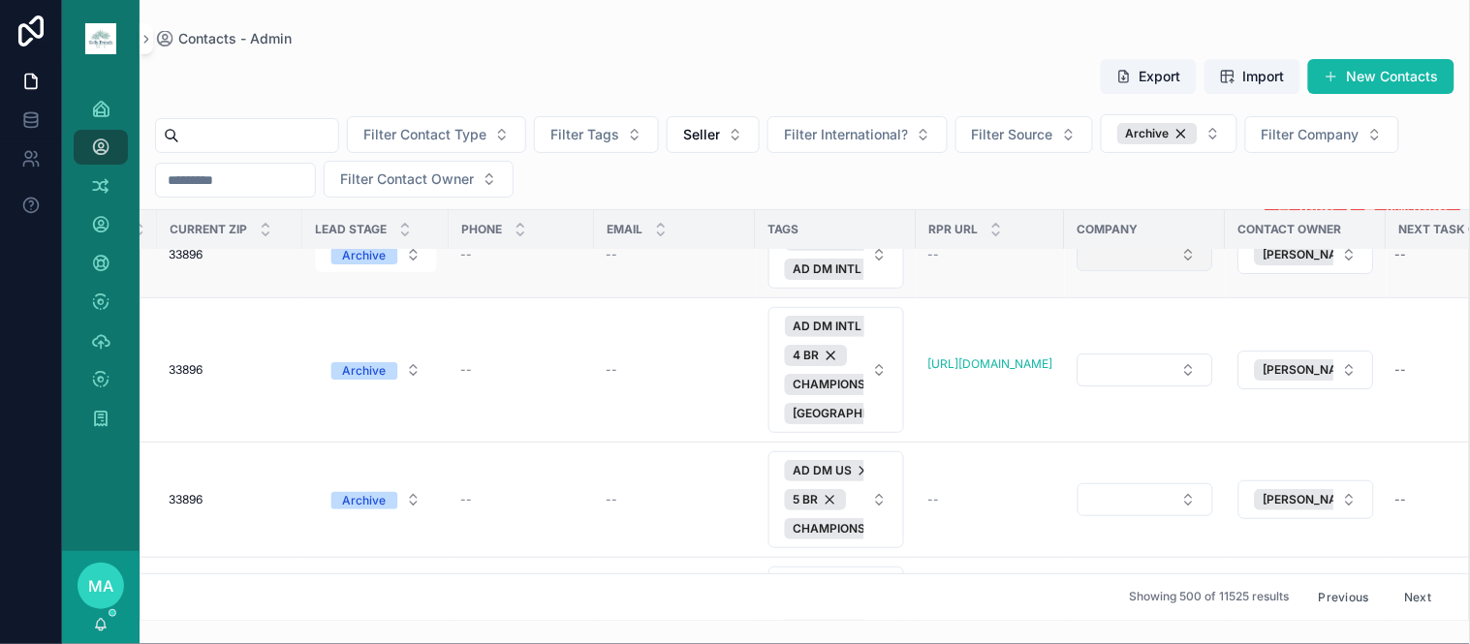
scroll to position [20654, 928]
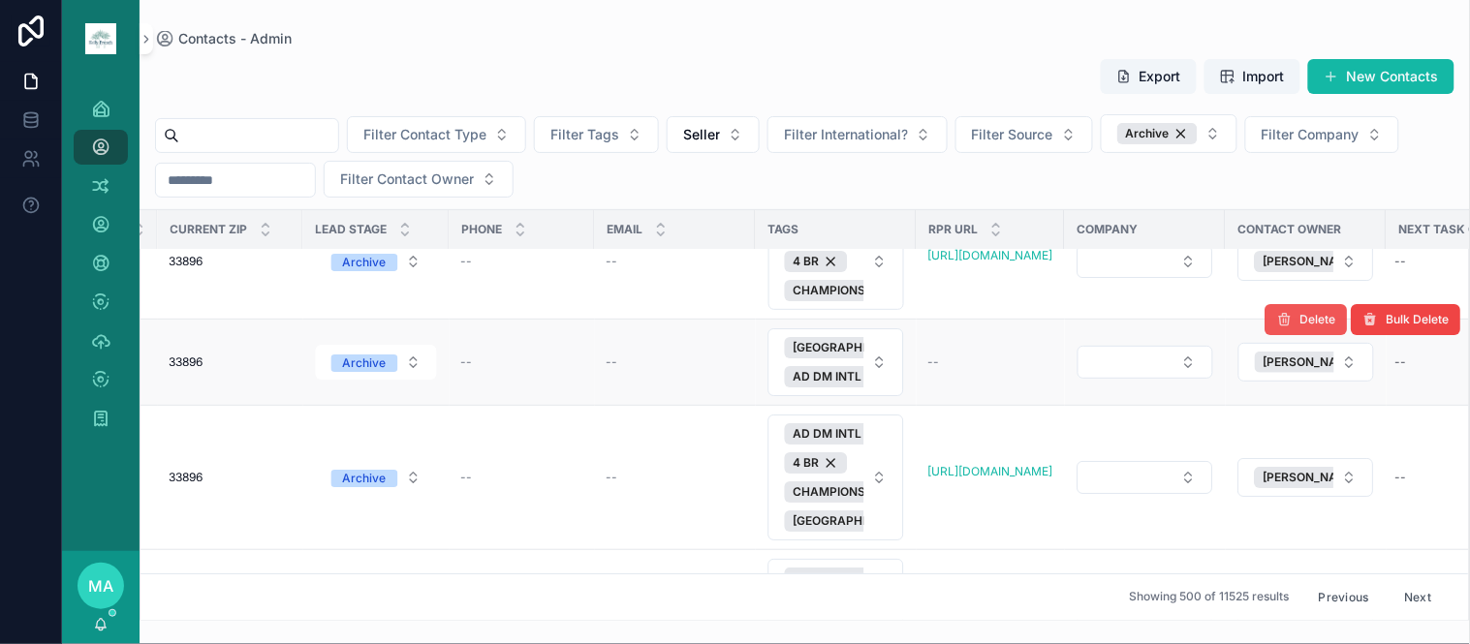
click at [1300, 327] on span "Delete" at bounding box center [1318, 319] width 36 height 15
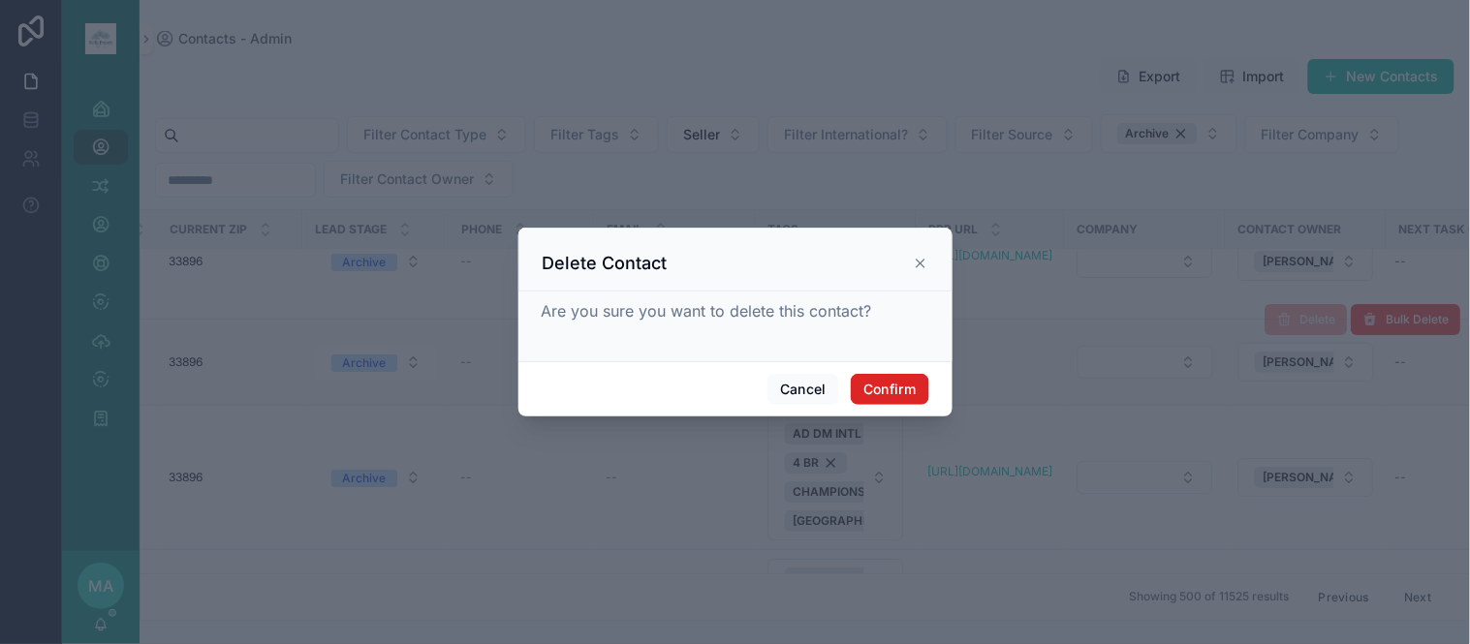
click at [898, 398] on button "Confirm" at bounding box center [889, 389] width 77 height 31
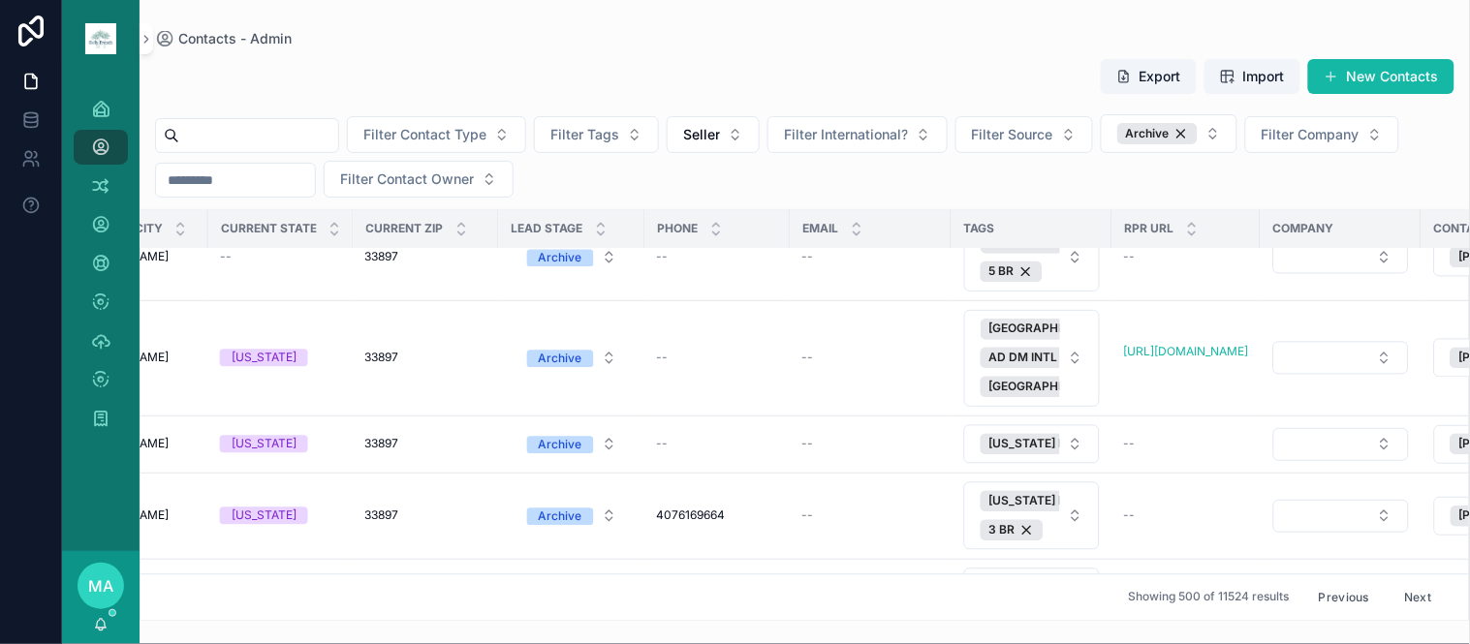
scroll to position [21839, 782]
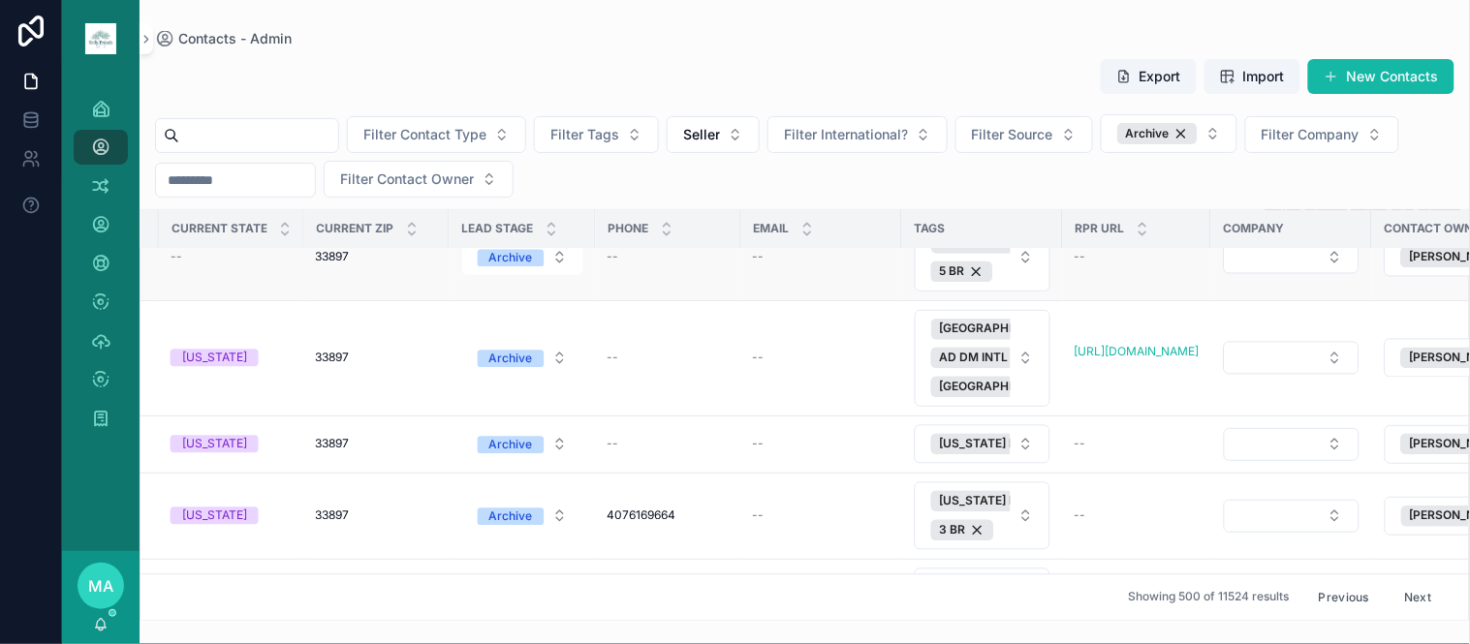
click at [1300, 223] on span "Delete" at bounding box center [1318, 214] width 36 height 15
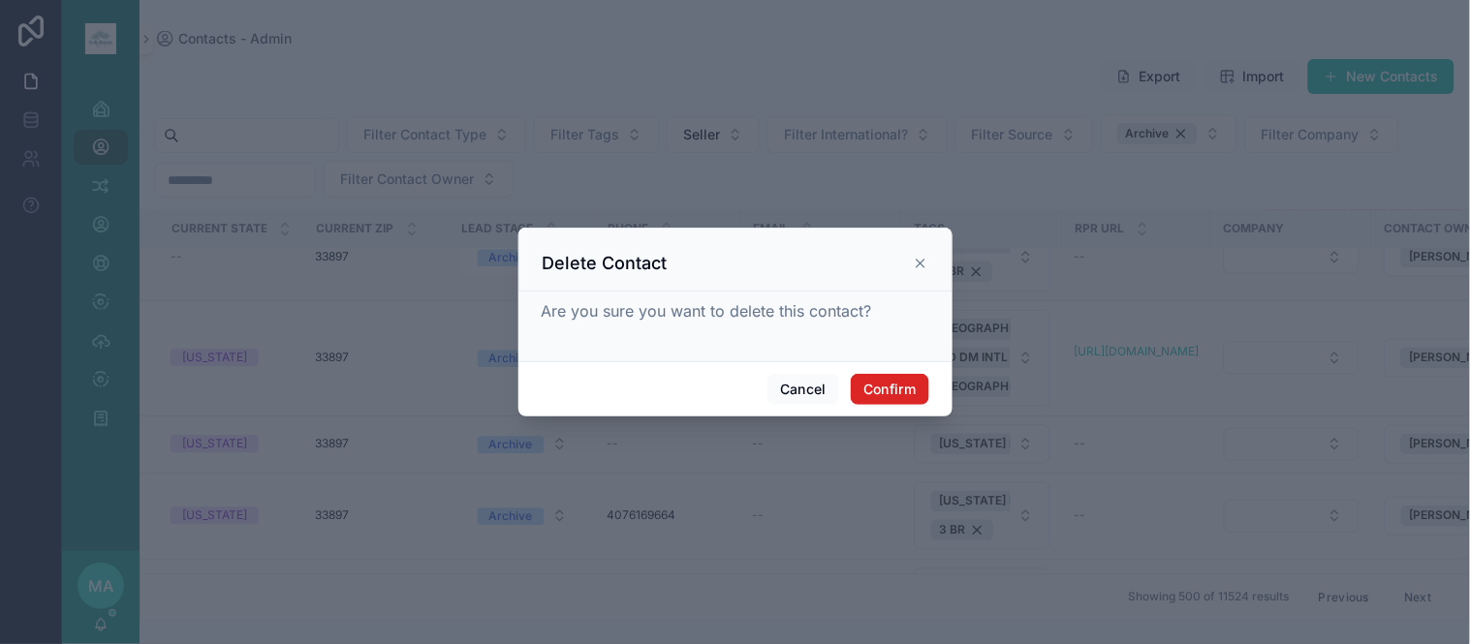
click at [902, 389] on button "Confirm" at bounding box center [889, 389] width 77 height 31
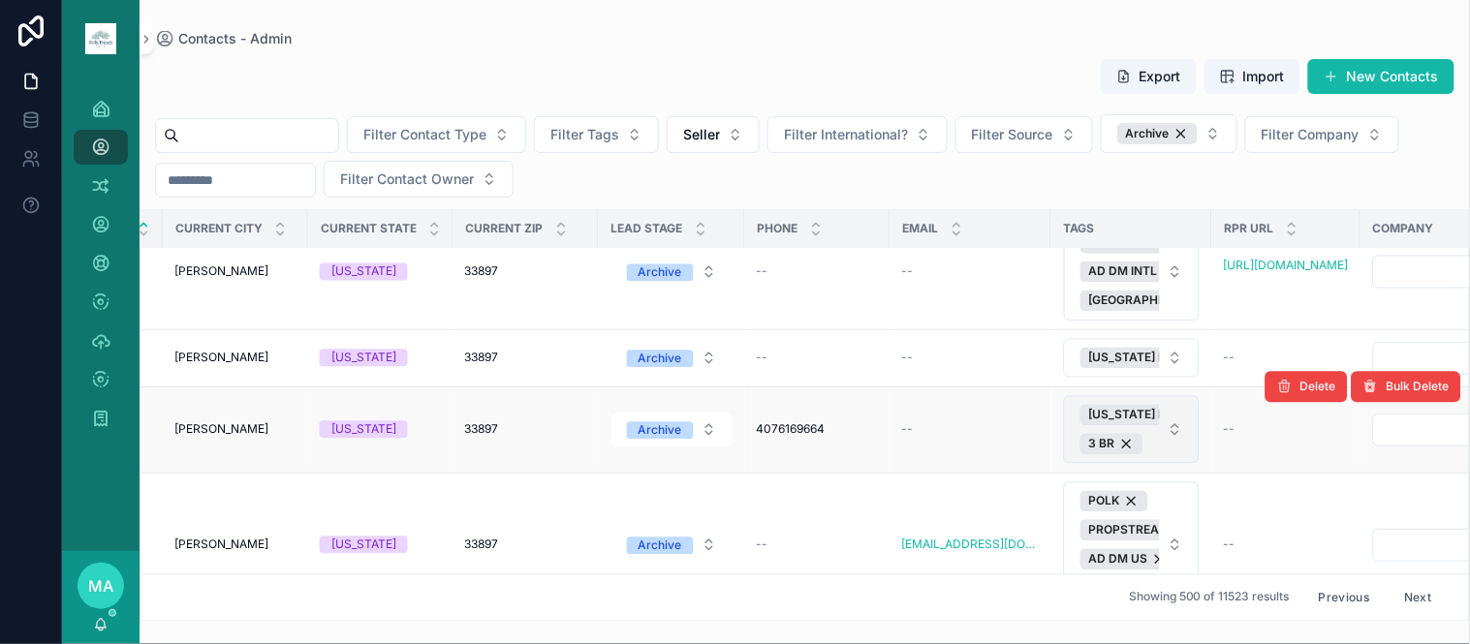
scroll to position [21839, 672]
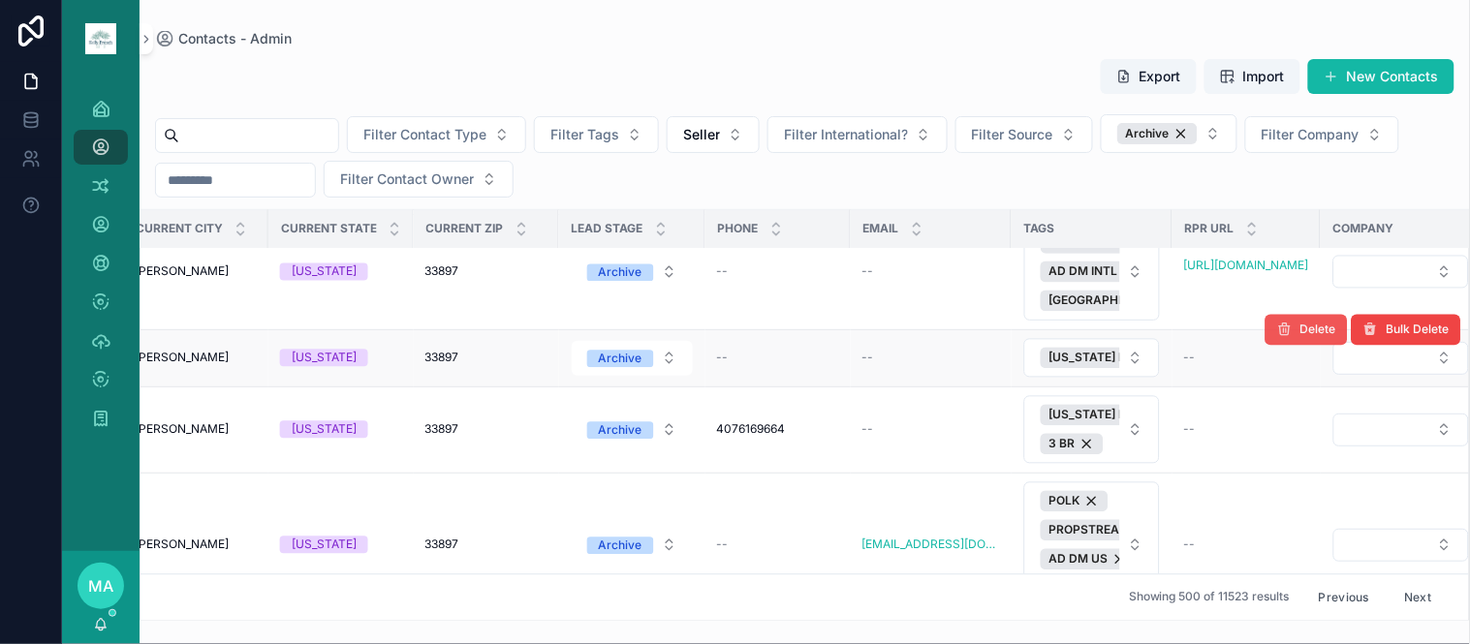
click at [1300, 338] on span "Delete" at bounding box center [1318, 330] width 36 height 15
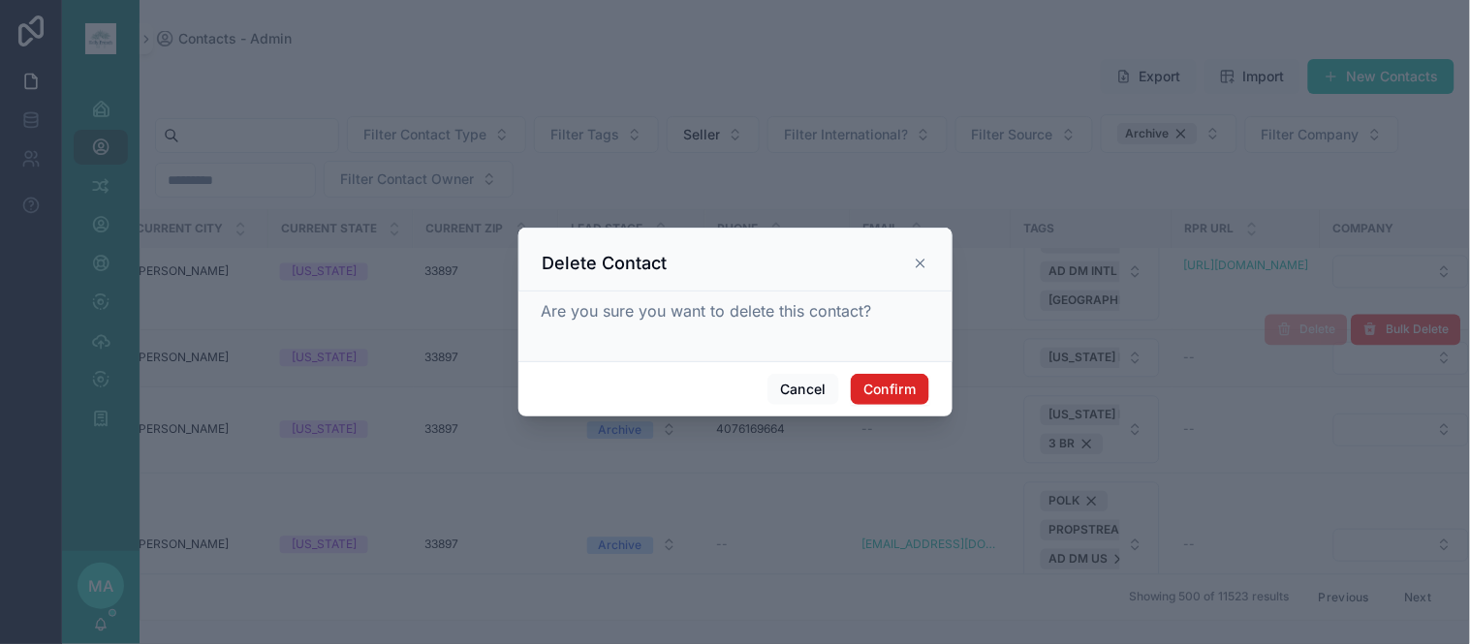
drag, startPoint x: 885, startPoint y: 393, endPoint x: 934, endPoint y: 413, distance: 52.2
click at [885, 394] on button "Confirm" at bounding box center [889, 389] width 77 height 31
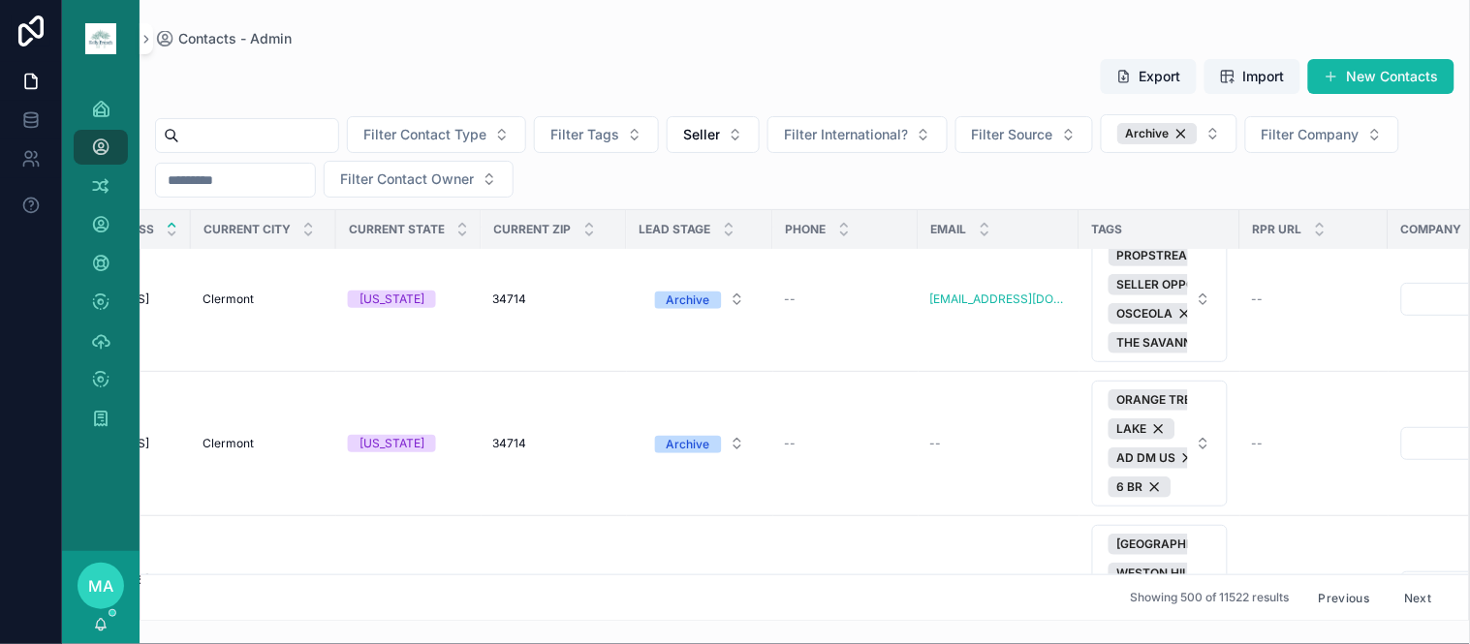
scroll to position [23022, 1019]
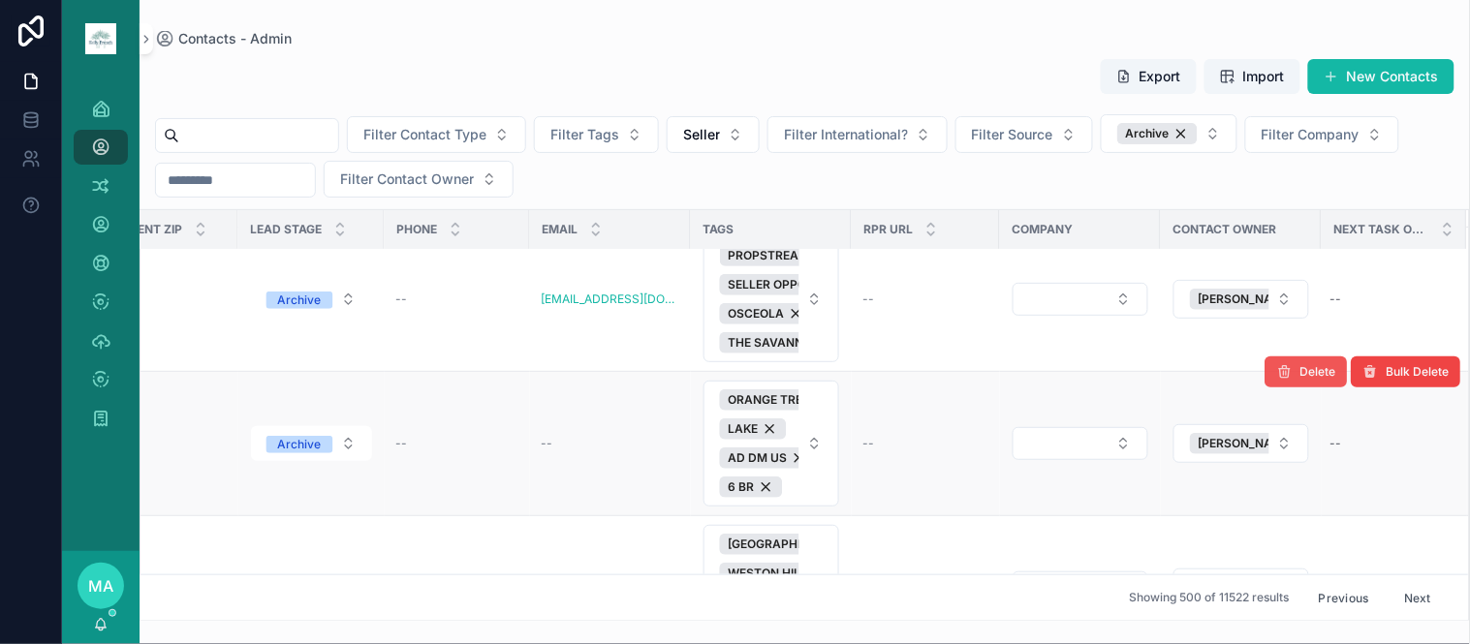
click at [1309, 380] on span "Delete" at bounding box center [1318, 371] width 36 height 15
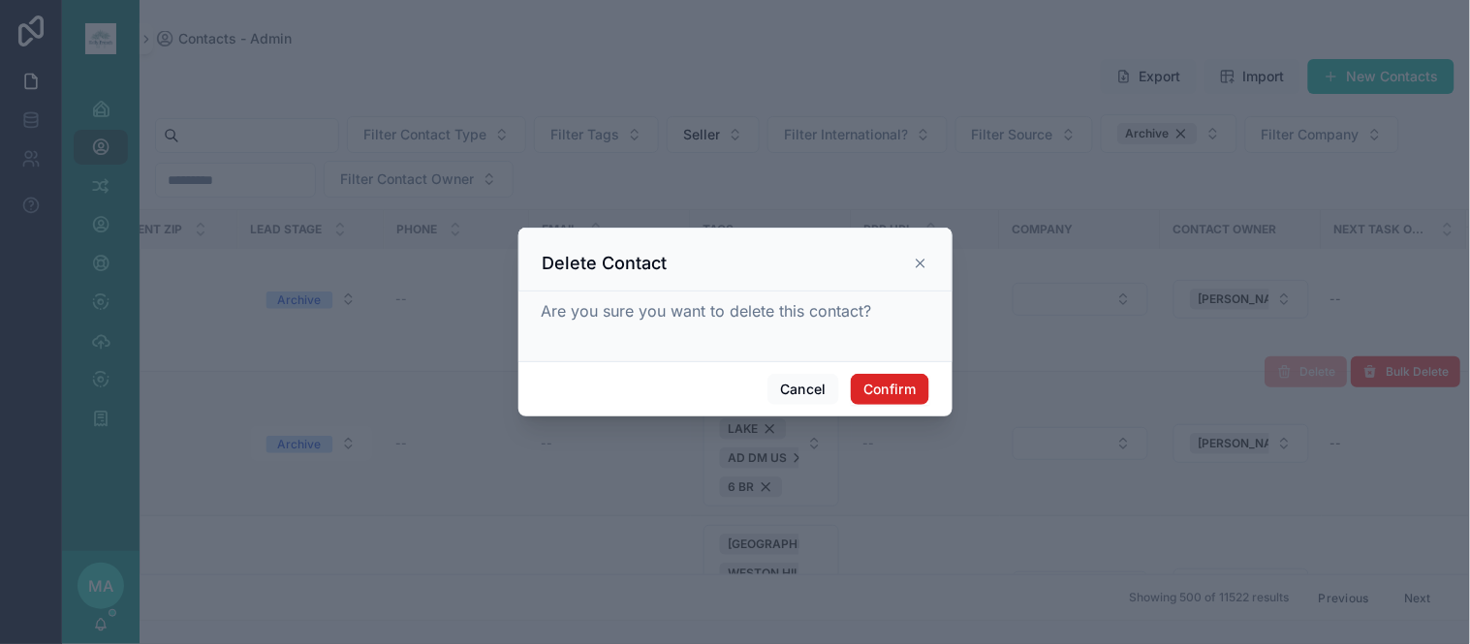
click at [906, 383] on button "Confirm" at bounding box center [889, 389] width 77 height 31
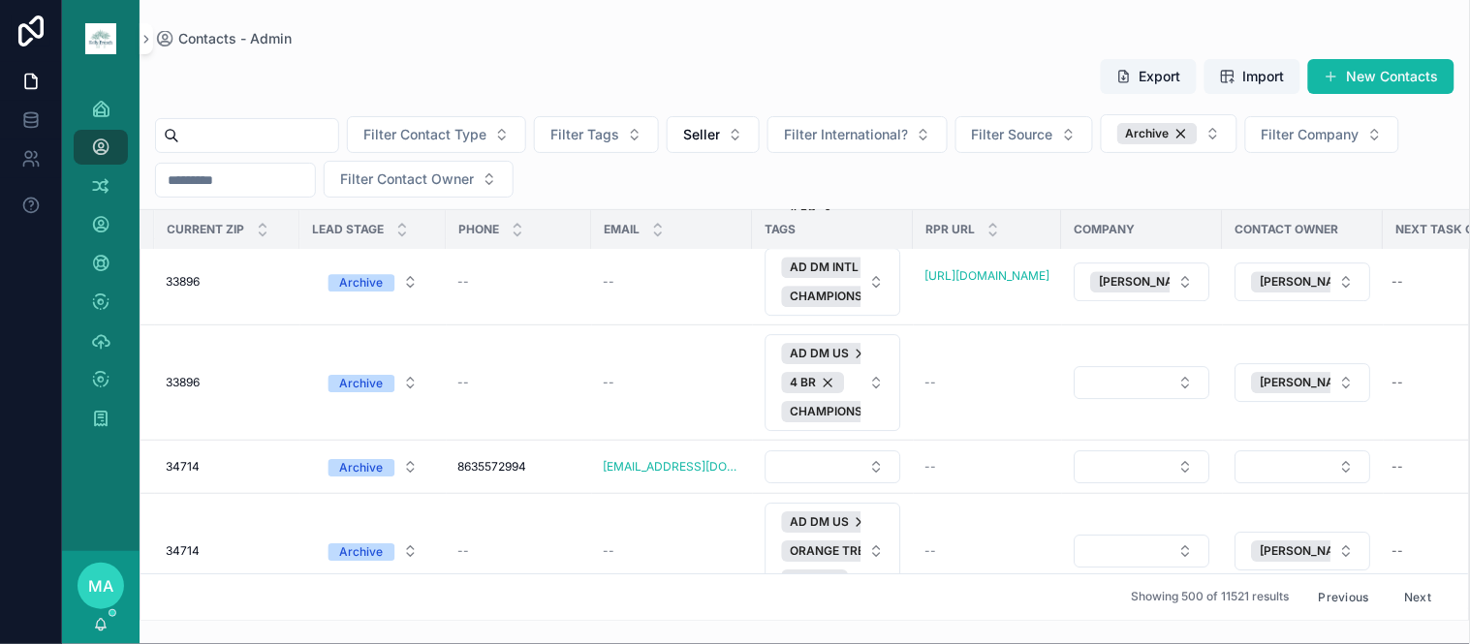
scroll to position [24206, 1019]
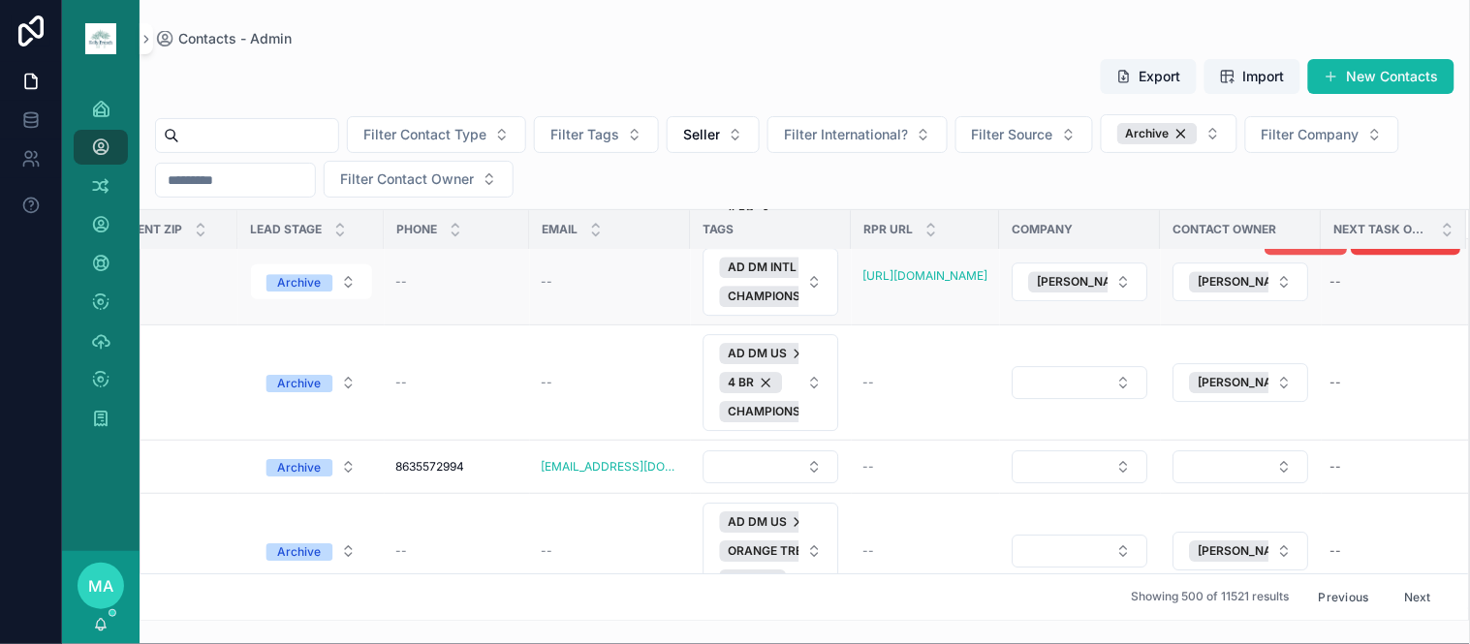
click at [1310, 247] on span "Delete" at bounding box center [1318, 239] width 36 height 15
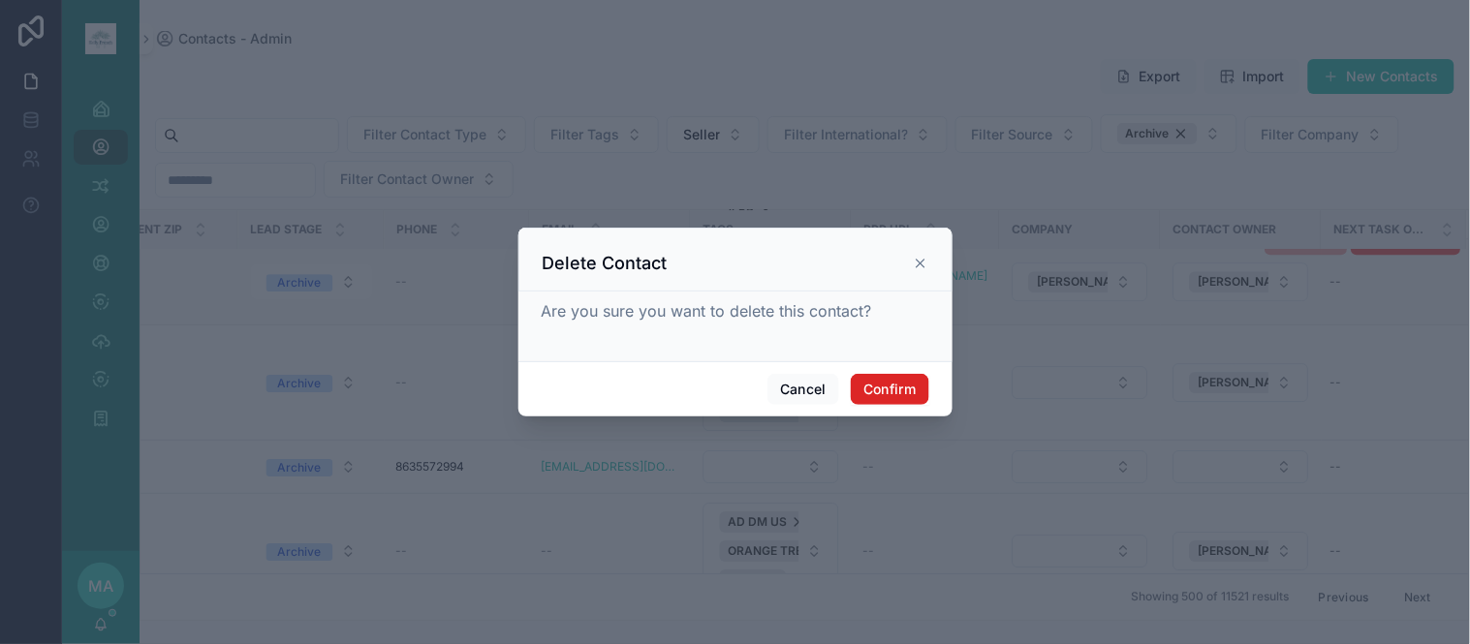
click at [894, 382] on button "Confirm" at bounding box center [889, 389] width 77 height 31
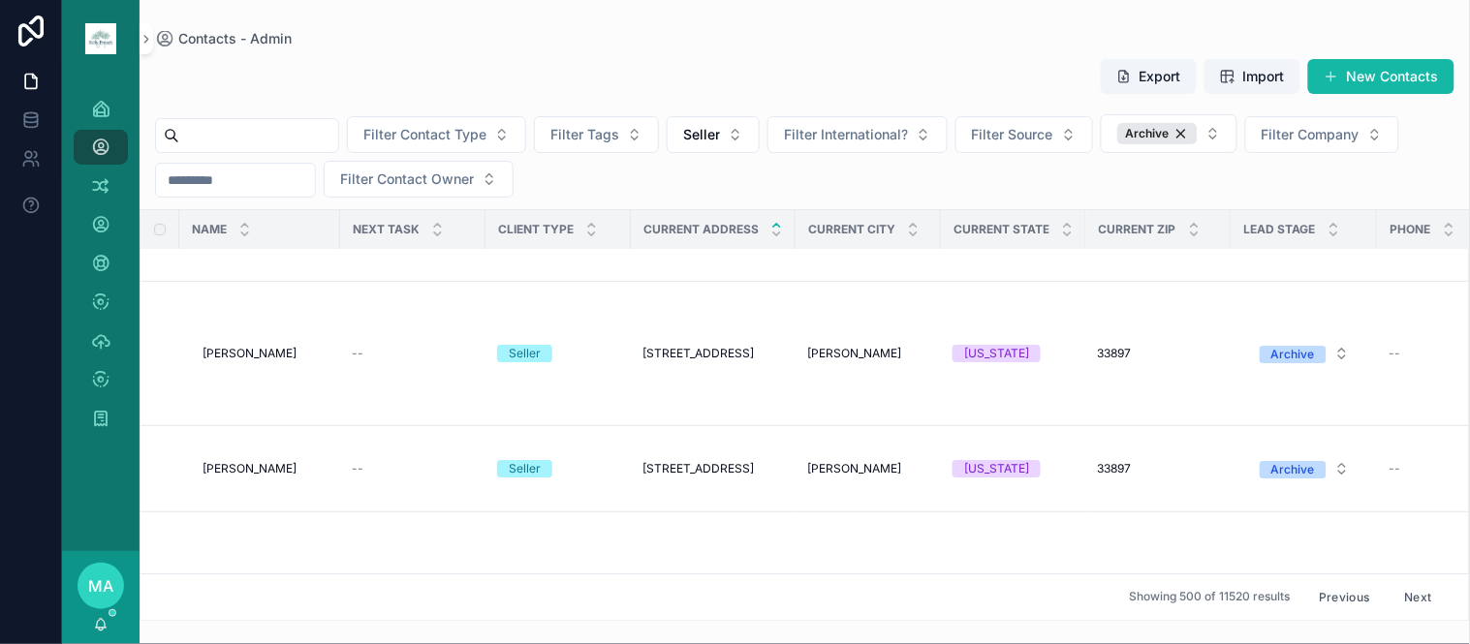
scroll to position [34110, 0]
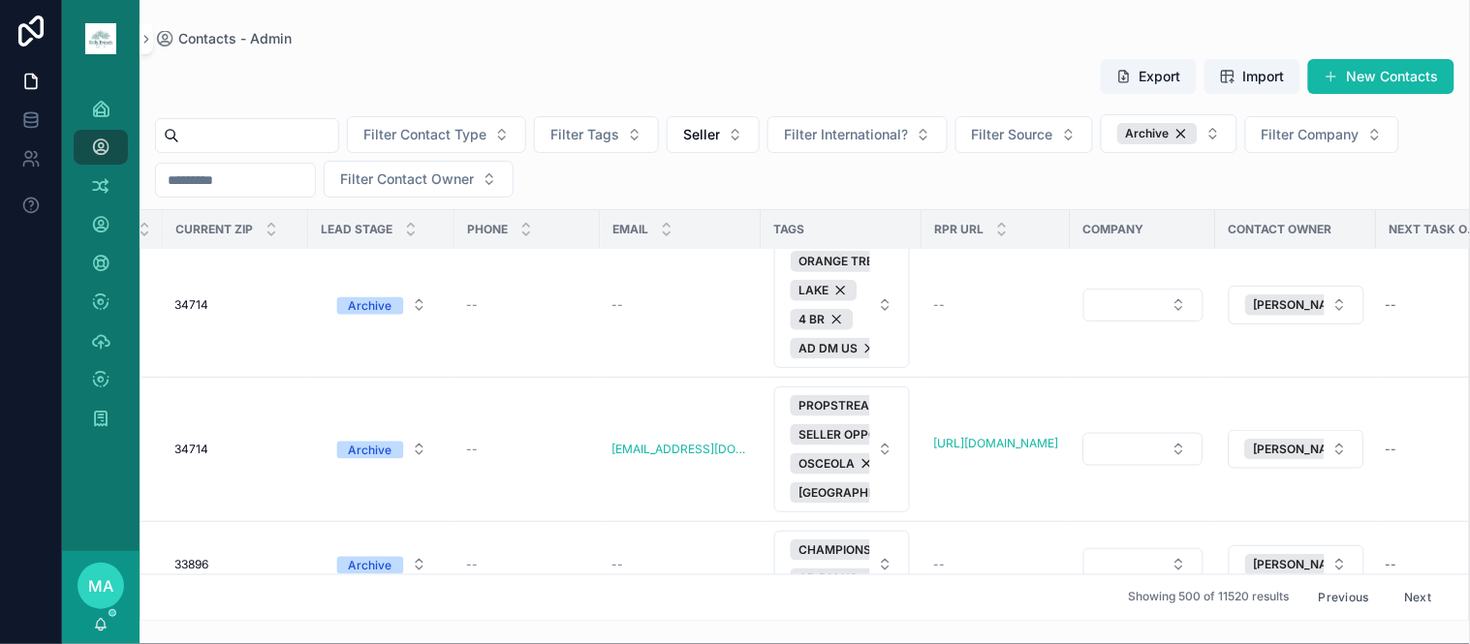
scroll to position [45954, 994]
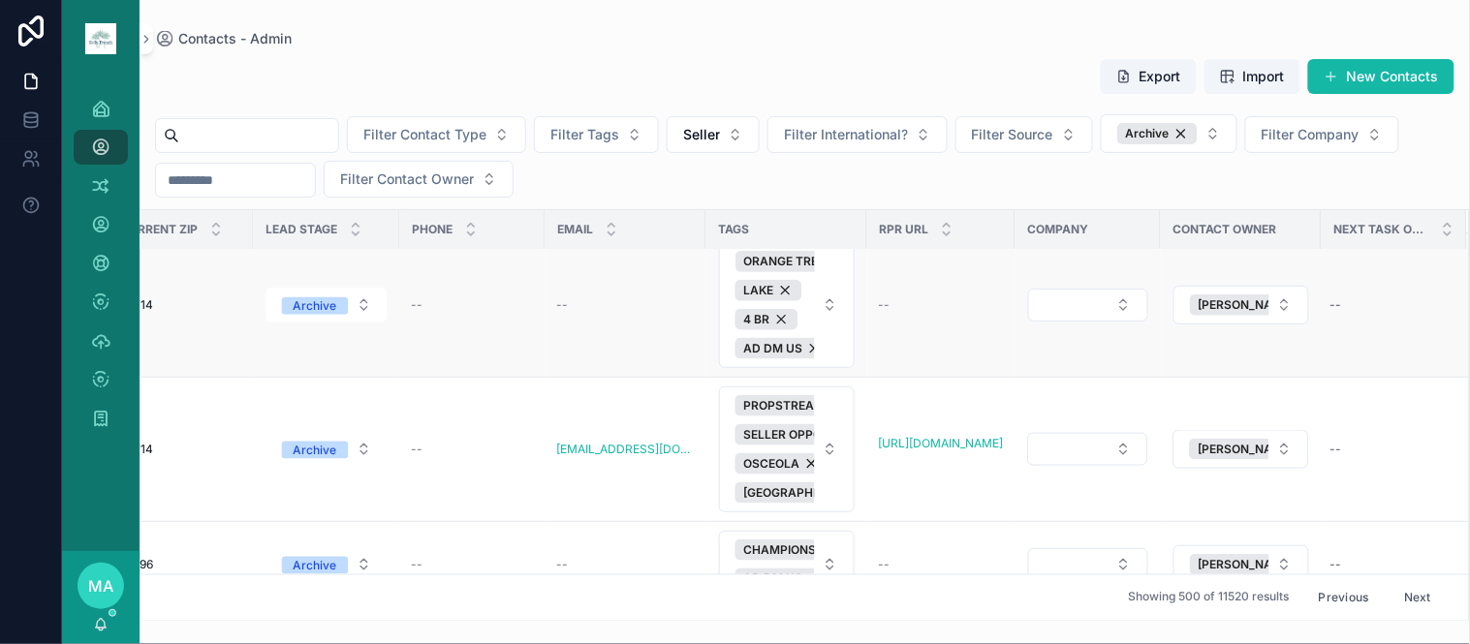
click at [1285, 249] on button "Delete" at bounding box center [1306, 233] width 82 height 31
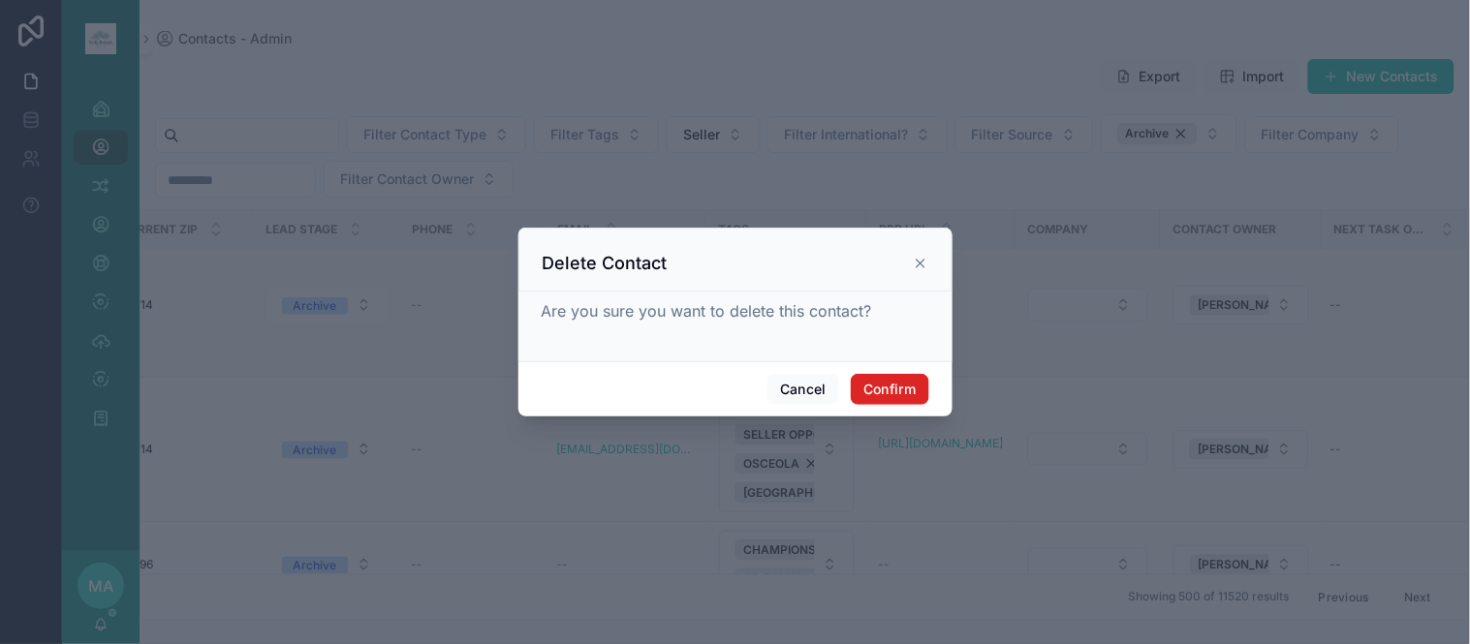
click at [863, 386] on button "Confirm" at bounding box center [889, 389] width 77 height 31
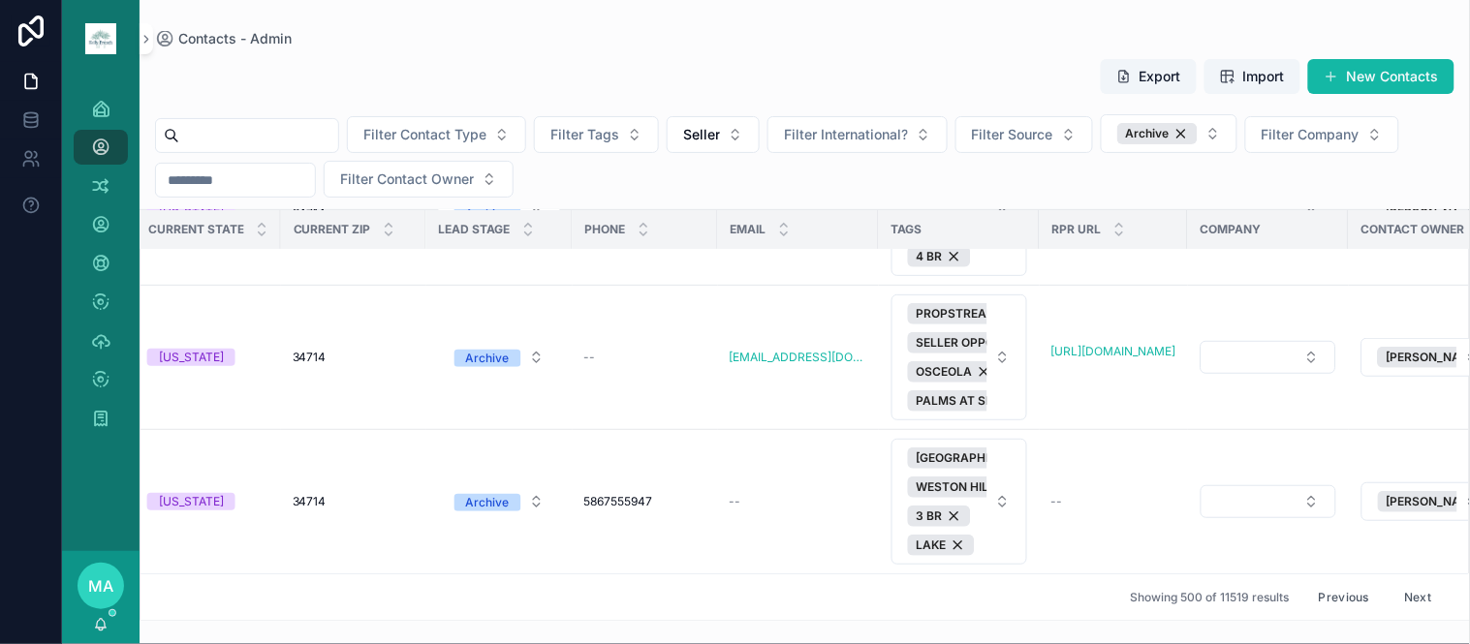
scroll to position [53256, 965]
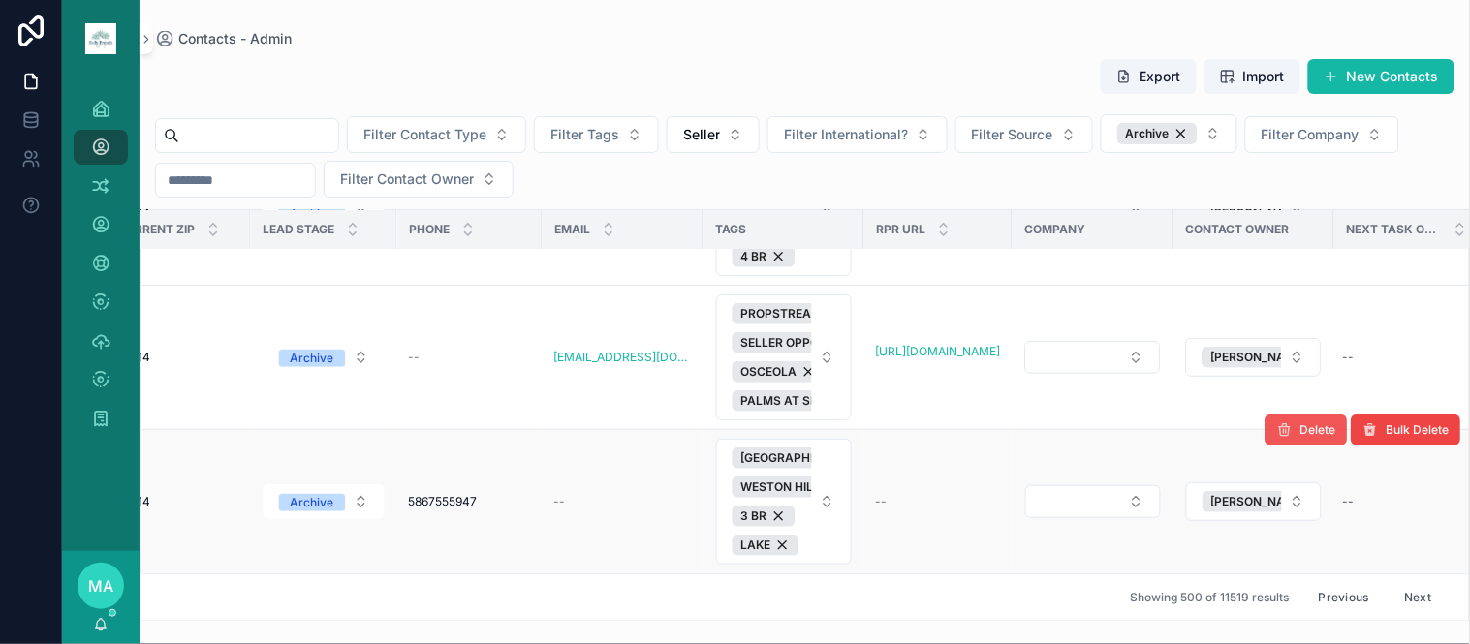
click at [1315, 422] on span "Delete" at bounding box center [1318, 429] width 36 height 15
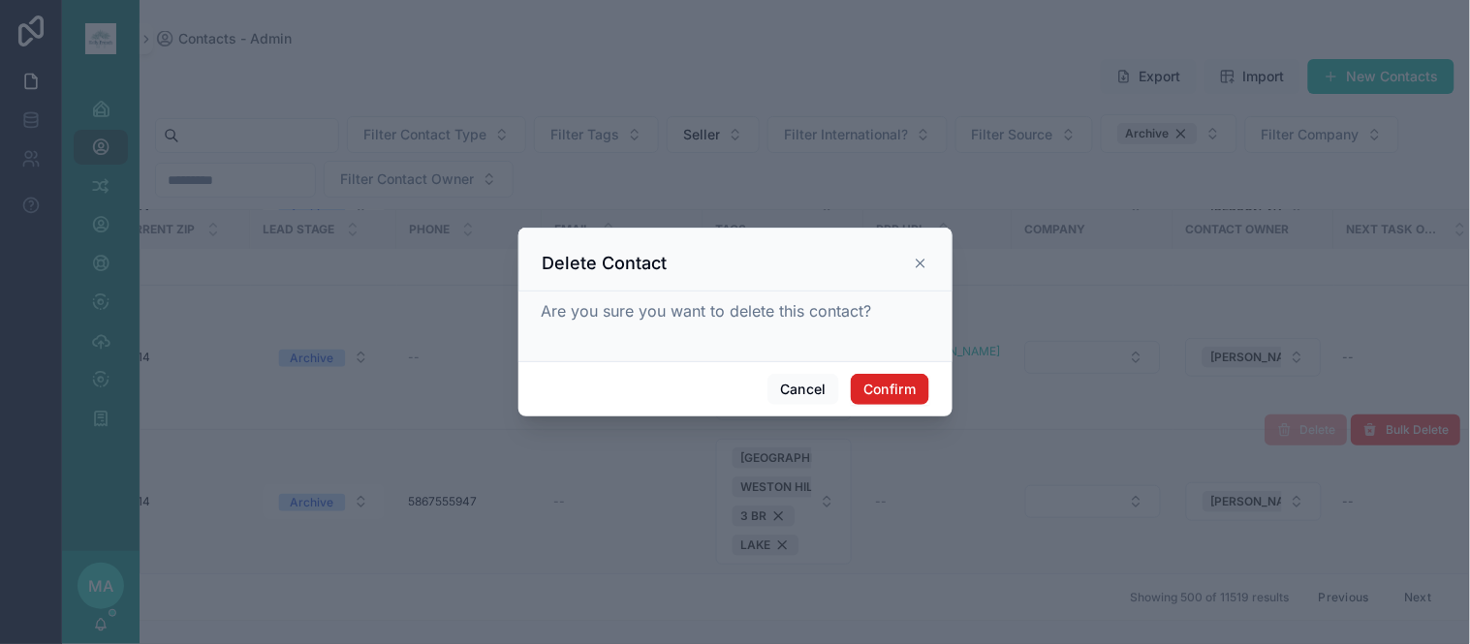
click at [899, 382] on button "Confirm" at bounding box center [889, 389] width 77 height 31
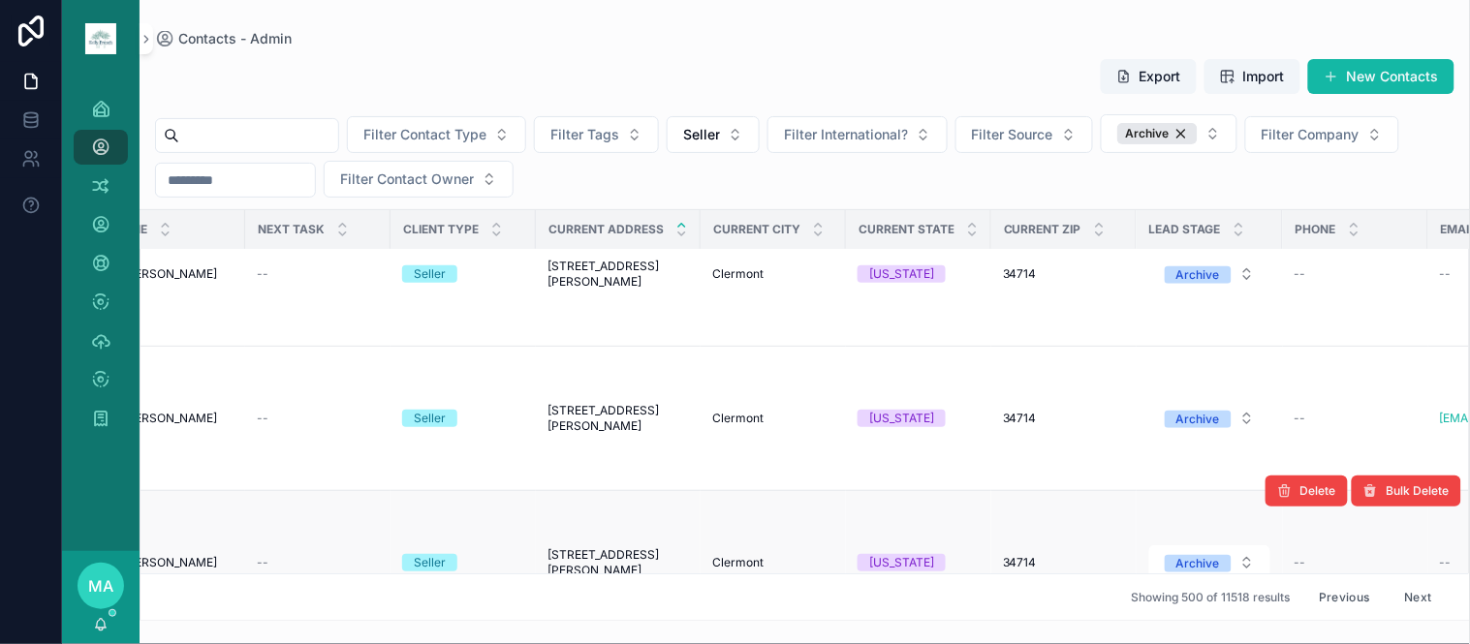
scroll to position [53149, 79]
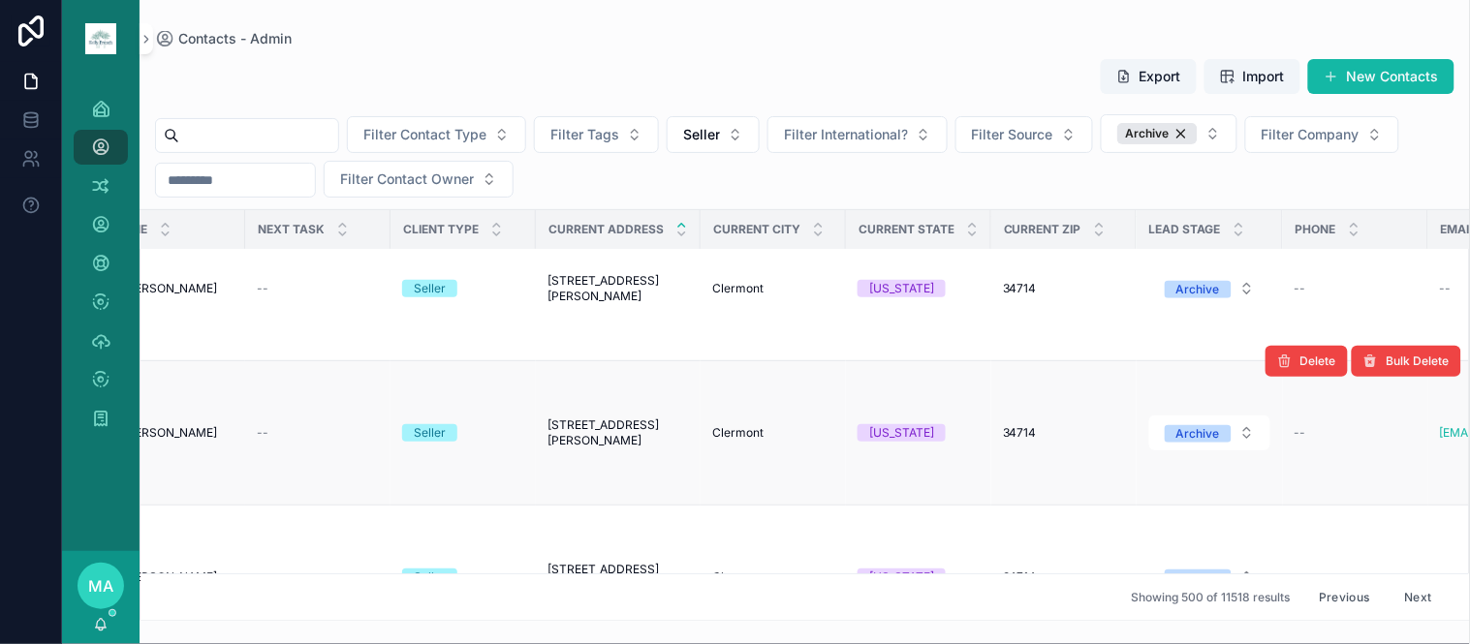
click at [192, 441] on span "Stacey Diamond" at bounding box center [170, 432] width 94 height 15
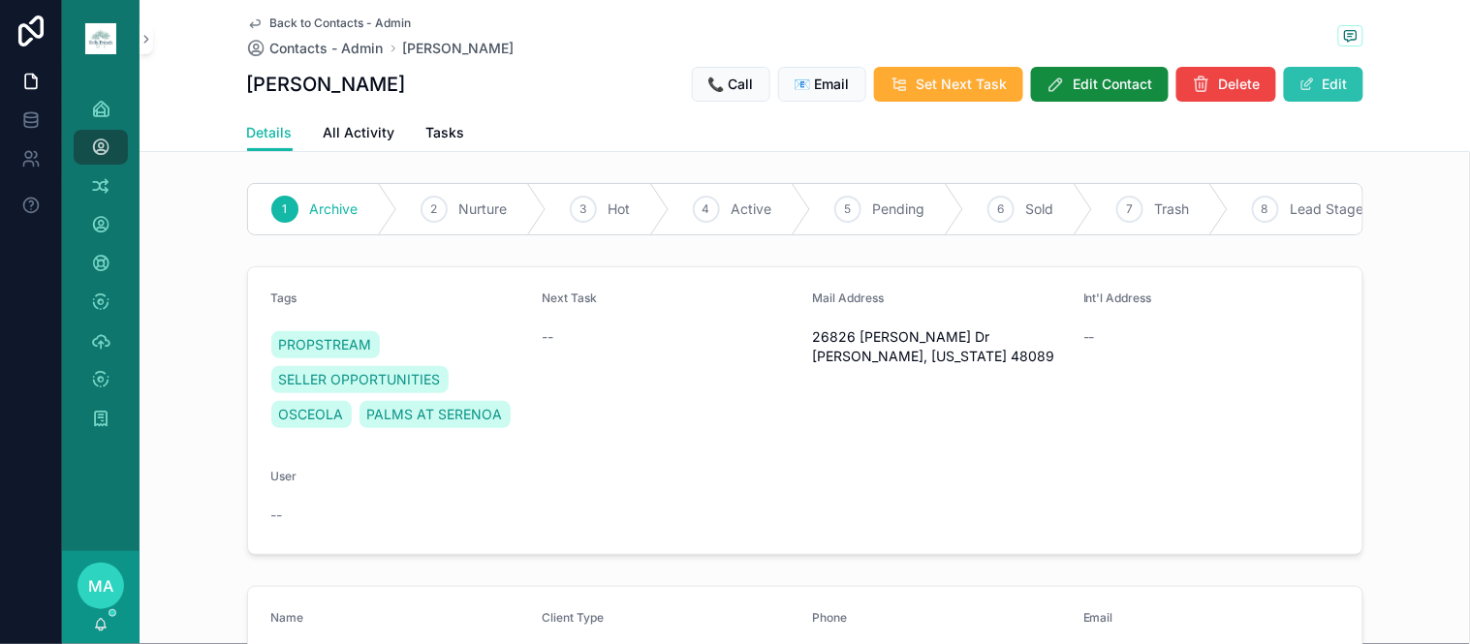
drag, startPoint x: 1328, startPoint y: 78, endPoint x: 1320, endPoint y: 87, distance: 11.7
click at [1328, 79] on button "Edit" at bounding box center [1323, 84] width 79 height 35
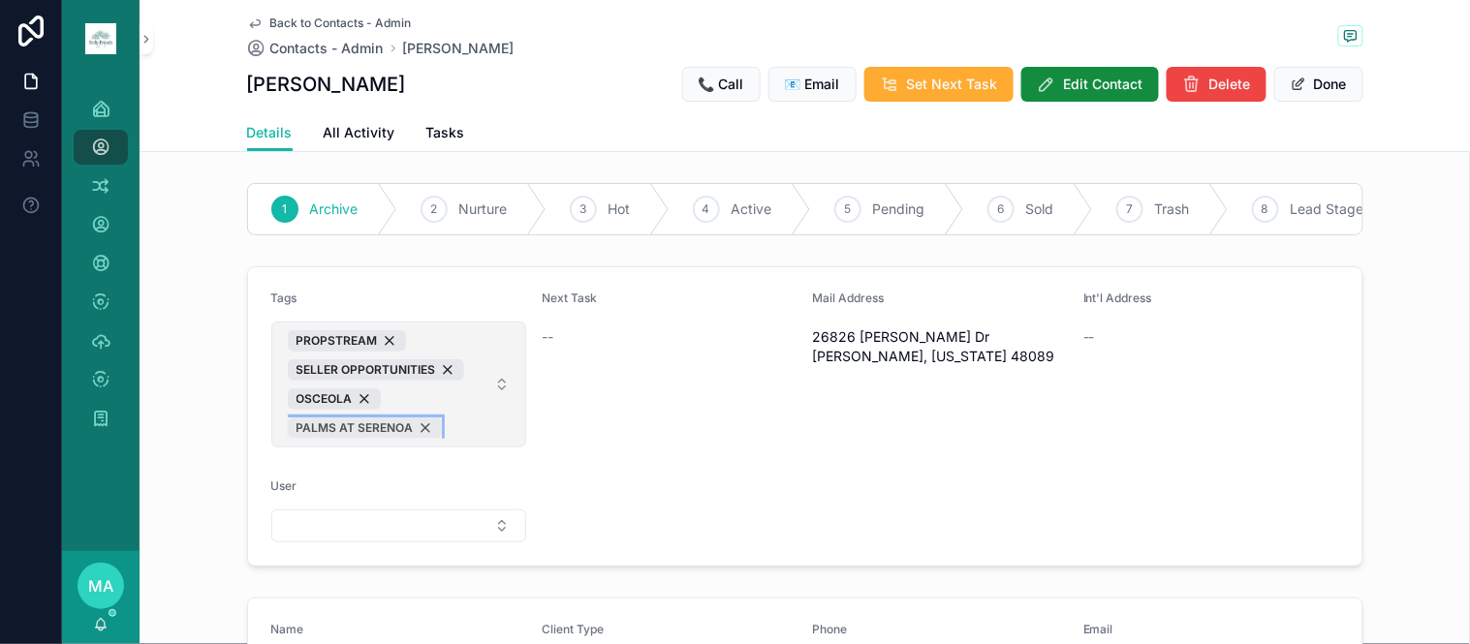
click at [411, 439] on div "PALMS AT SERENOA" at bounding box center [365, 428] width 154 height 21
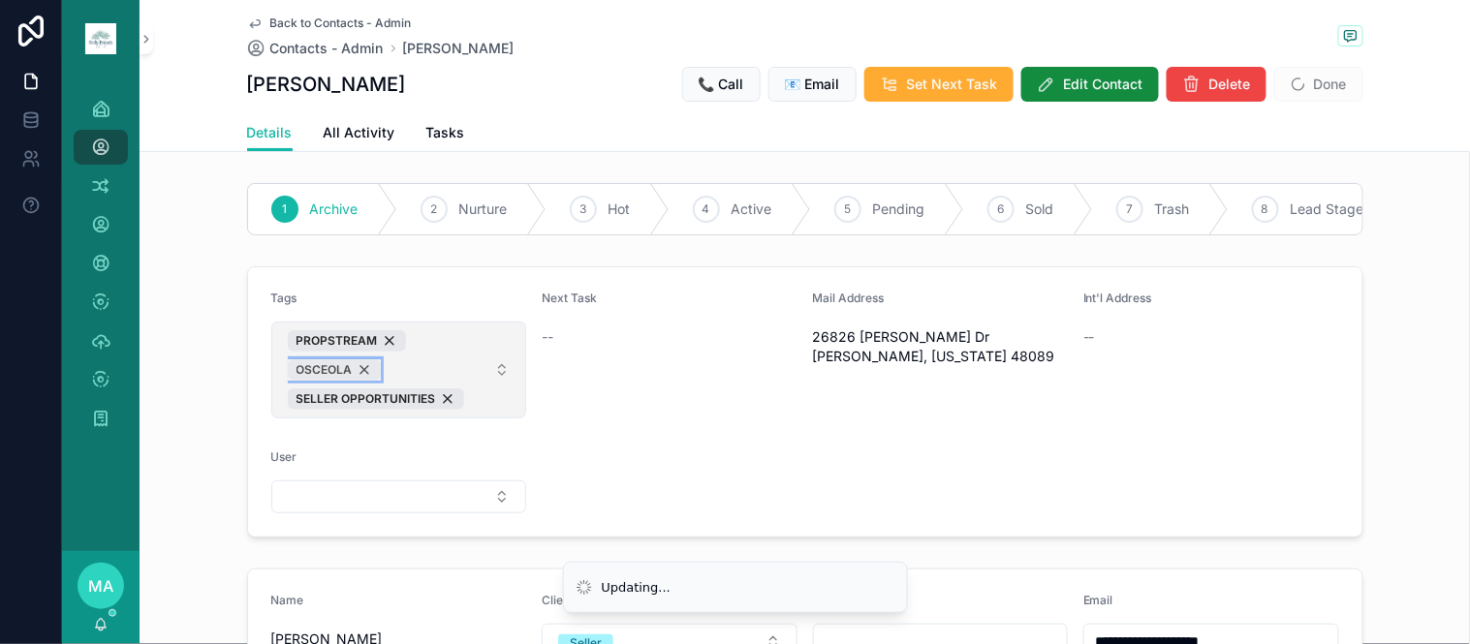
click at [358, 381] on div "OSCEOLA" at bounding box center [334, 369] width 93 height 21
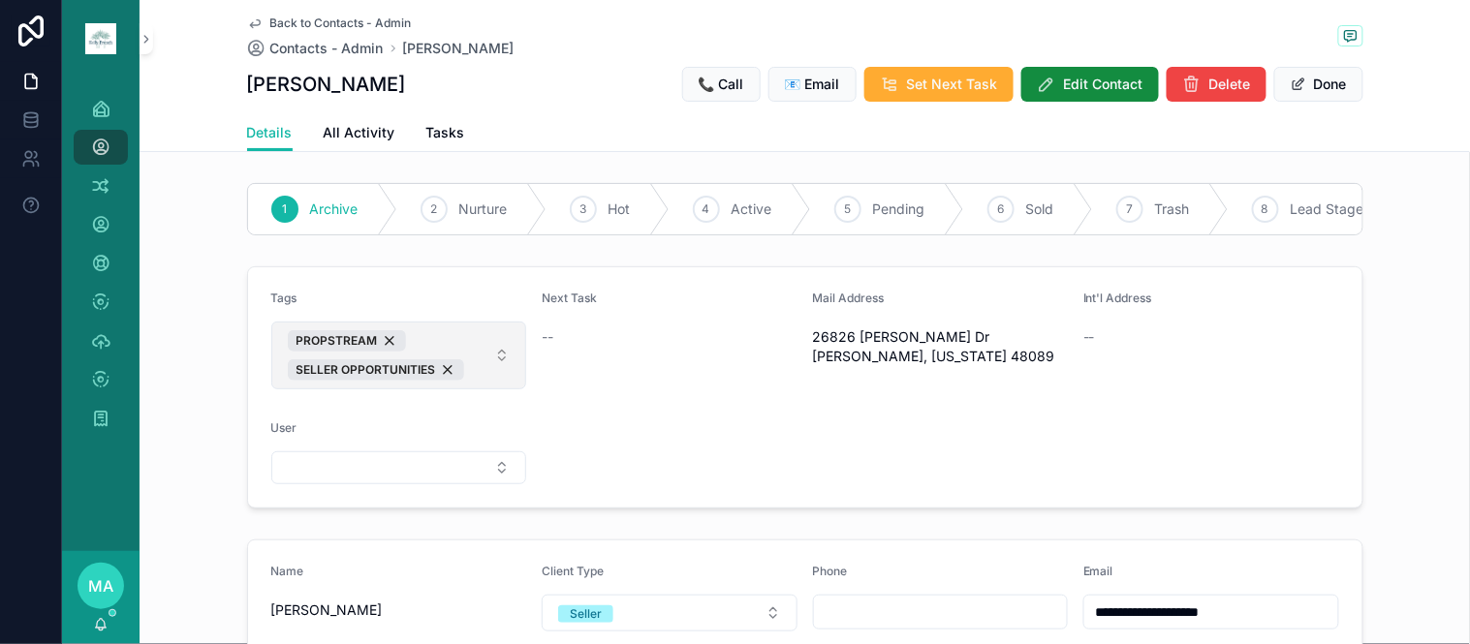
click at [469, 360] on span "PROPSTREAM SELLER OPPORTUNITIES" at bounding box center [388, 355] width 200 height 50
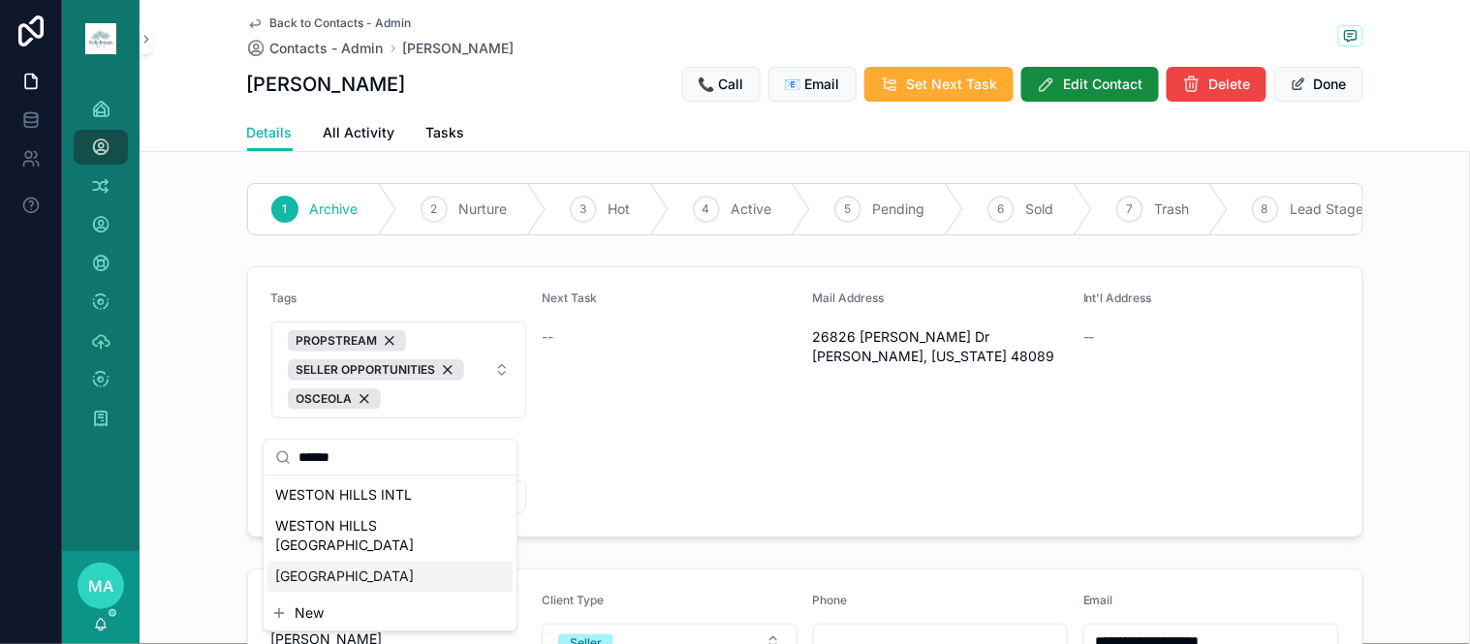
type input "******"
click at [344, 567] on span "[GEOGRAPHIC_DATA]" at bounding box center [344, 576] width 139 height 19
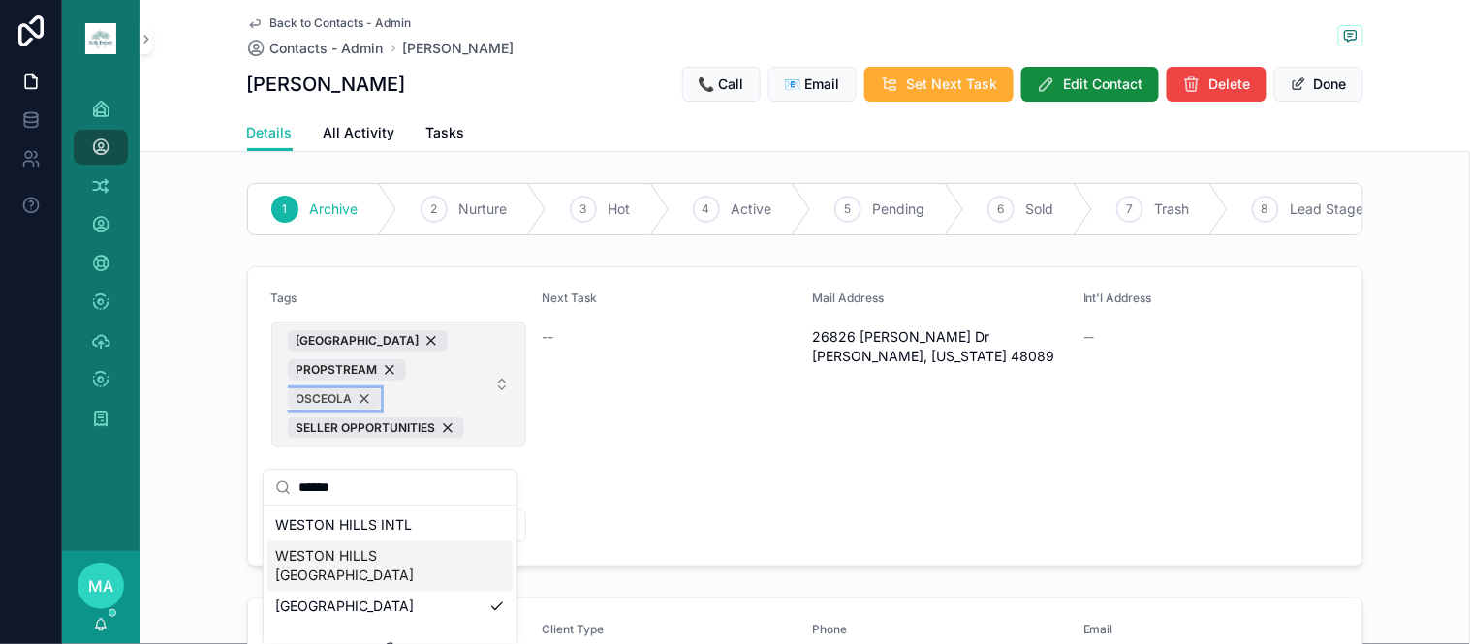
click at [362, 410] on div "OSCEOLA" at bounding box center [334, 398] width 93 height 21
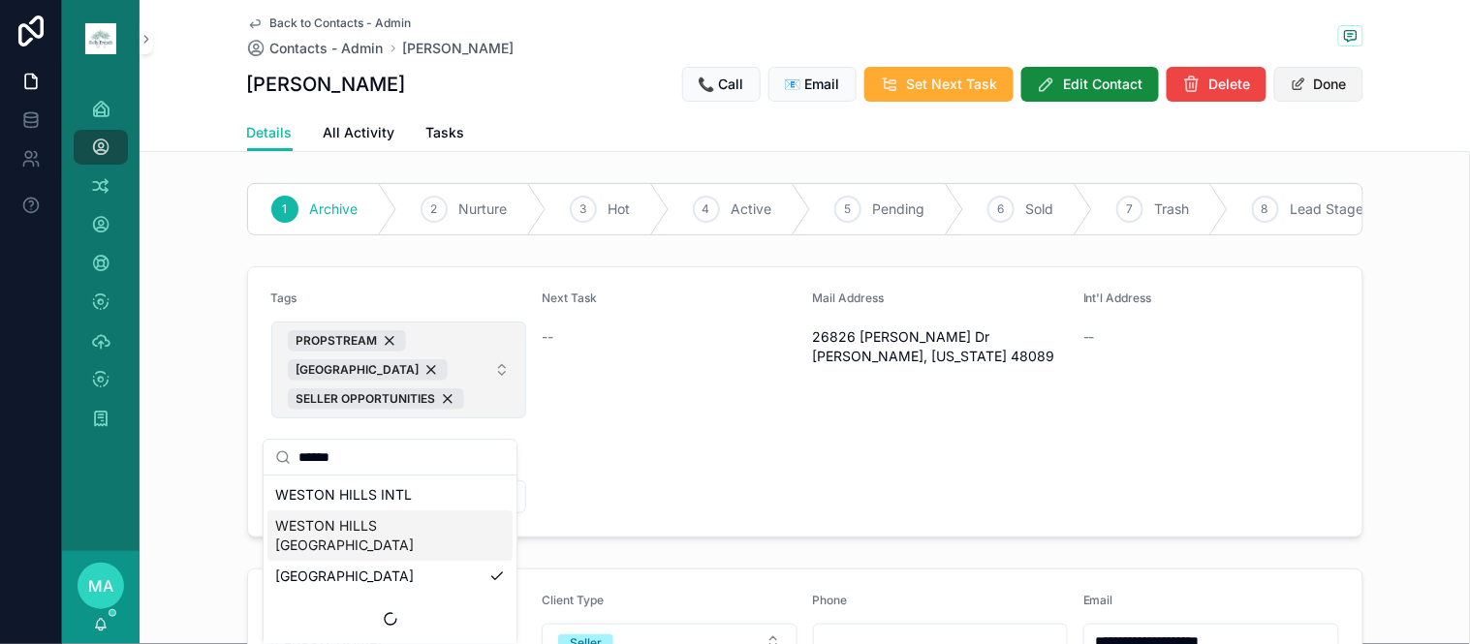
drag, startPoint x: 1281, startPoint y: 80, endPoint x: 1318, endPoint y: 75, distance: 38.2
click at [1290, 80] on span "scrollable content" at bounding box center [1297, 84] width 15 height 15
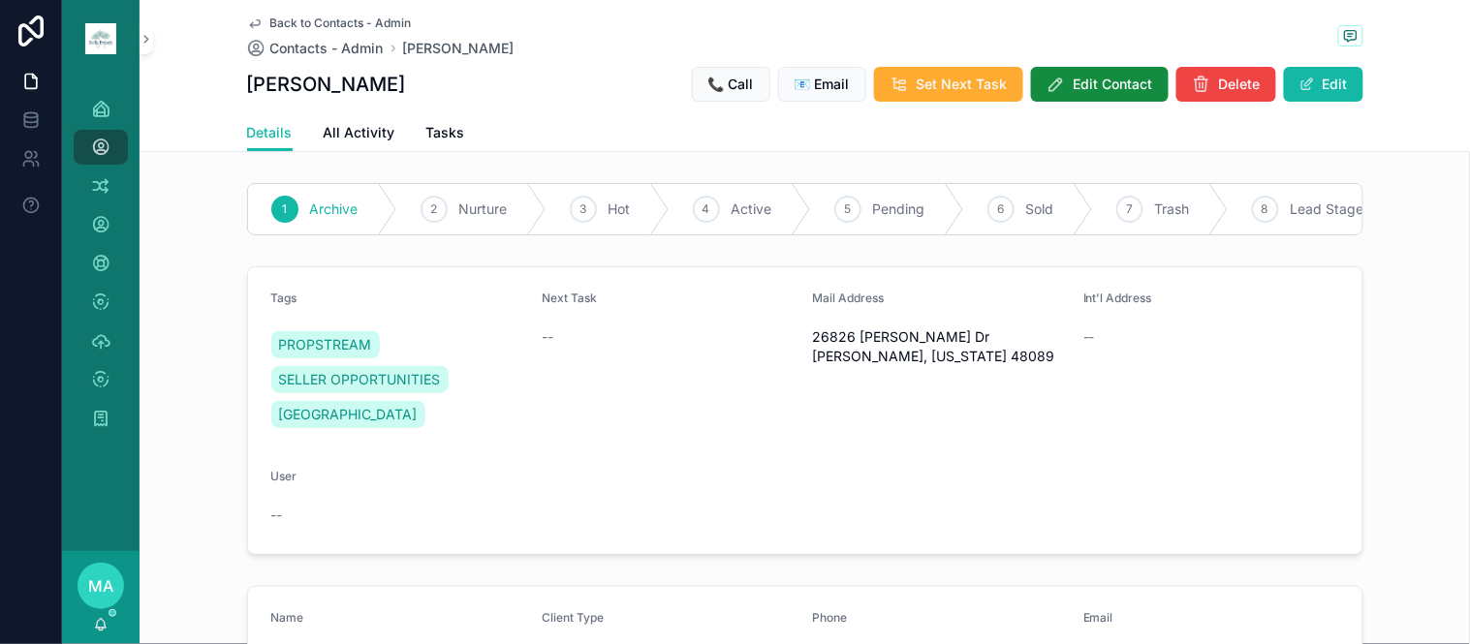
click at [355, 16] on span "Back to Contacts - Admin" at bounding box center [340, 22] width 141 height 15
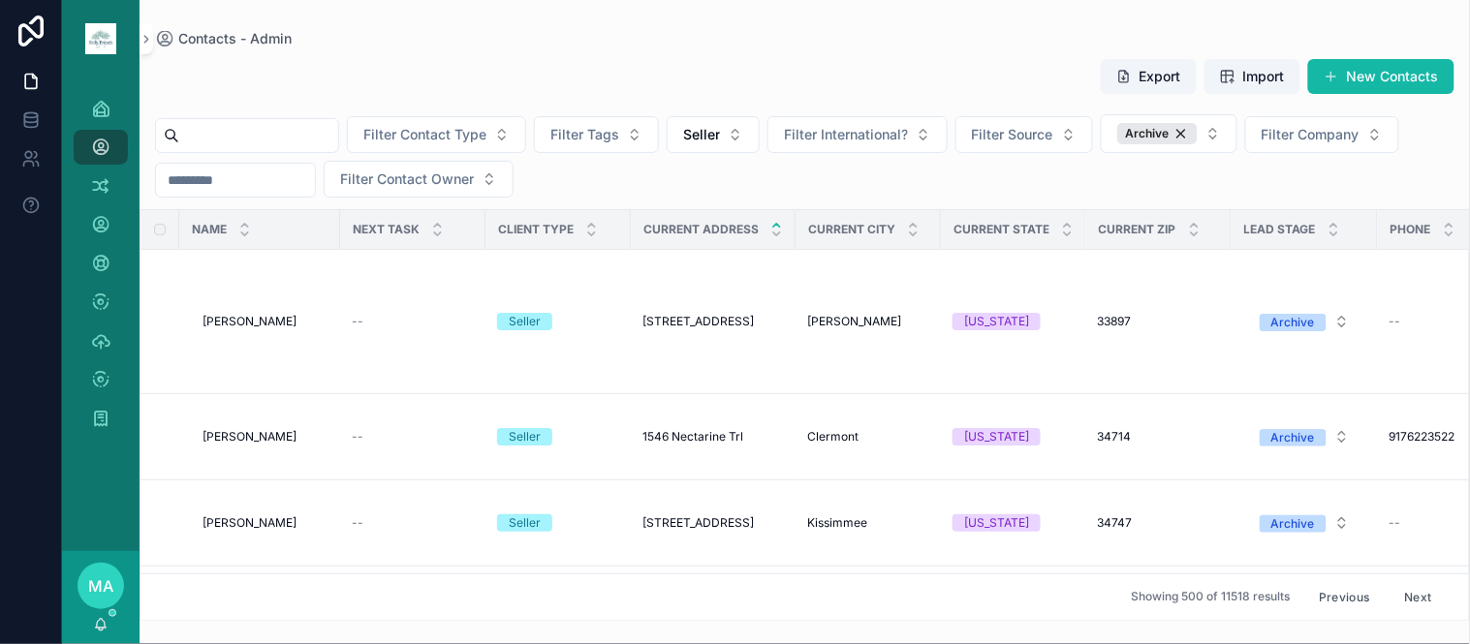
click at [338, 138] on input "scrollable content" at bounding box center [258, 135] width 159 height 27
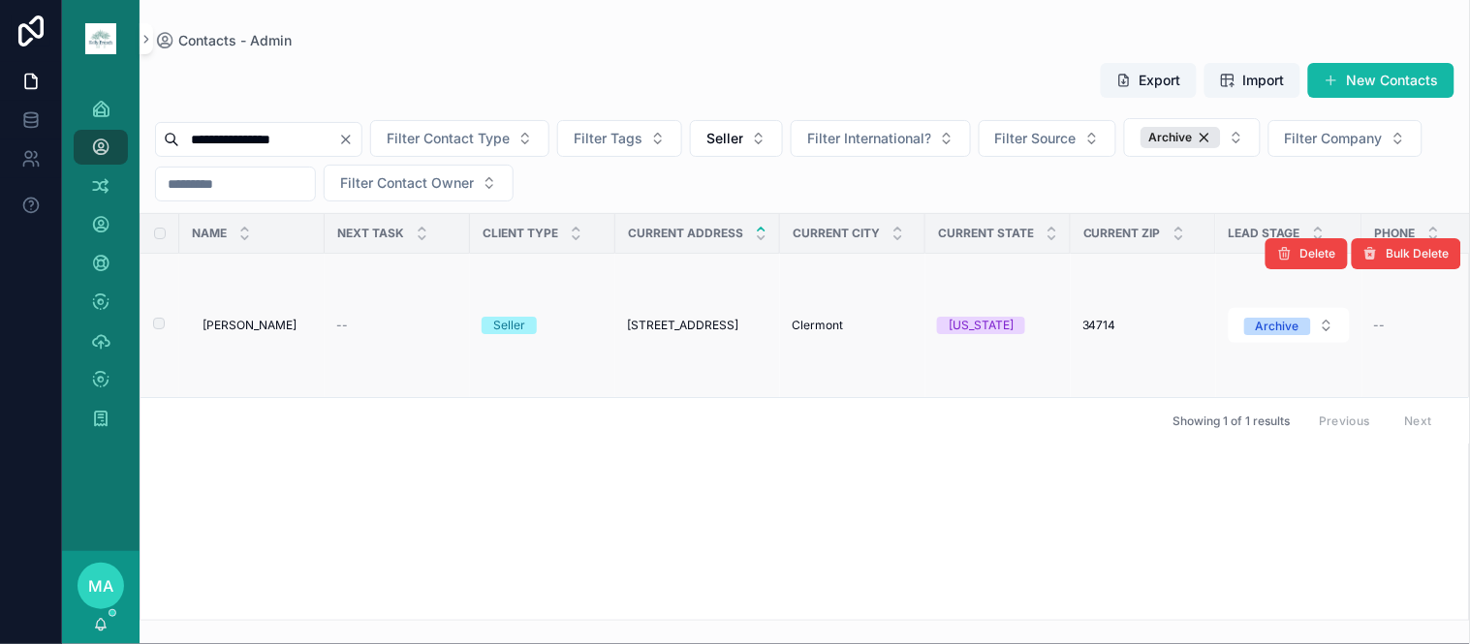
type input "**********"
click at [243, 320] on span "[PERSON_NAME]" at bounding box center [249, 325] width 94 height 15
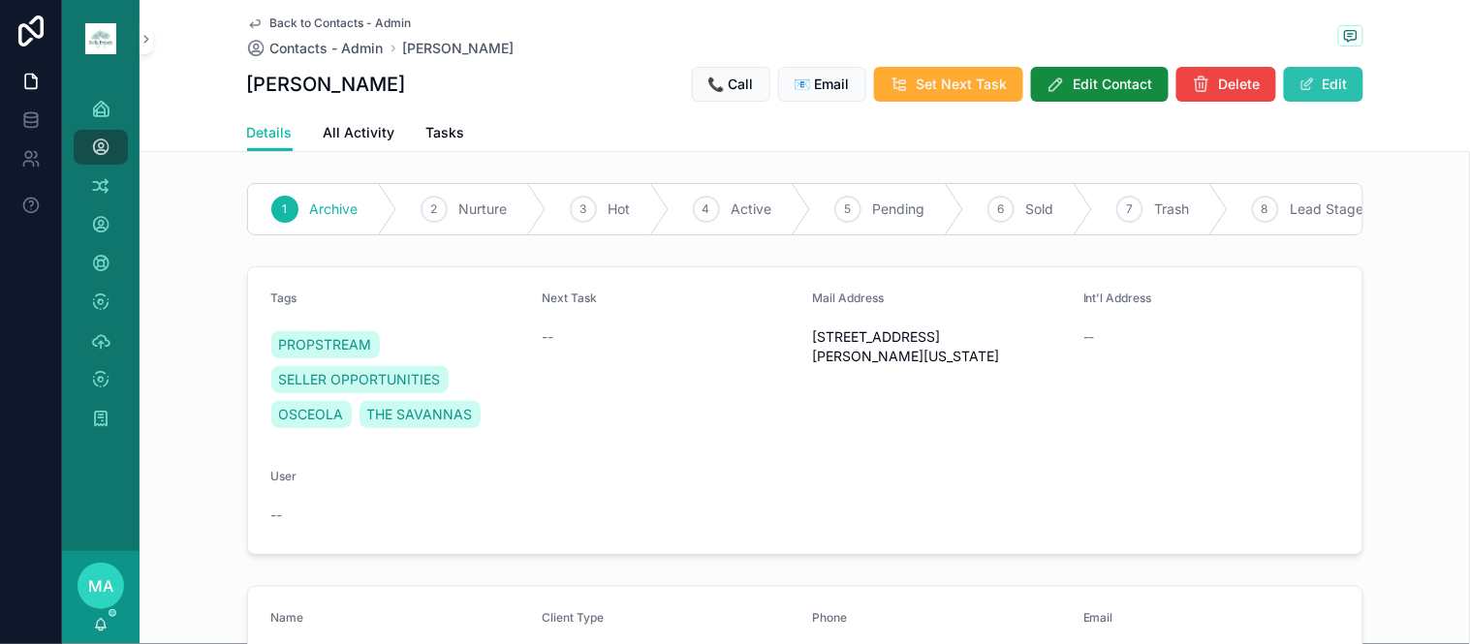
click at [1304, 89] on span "scrollable content" at bounding box center [1306, 84] width 15 height 15
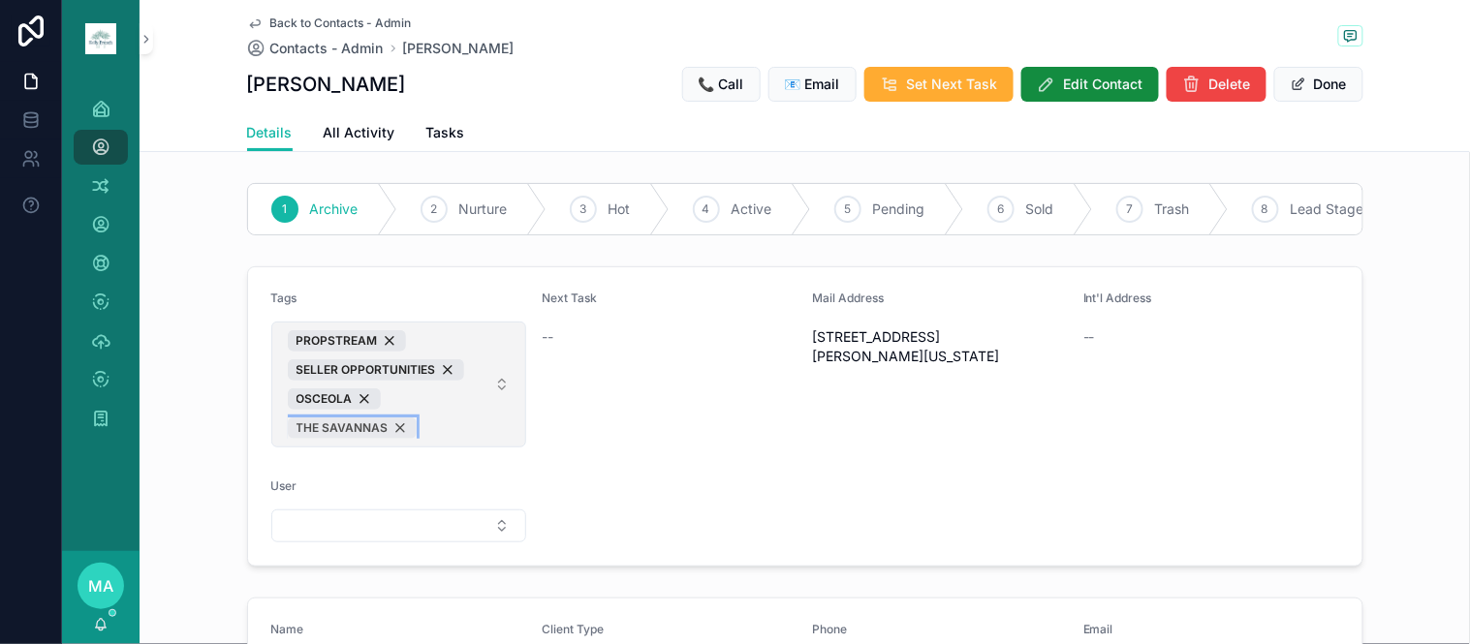
click at [388, 439] on div "THE SAVANNAS" at bounding box center [352, 428] width 129 height 21
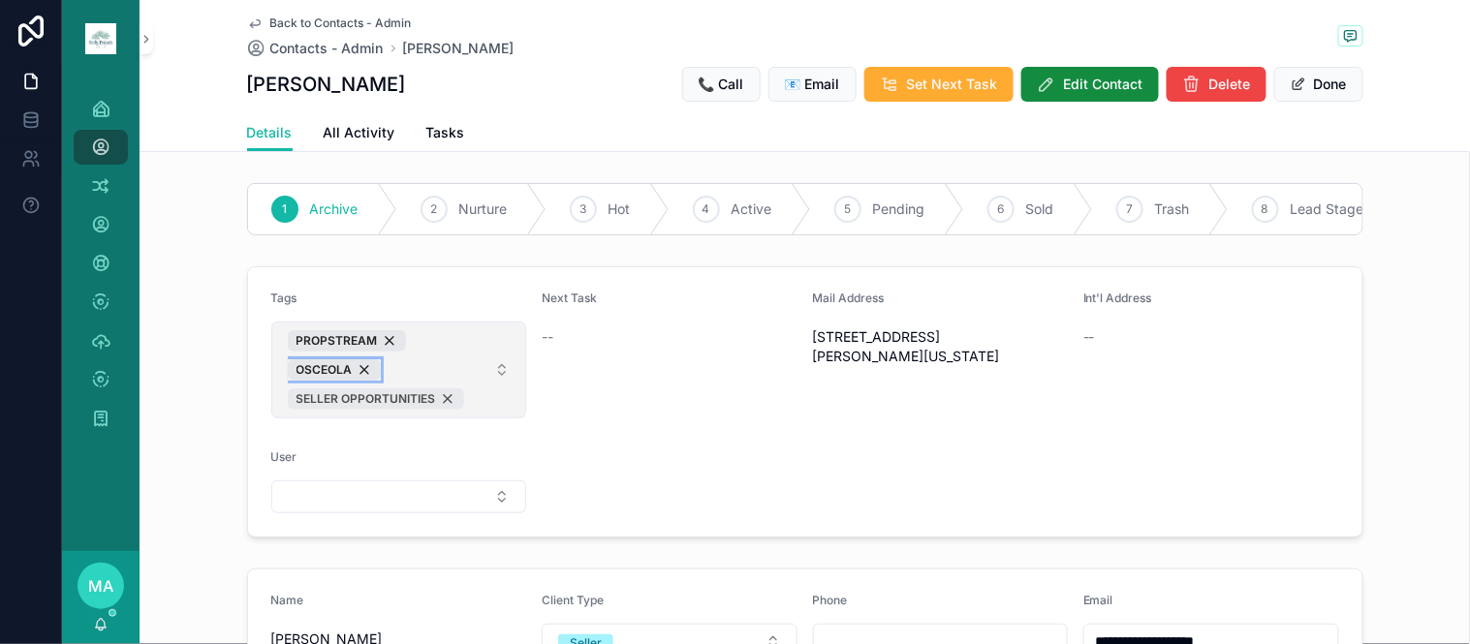
click at [355, 378] on div "OSCEOLA" at bounding box center [334, 369] width 93 height 21
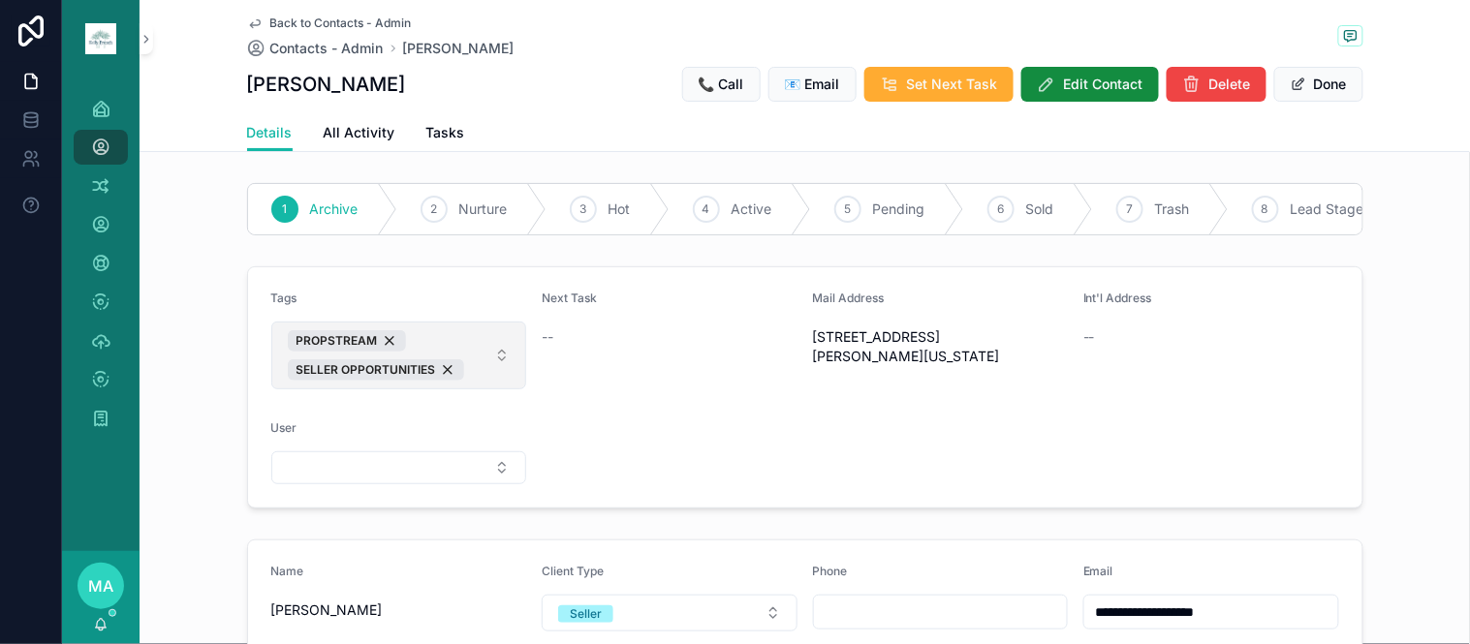
click at [429, 351] on span "PROPSTREAM SELLER OPPORTUNITIES" at bounding box center [388, 355] width 200 height 50
type input "**********"
click at [374, 469] on div "ORANGE TREE" at bounding box center [389, 465] width 245 height 31
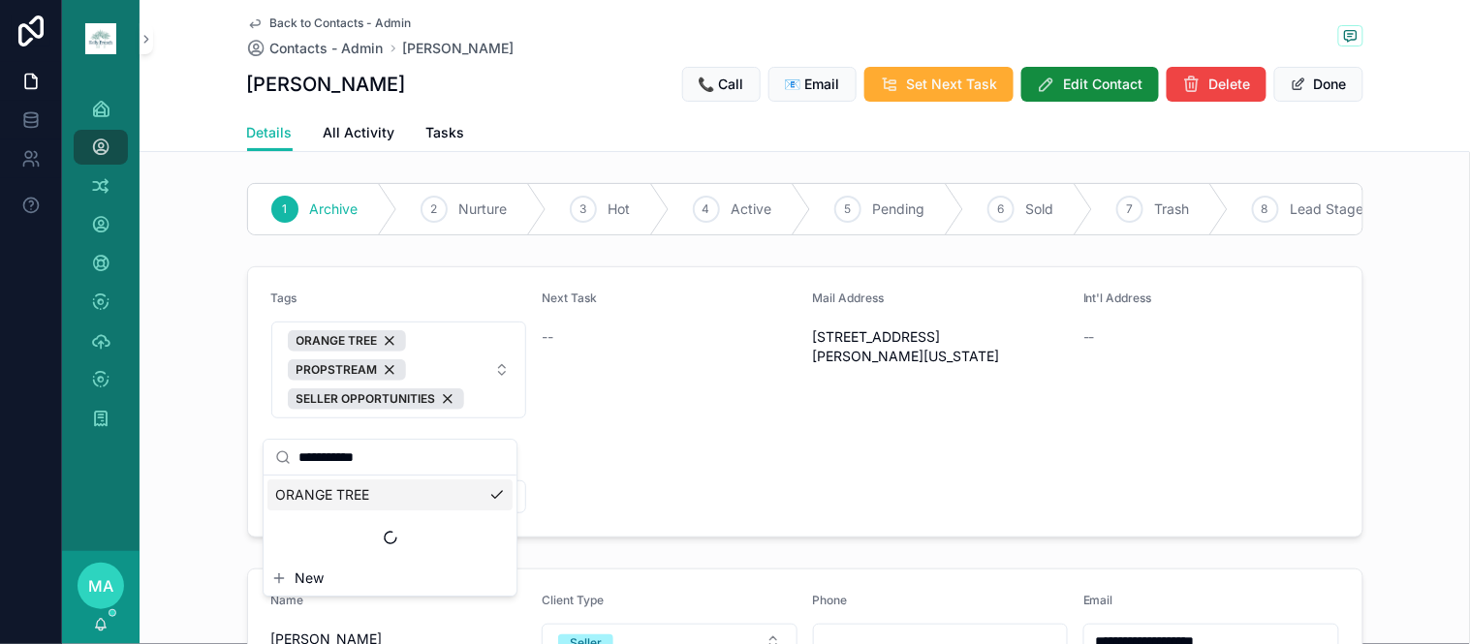
click at [347, 510] on div "ORANGE TREE" at bounding box center [389, 495] width 245 height 31
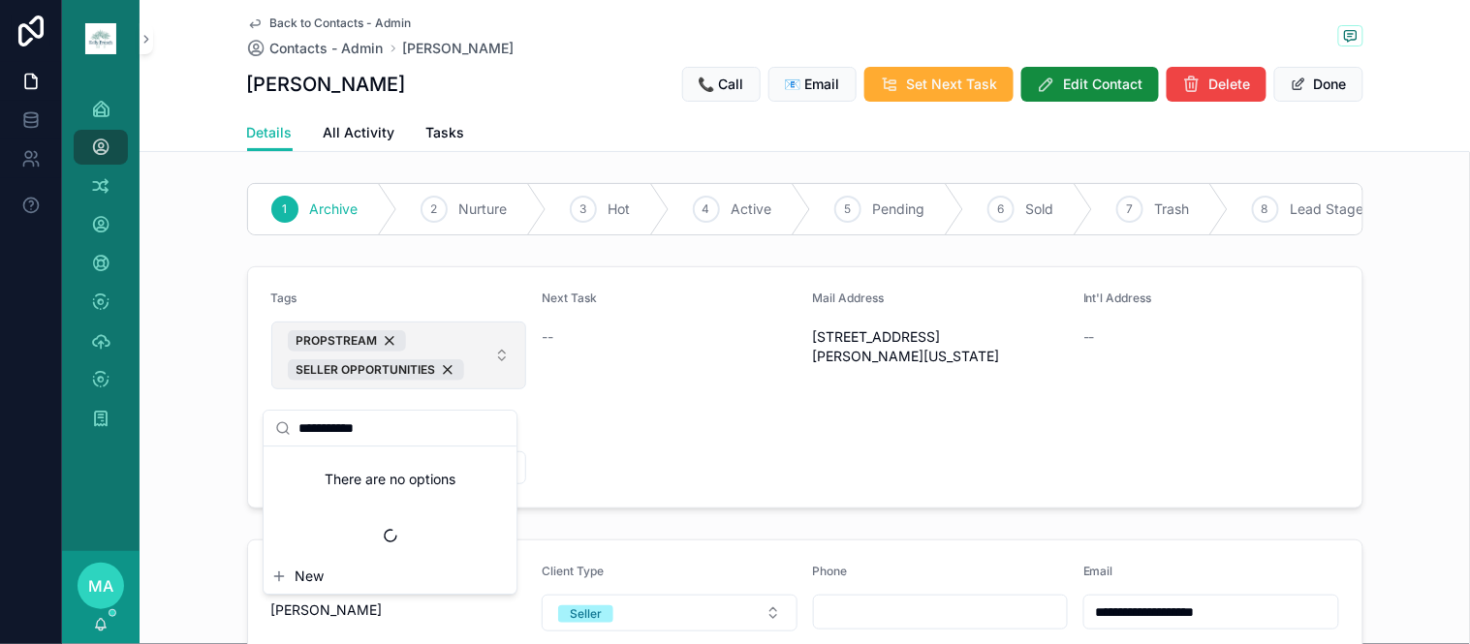
click at [476, 349] on span "PROPSTREAM SELLER OPPORTUNITIES" at bounding box center [388, 355] width 200 height 50
click at [335, 423] on input "**********" at bounding box center [401, 428] width 206 height 35
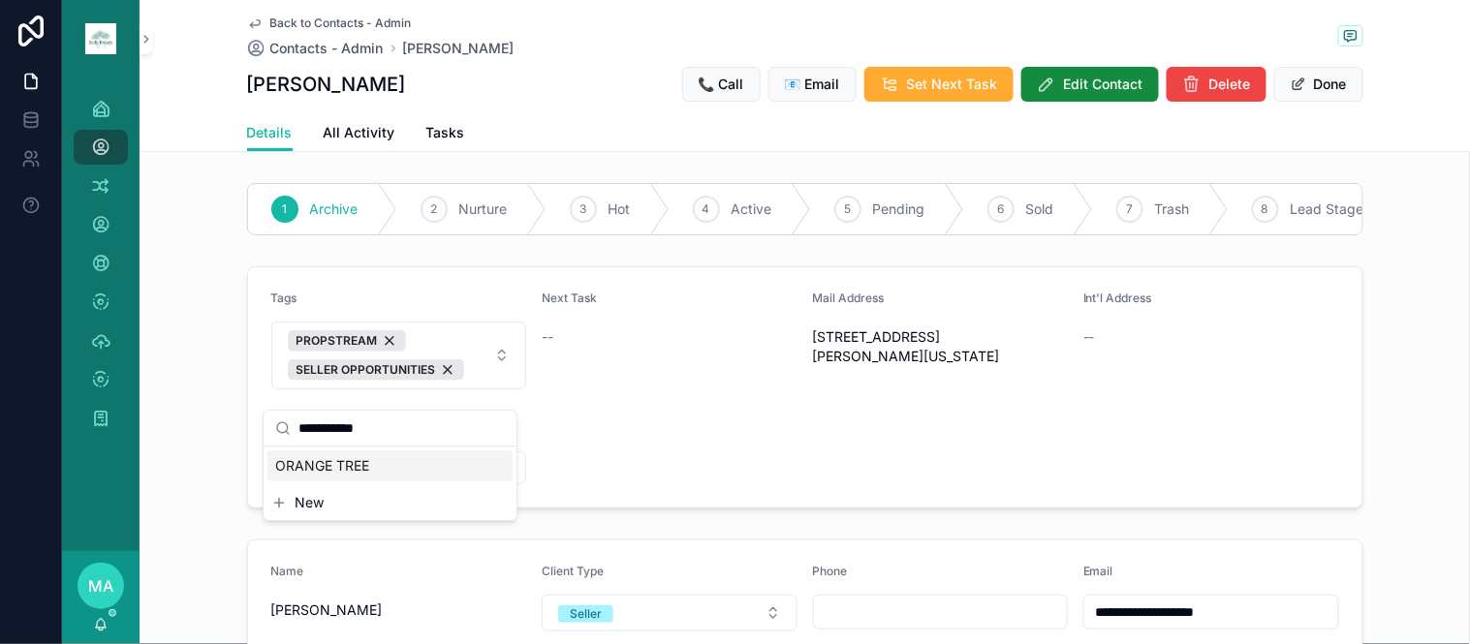
type input "**********"
click at [355, 460] on span "ORANGE TREE" at bounding box center [322, 465] width 94 height 19
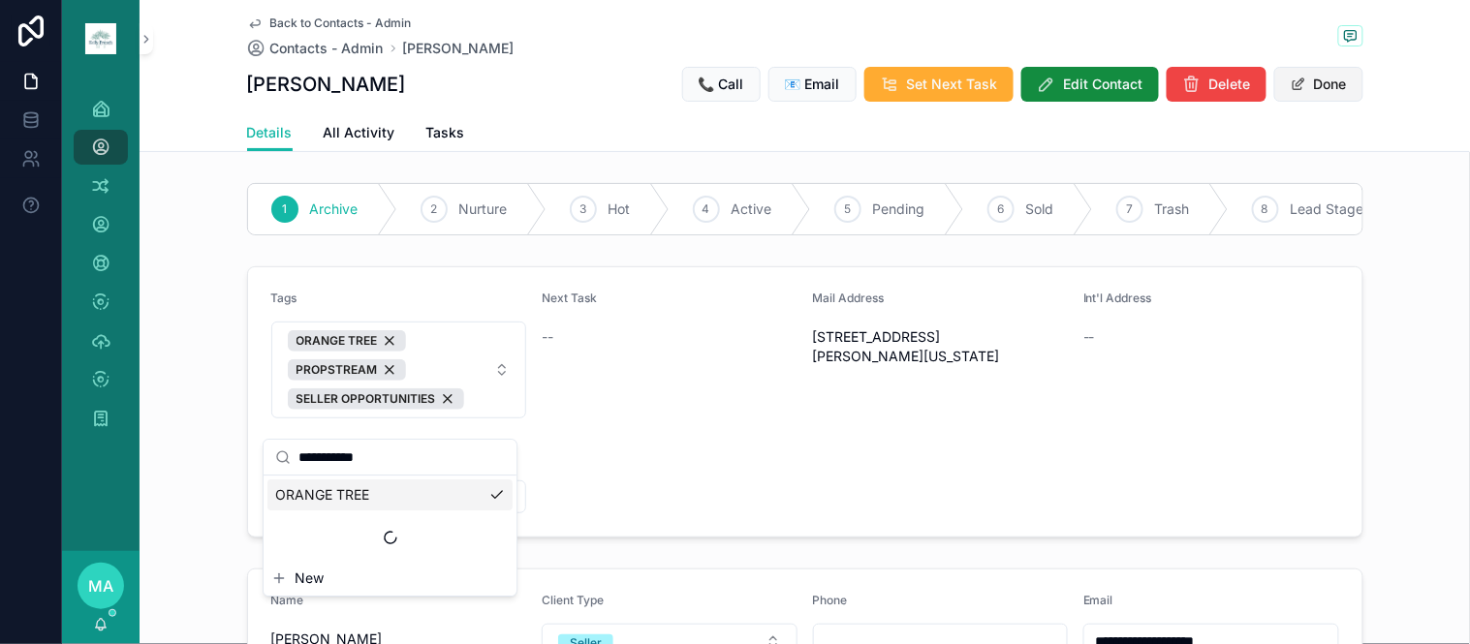
click at [1322, 71] on button "Done" at bounding box center [1318, 84] width 89 height 35
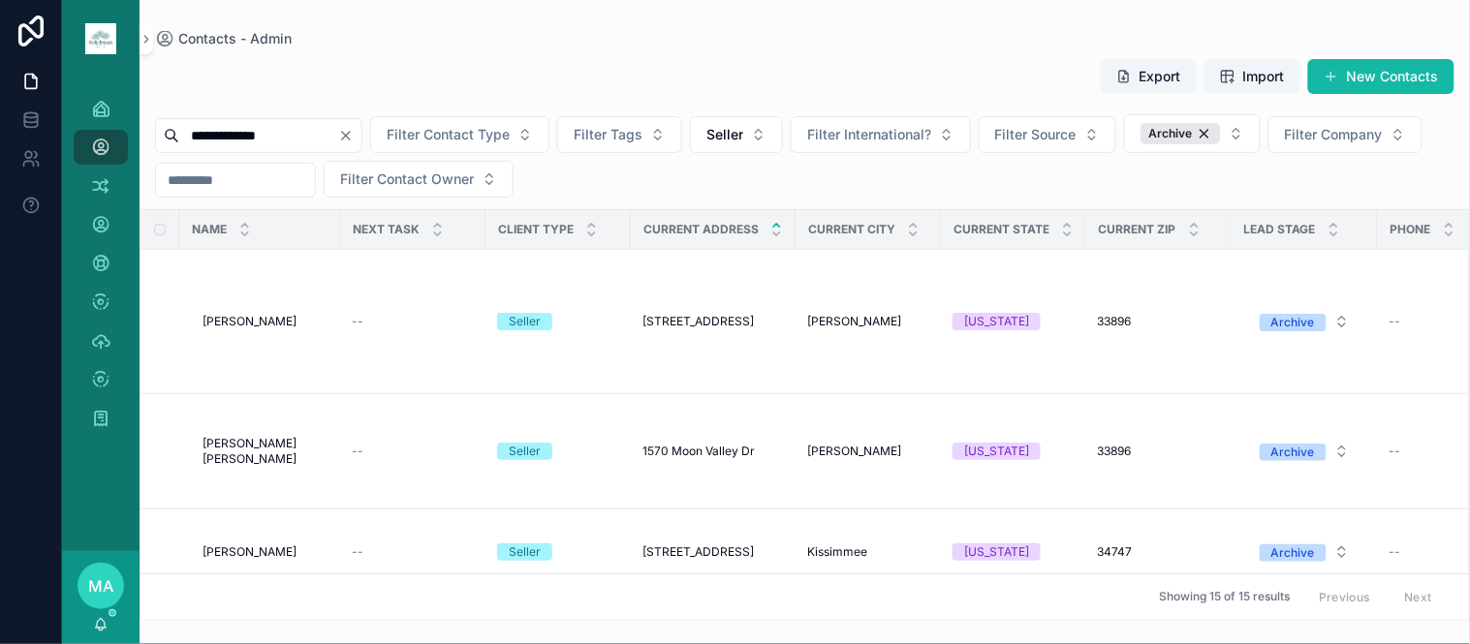
type input "****"
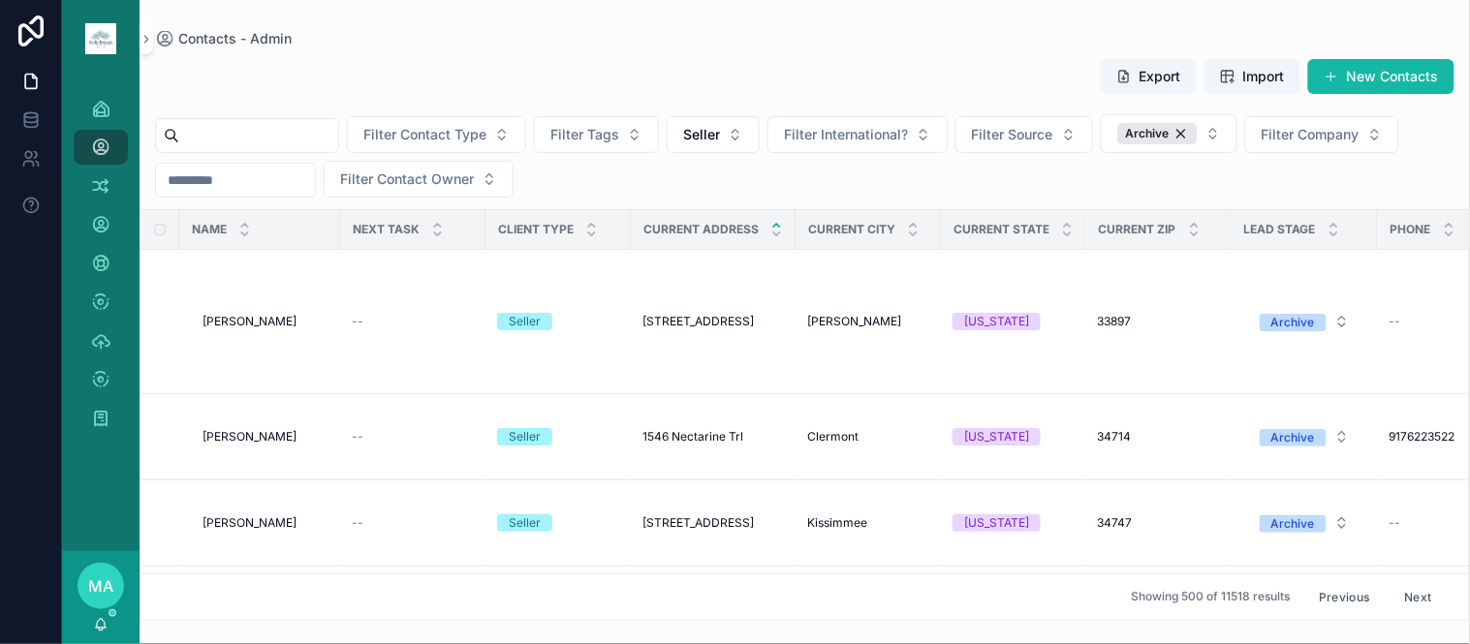
click at [1341, 582] on button "Previous" at bounding box center [1343, 597] width 77 height 30
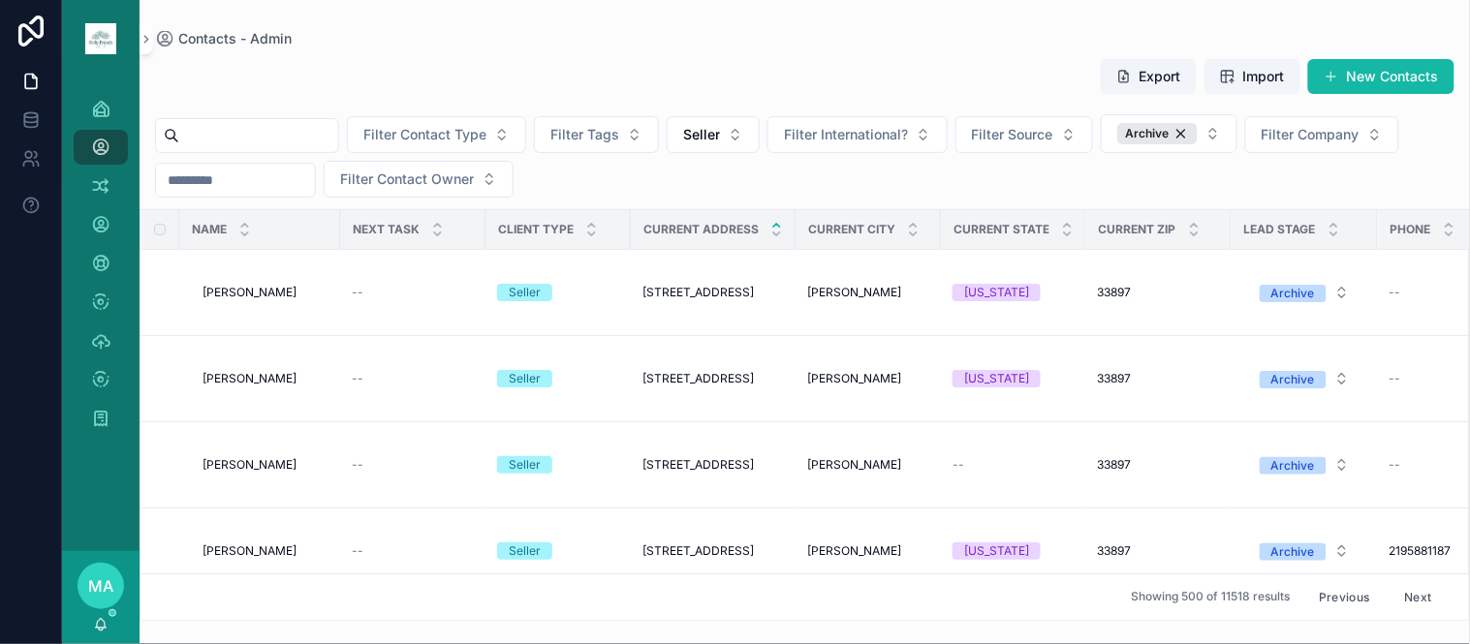
click at [1333, 582] on button "Previous" at bounding box center [1343, 597] width 77 height 30
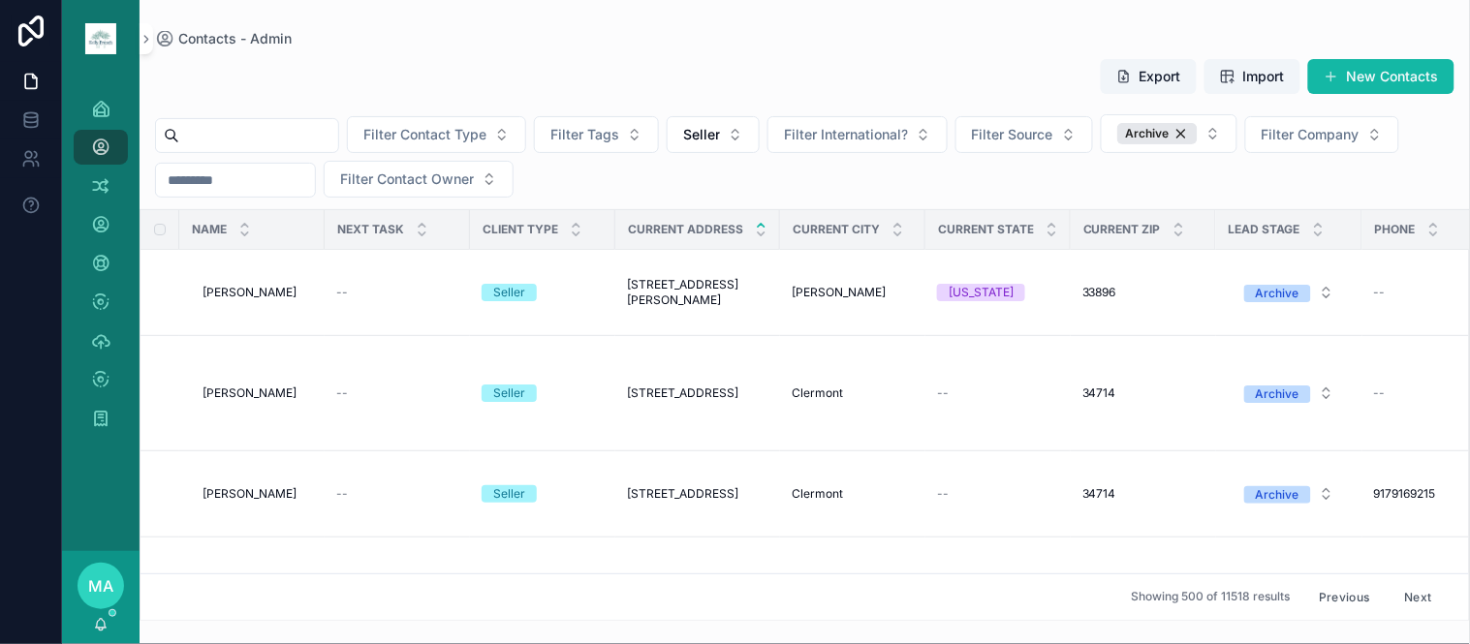
click at [1333, 582] on button "Previous" at bounding box center [1343, 597] width 77 height 30
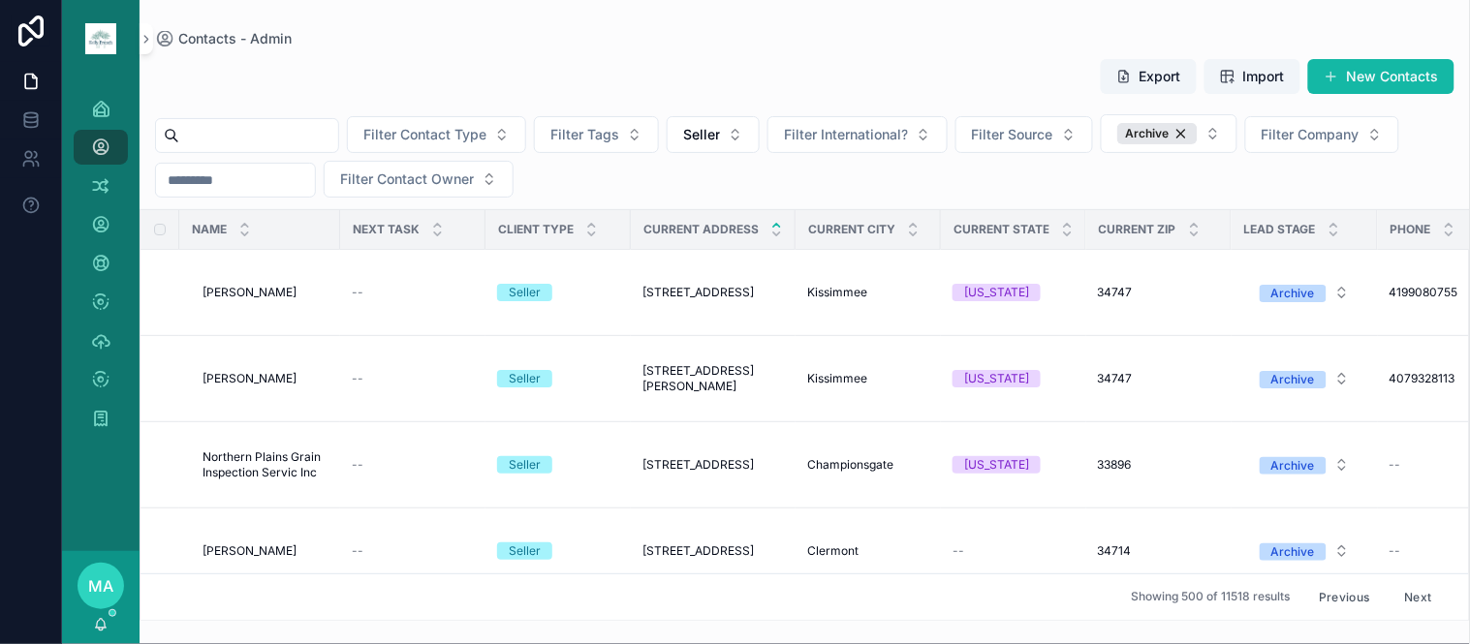
click at [1332, 582] on button "Previous" at bounding box center [1343, 597] width 77 height 30
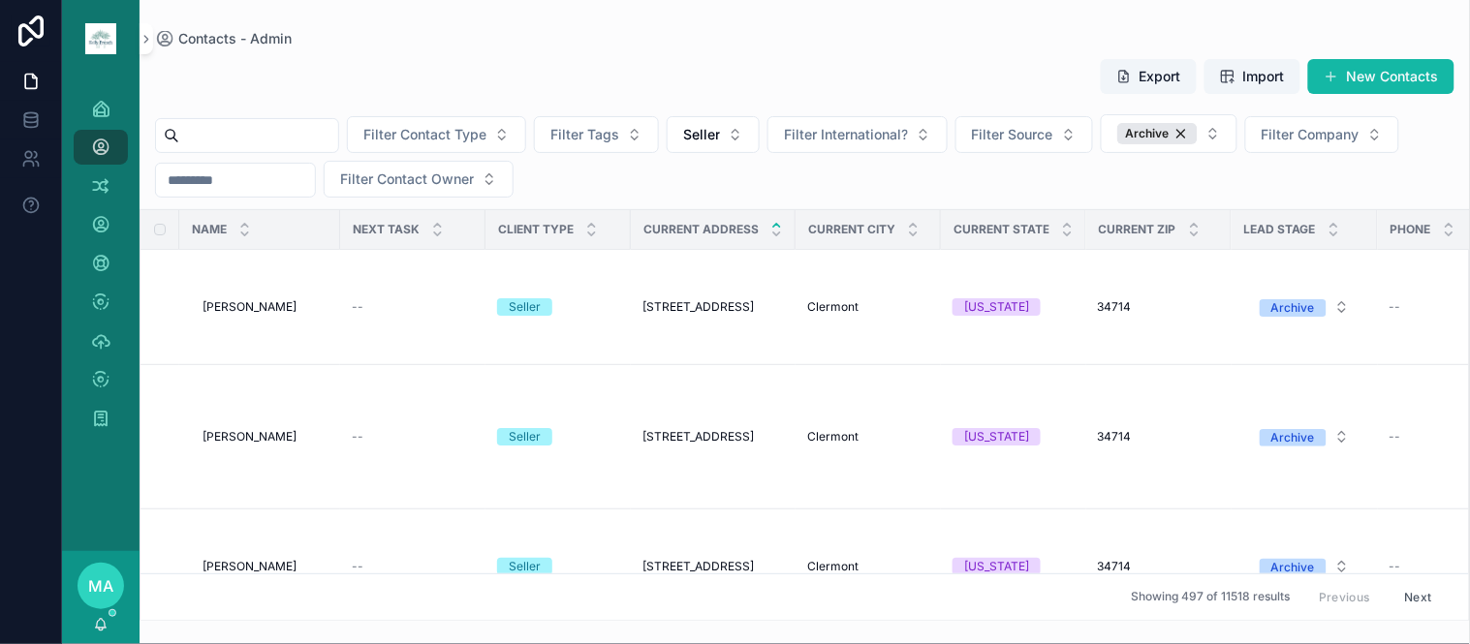
click at [1351, 582] on div "Previous Next" at bounding box center [1375, 597] width 140 height 30
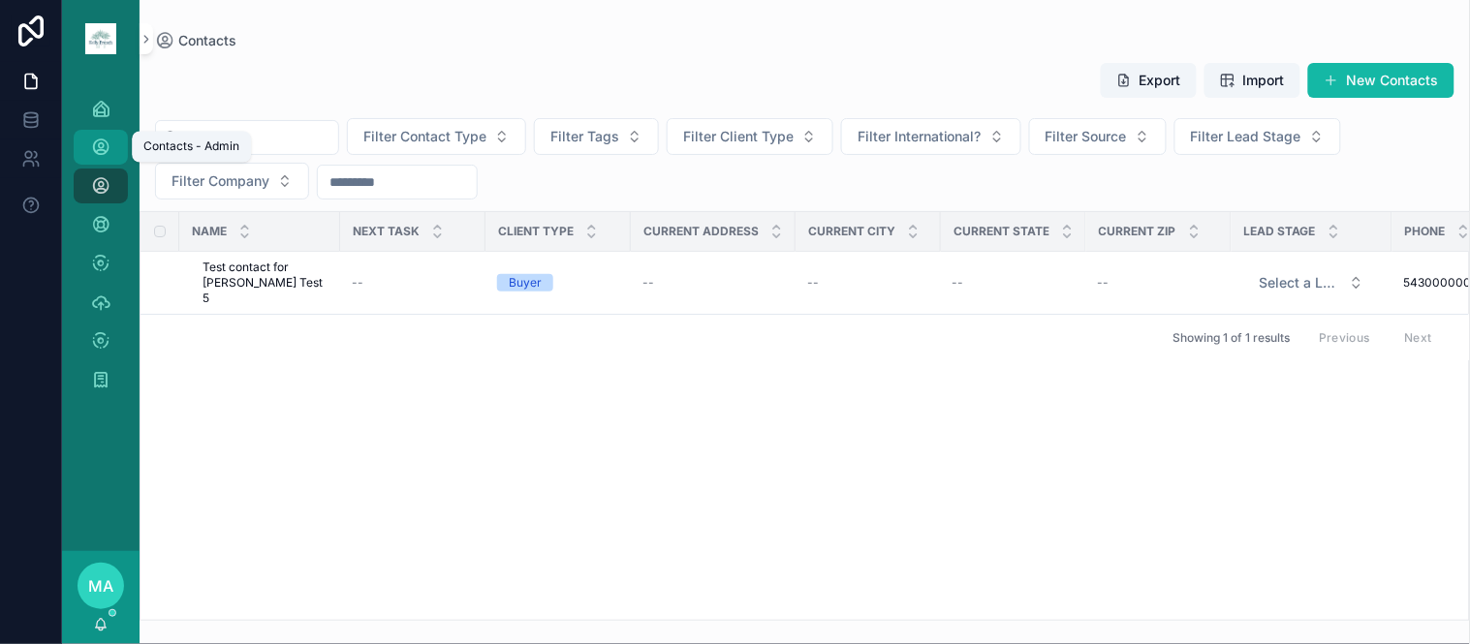
click at [105, 132] on div "Contacts - Admin" at bounding box center [100, 147] width 31 height 31
